Goal: Task Accomplishment & Management: Use online tool/utility

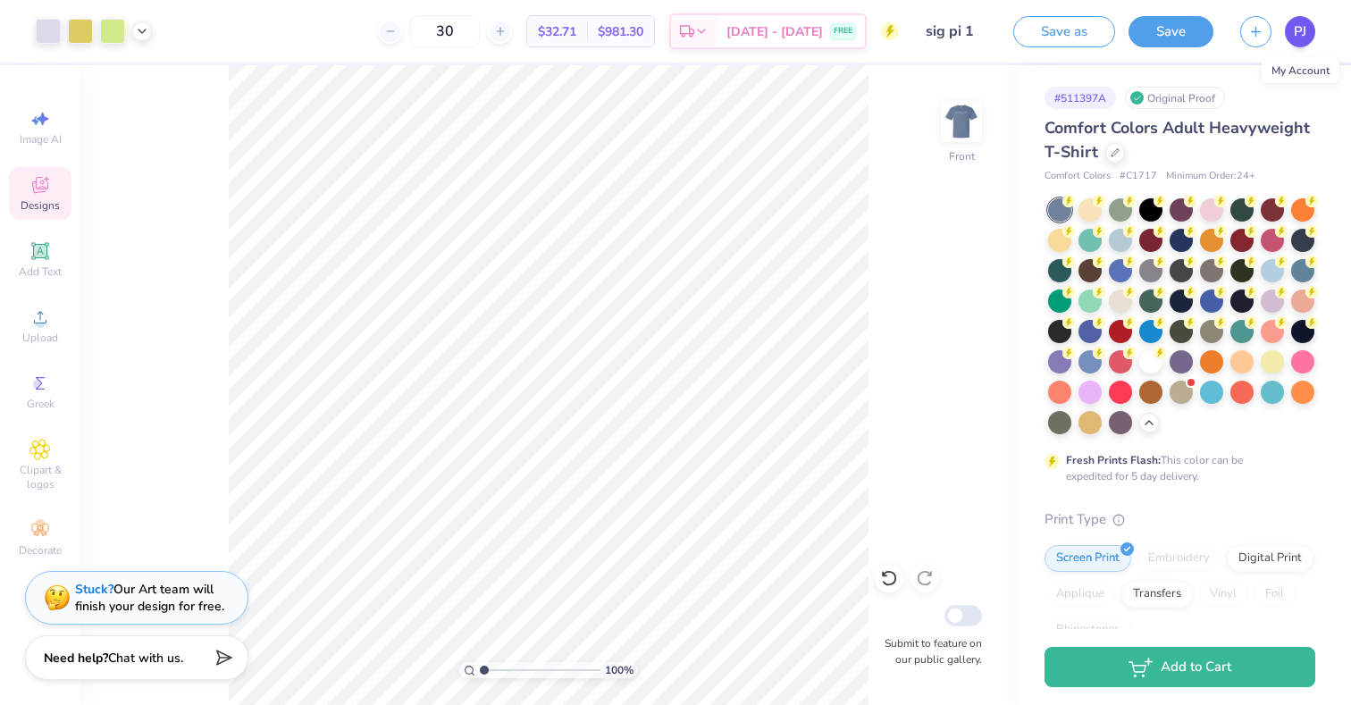
click at [1292, 31] on link "PJ" at bounding box center [1300, 31] width 30 height 31
click at [969, 154] on div at bounding box center [961, 121] width 82 height 82
click at [960, 154] on img at bounding box center [961, 121] width 71 height 71
click at [957, 178] on div "100 % Back Submit to feature on our public gallery." at bounding box center [547, 385] width 935 height 640
click at [1297, 31] on span "PJ" at bounding box center [1300, 31] width 13 height 21
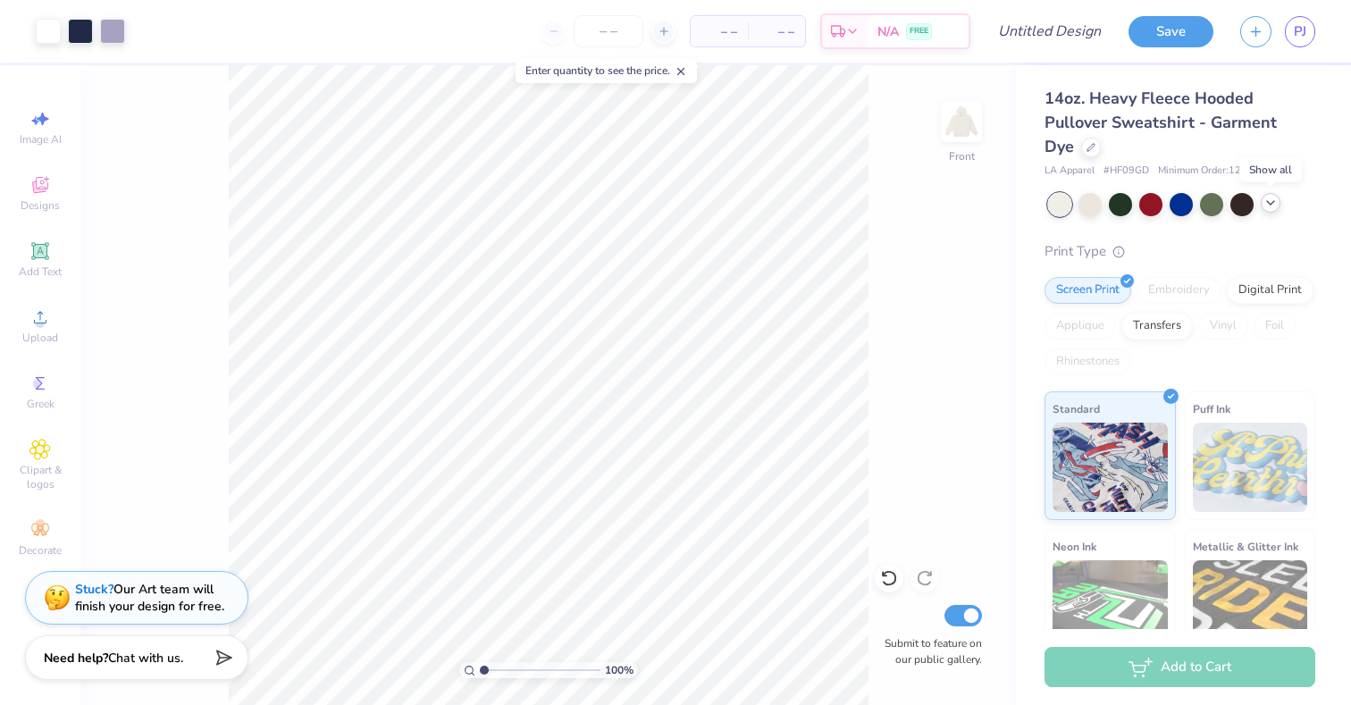
click at [1269, 204] on icon at bounding box center [1270, 203] width 14 height 14
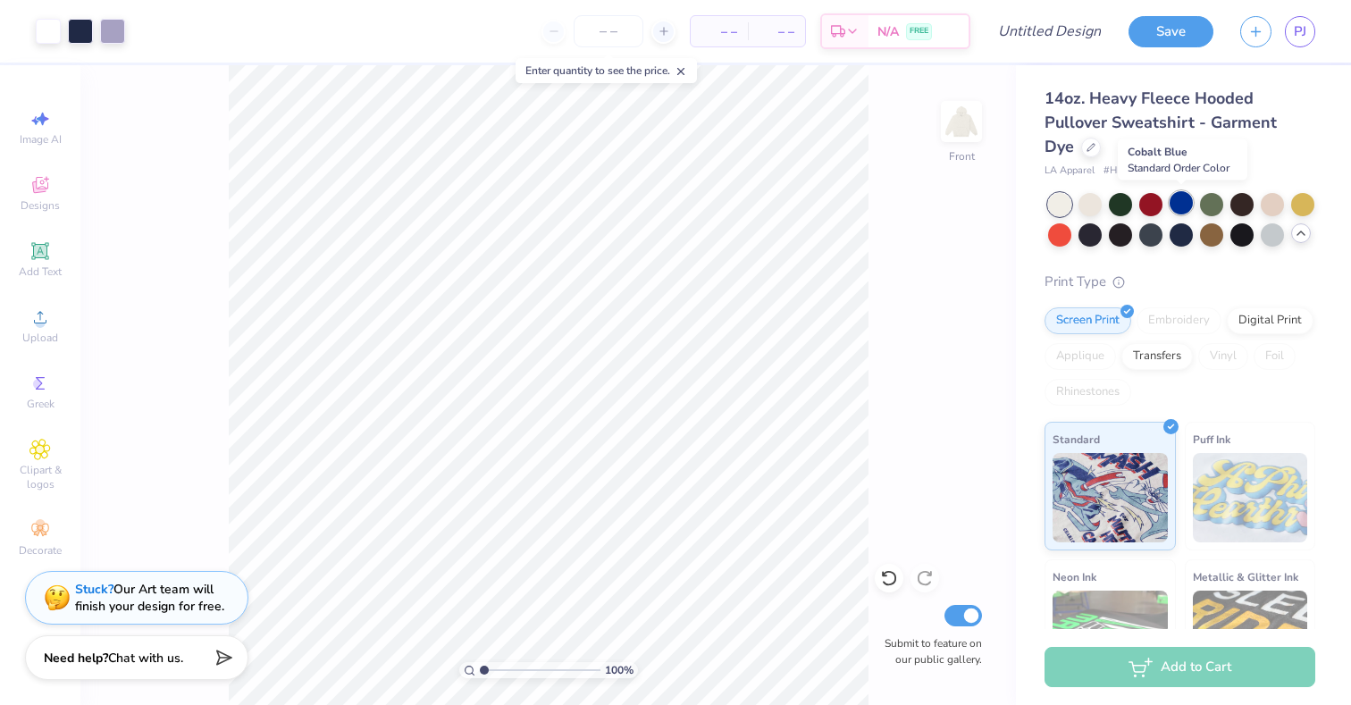
click at [1179, 205] on div at bounding box center [1180, 202] width 23 height 23
click at [1267, 237] on div at bounding box center [1272, 233] width 23 height 23
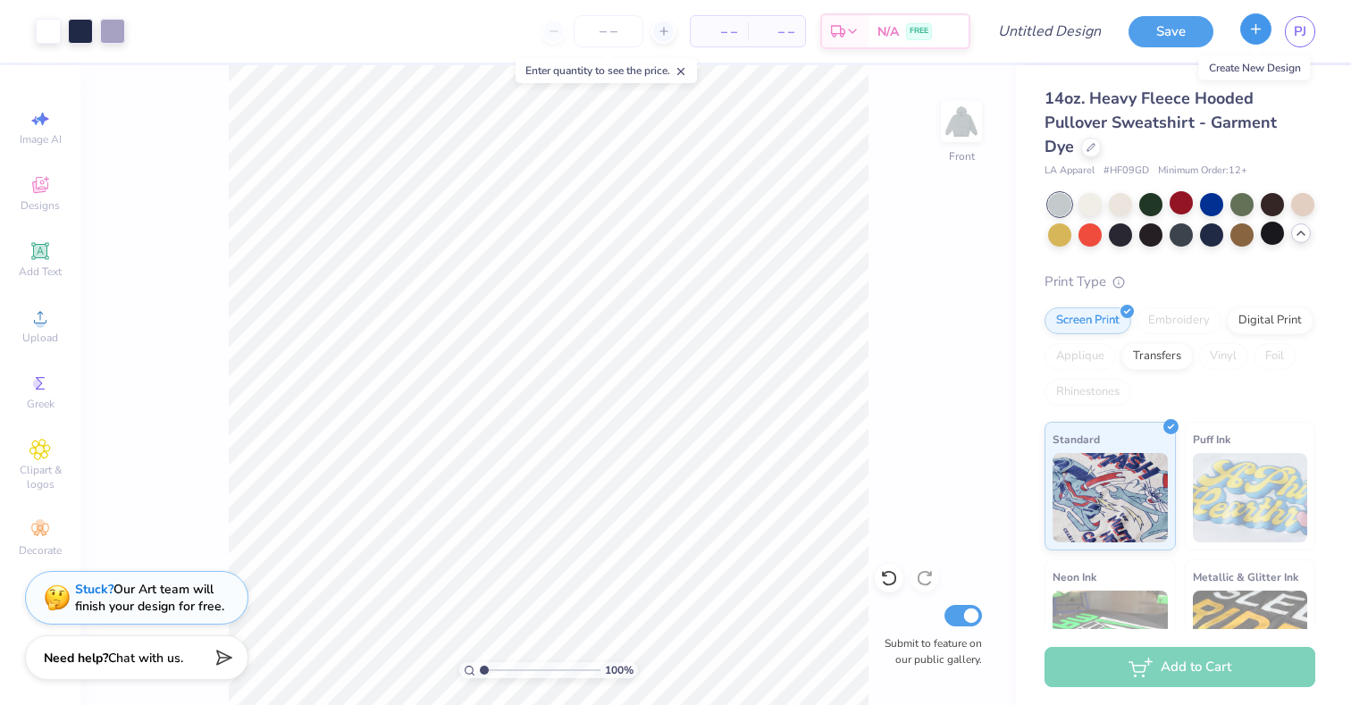
click at [1261, 35] on icon "button" at bounding box center [1255, 28] width 15 height 15
click at [1119, 240] on div at bounding box center [1120, 233] width 23 height 23
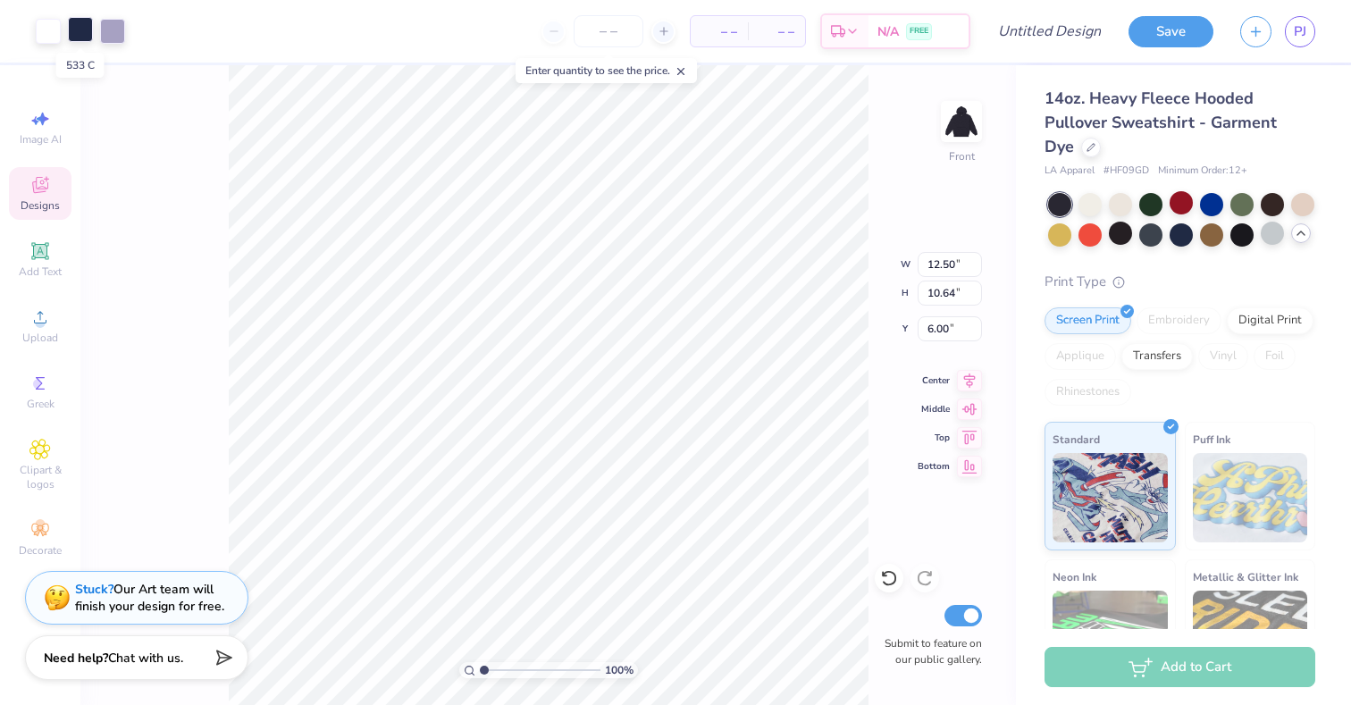
click at [86, 37] on div at bounding box center [80, 29] width 25 height 25
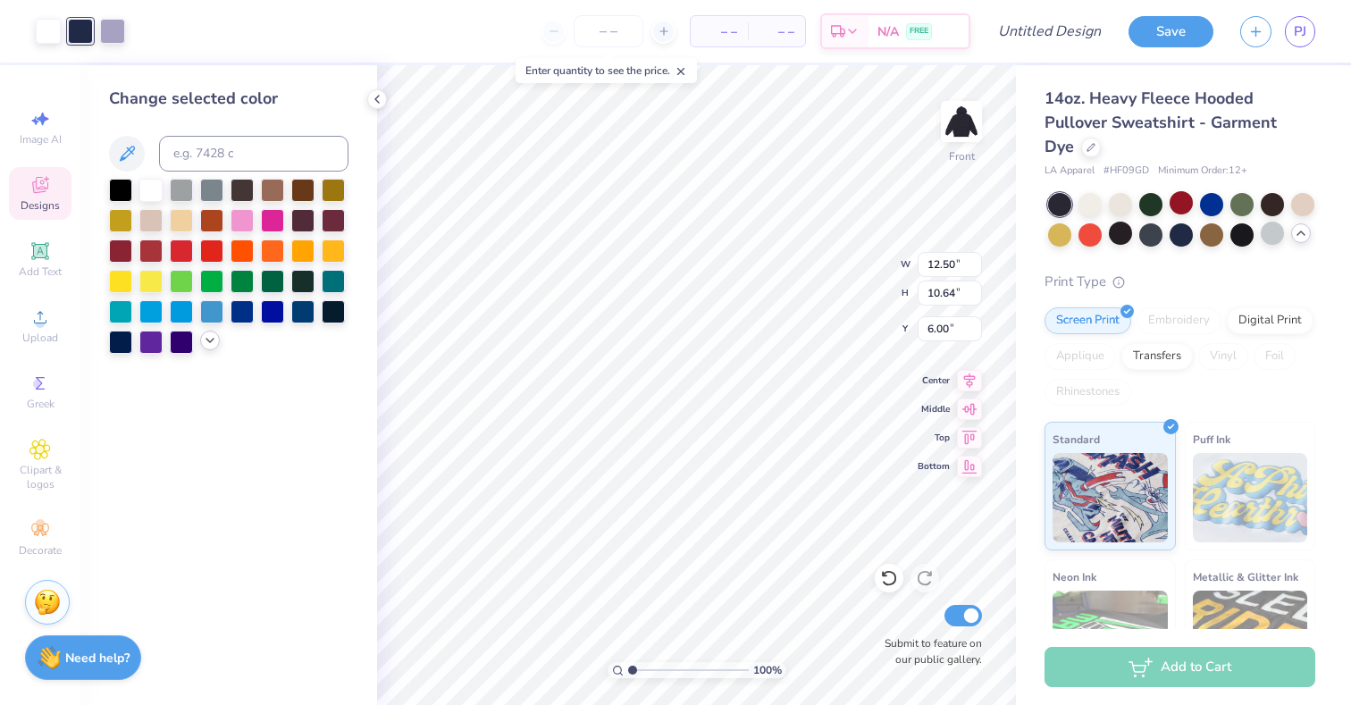
click at [214, 348] on div at bounding box center [210, 341] width 20 height 20
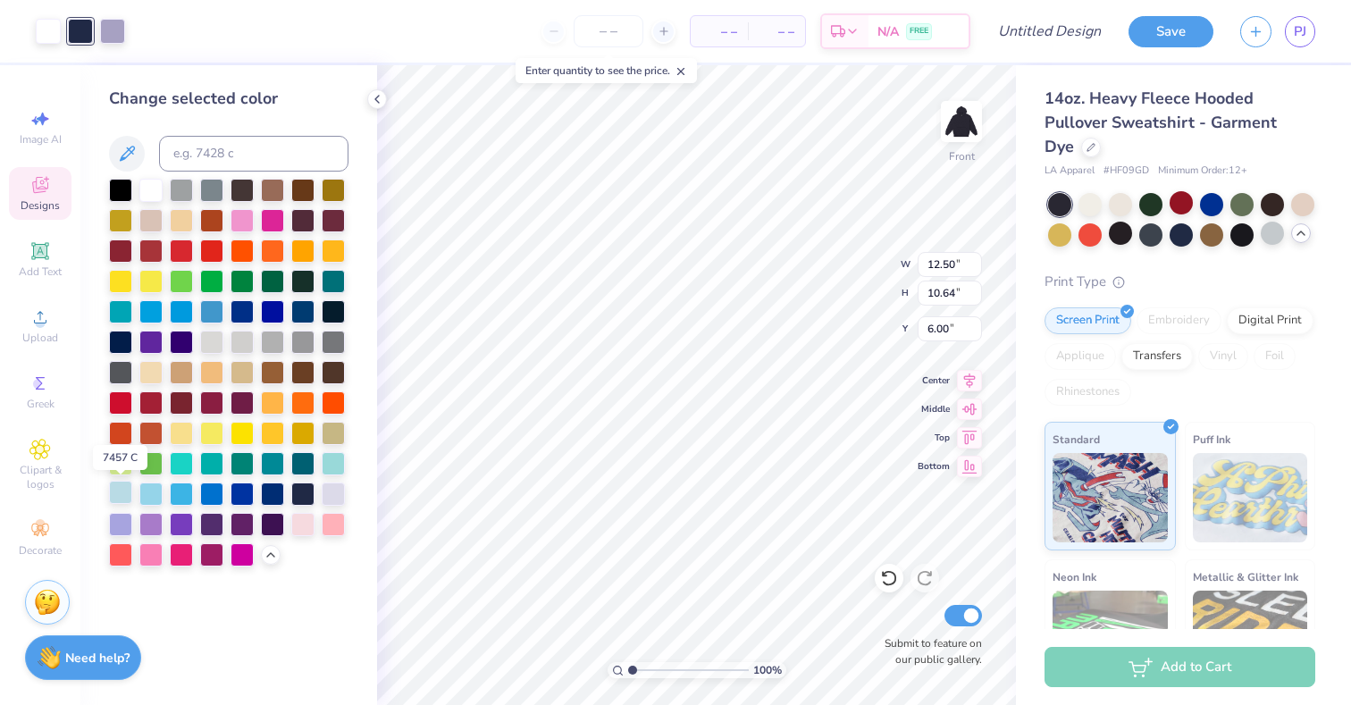
click at [112, 493] on div at bounding box center [120, 492] width 23 height 23
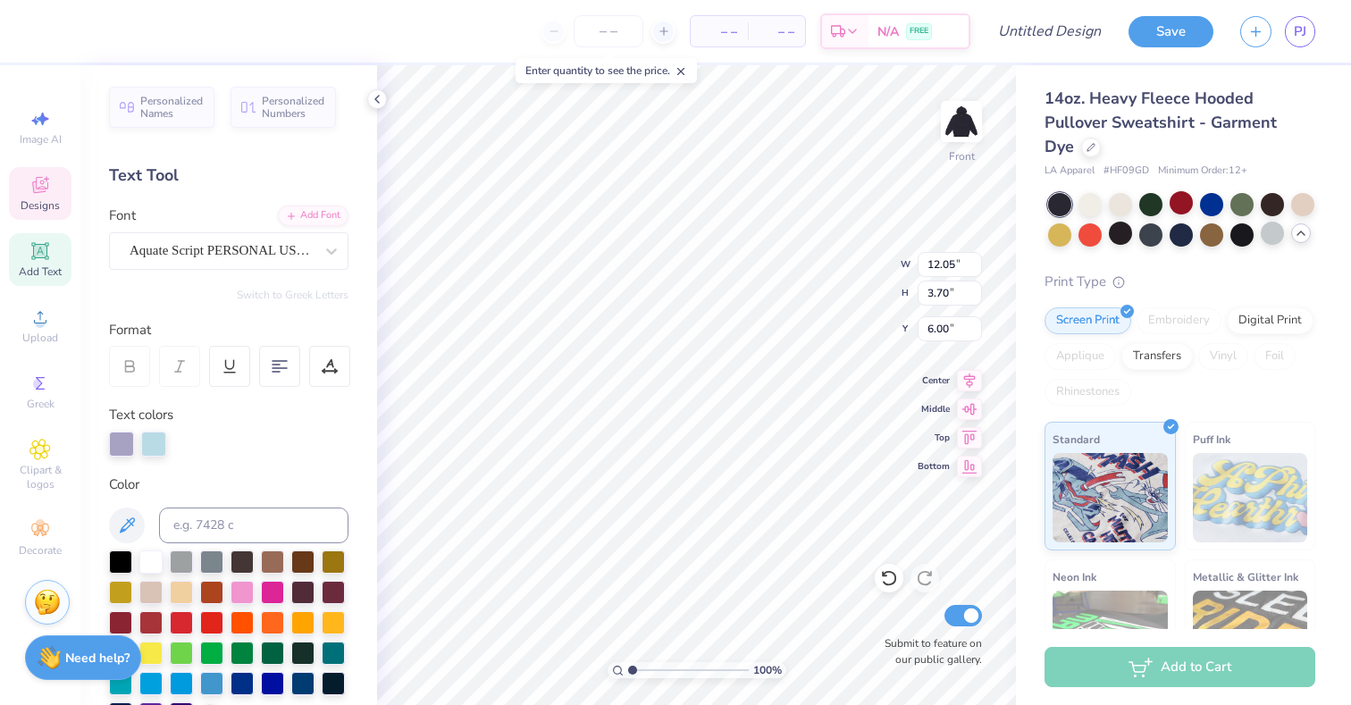
scroll to position [0, 1]
type textarea "Sigma Pi"
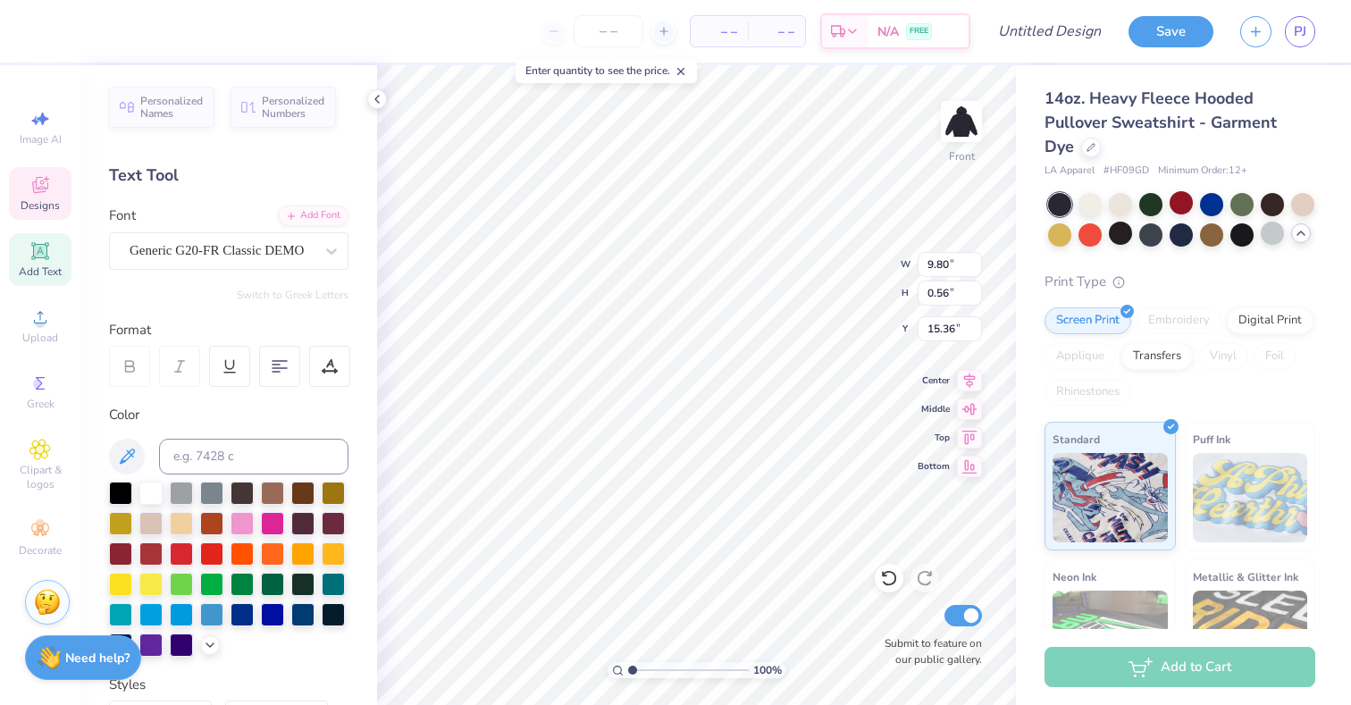
scroll to position [0, 2]
type textarea "[GEOGRAPHIC_DATA]"
type input "5.46"
type input "0.47"
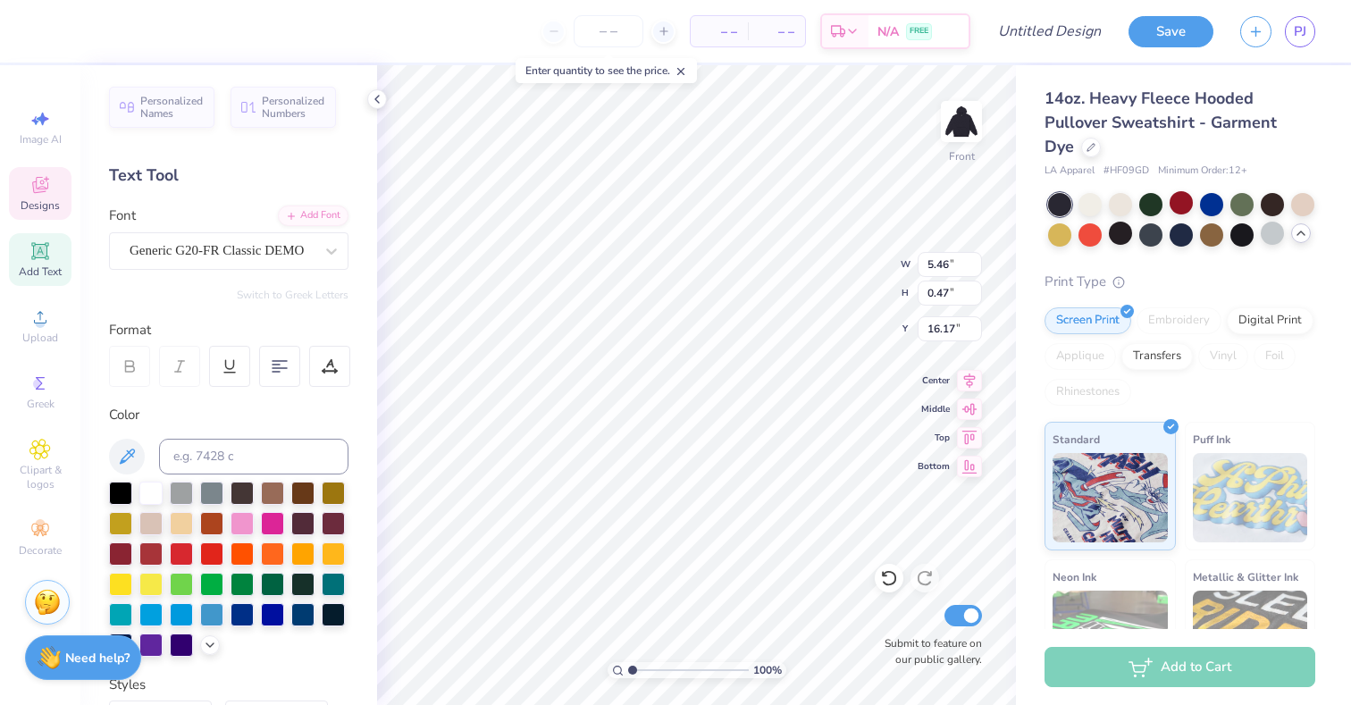
type input "16.17"
type input "1.95"
type input "0.56"
type input "15.36"
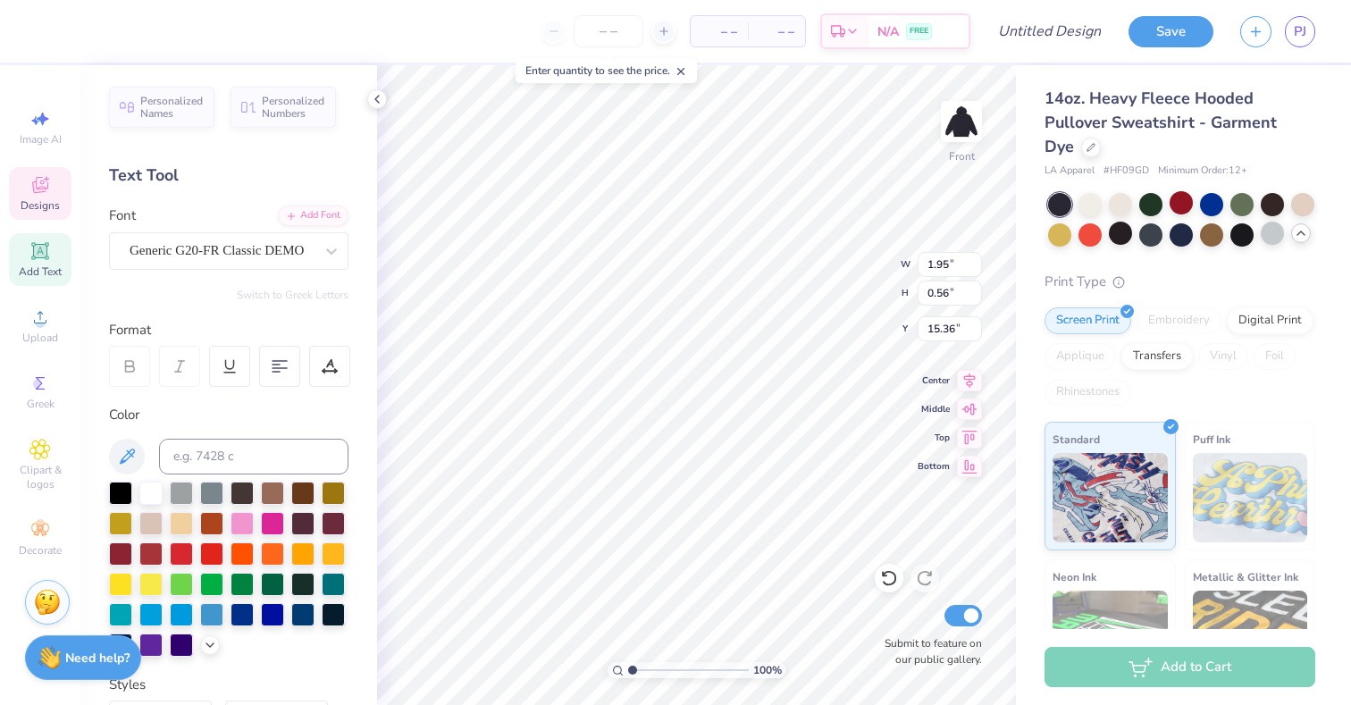
scroll to position [0, 2]
type textarea "C-SESH 25"
type input "5.46"
type input "0.47"
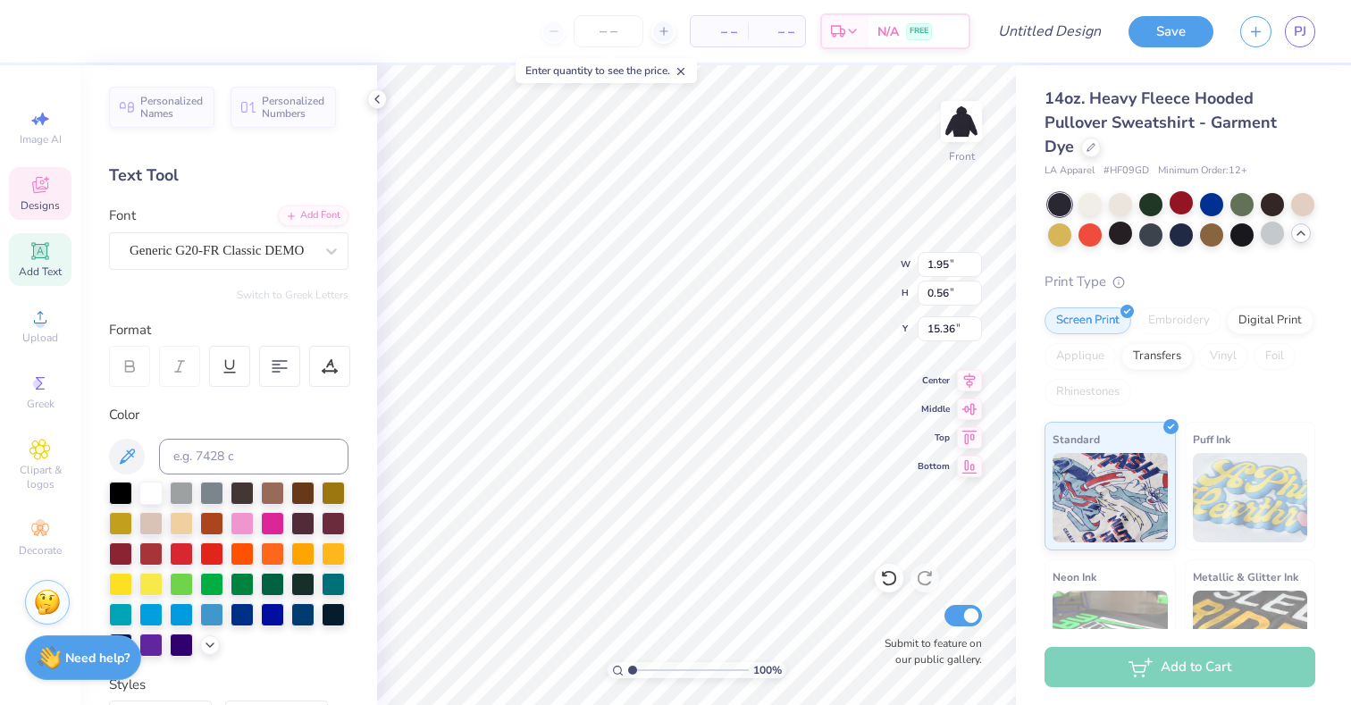
type input "16.17"
type textarea "l"
type textarea "[GEOGRAPHIC_DATA], [GEOGRAPHIC_DATA]"
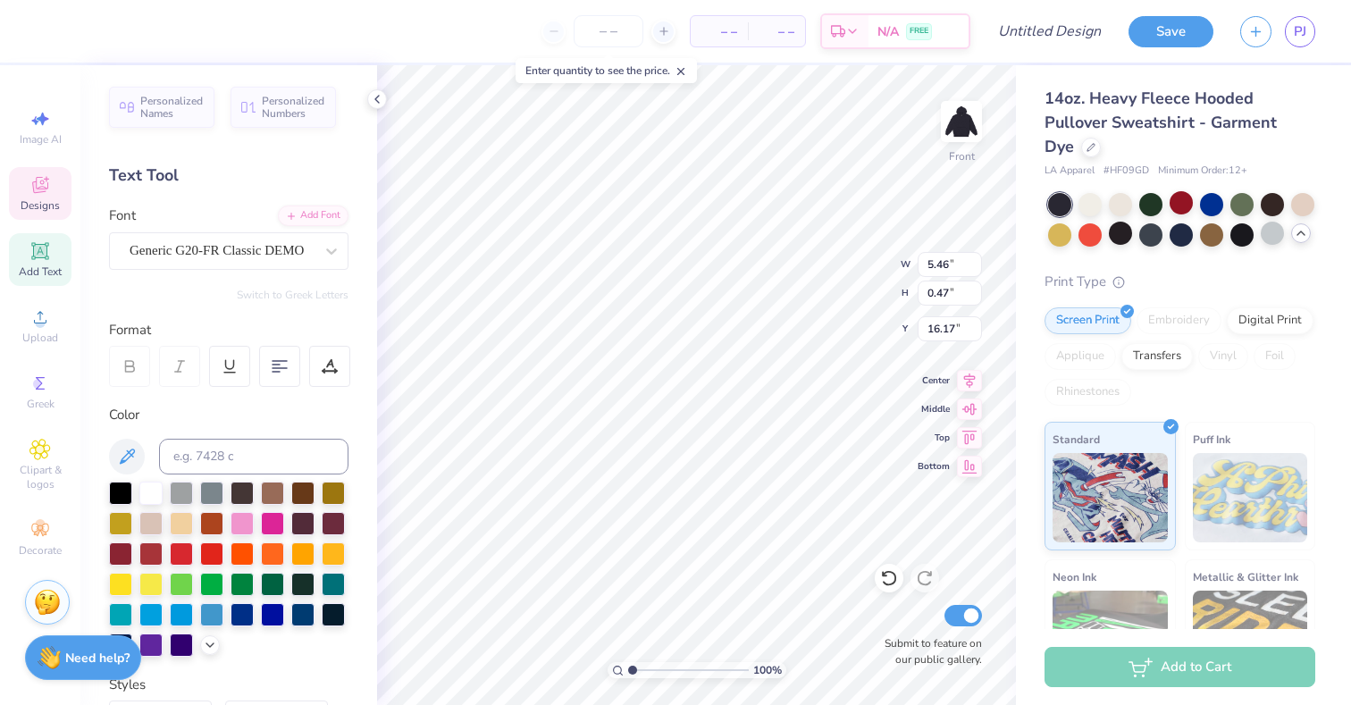
type input "3.80"
type input "0.56"
type input "15.36"
type textarea "C-SESH 25"
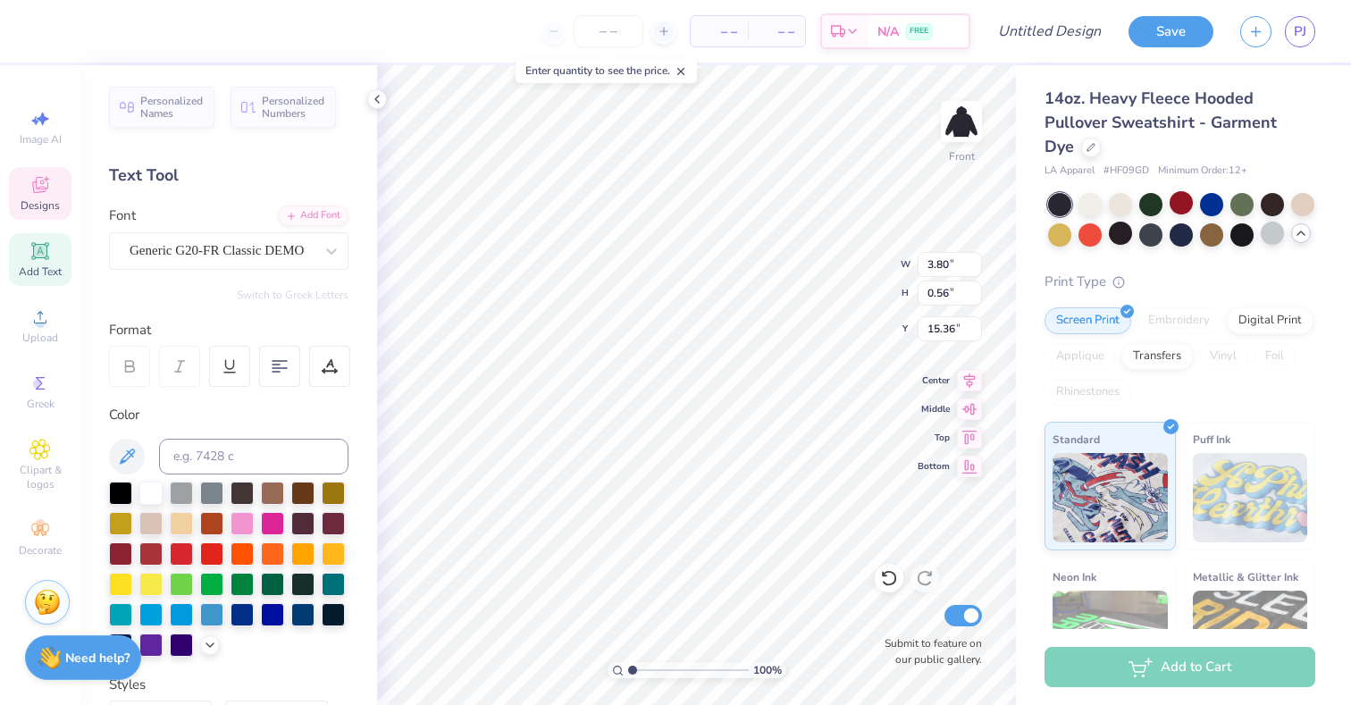
click at [831, 282] on div "100 % Front W 3.80 3.80 " H 0.56 0.56 " Y 15.36 15.36 " Center Middle Top Botto…" at bounding box center [696, 385] width 639 height 640
click at [80, 32] on div at bounding box center [80, 29] width 25 height 25
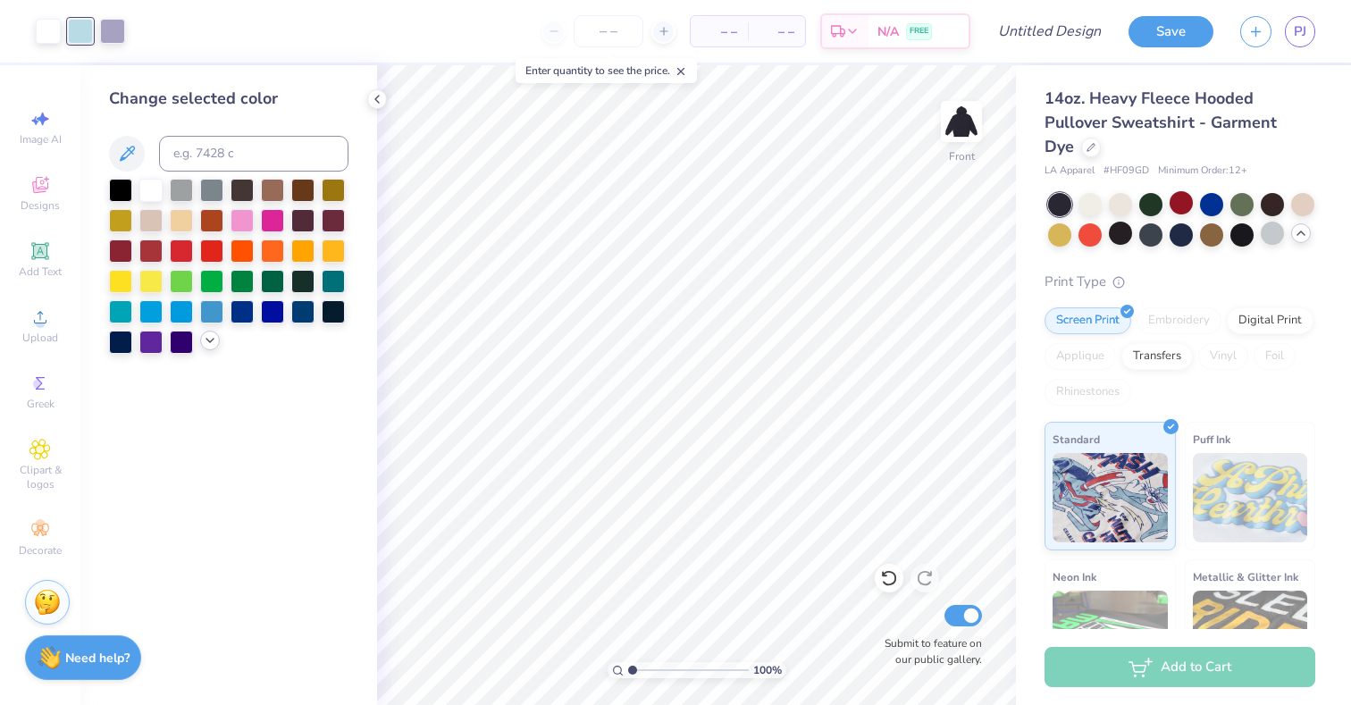
click at [212, 334] on icon at bounding box center [210, 340] width 14 height 14
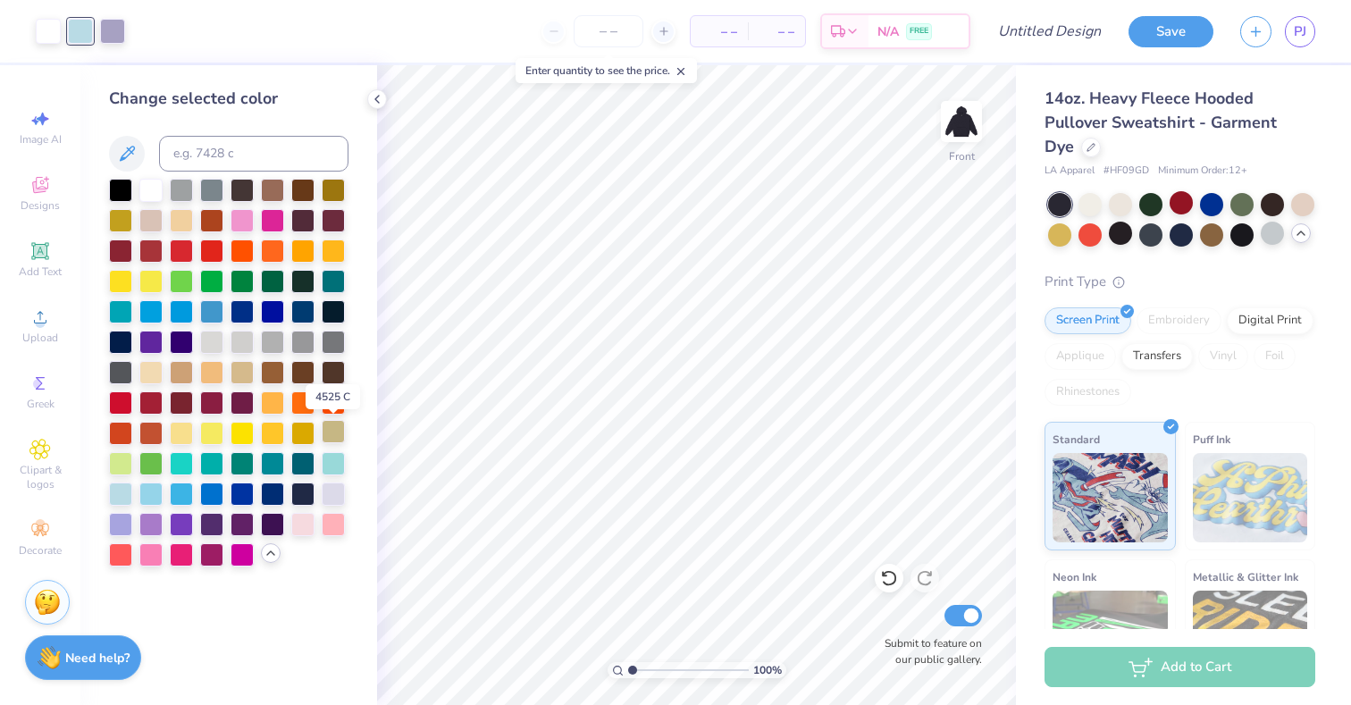
click at [329, 433] on div at bounding box center [333, 431] width 23 height 23
click at [149, 370] on div at bounding box center [150, 370] width 23 height 23
click at [123, 450] on div at bounding box center [120, 461] width 23 height 23
click at [156, 361] on div at bounding box center [150, 370] width 23 height 23
click at [234, 346] on div at bounding box center [241, 340] width 23 height 23
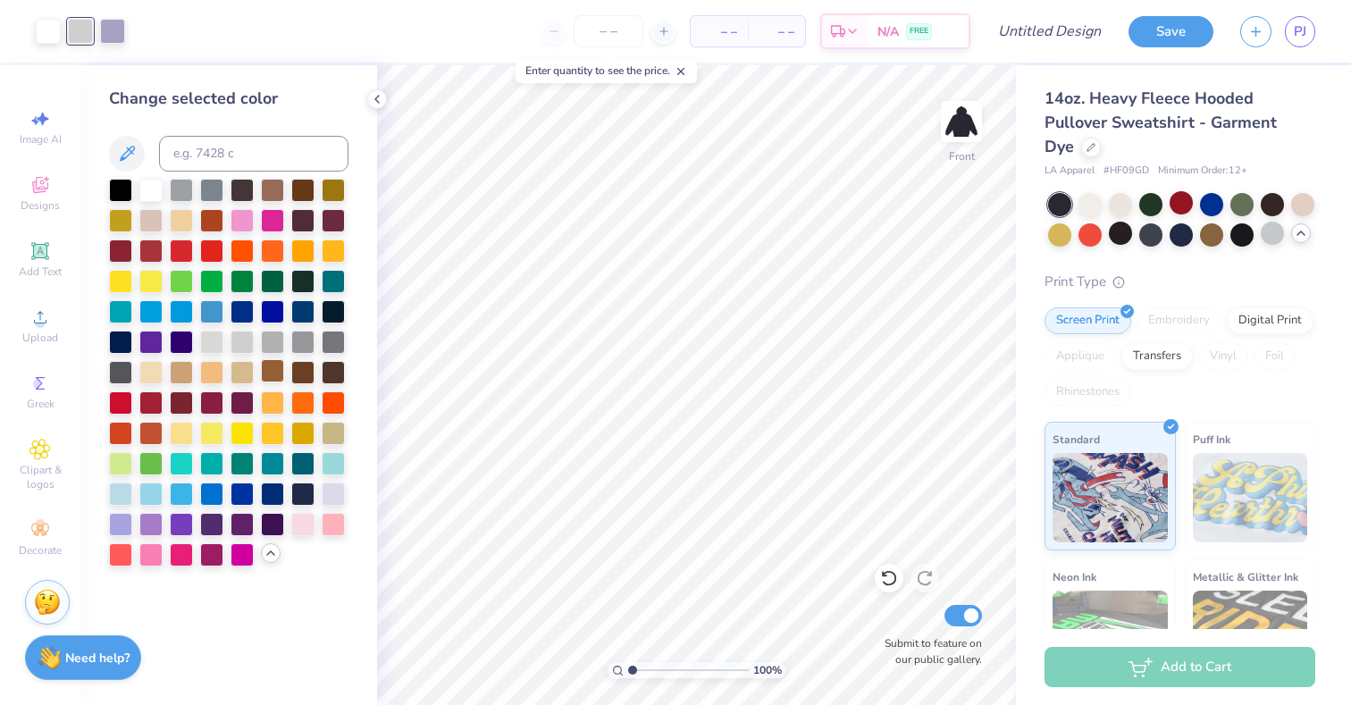
click at [261, 370] on div at bounding box center [272, 370] width 23 height 23
click at [148, 379] on div at bounding box center [150, 370] width 23 height 23
click at [170, 380] on div at bounding box center [181, 370] width 23 height 23
click at [205, 369] on div at bounding box center [211, 370] width 23 height 23
click at [236, 377] on div at bounding box center [241, 370] width 23 height 23
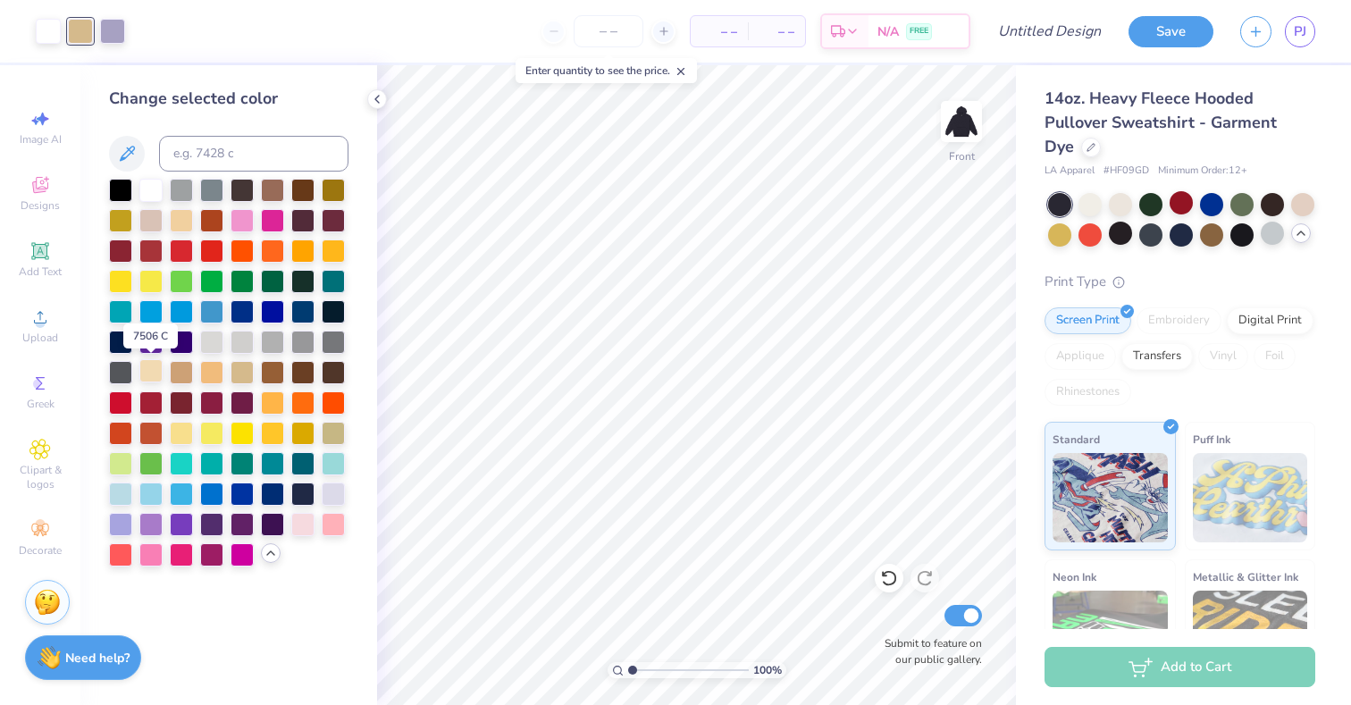
click at [153, 379] on div at bounding box center [150, 370] width 23 height 23
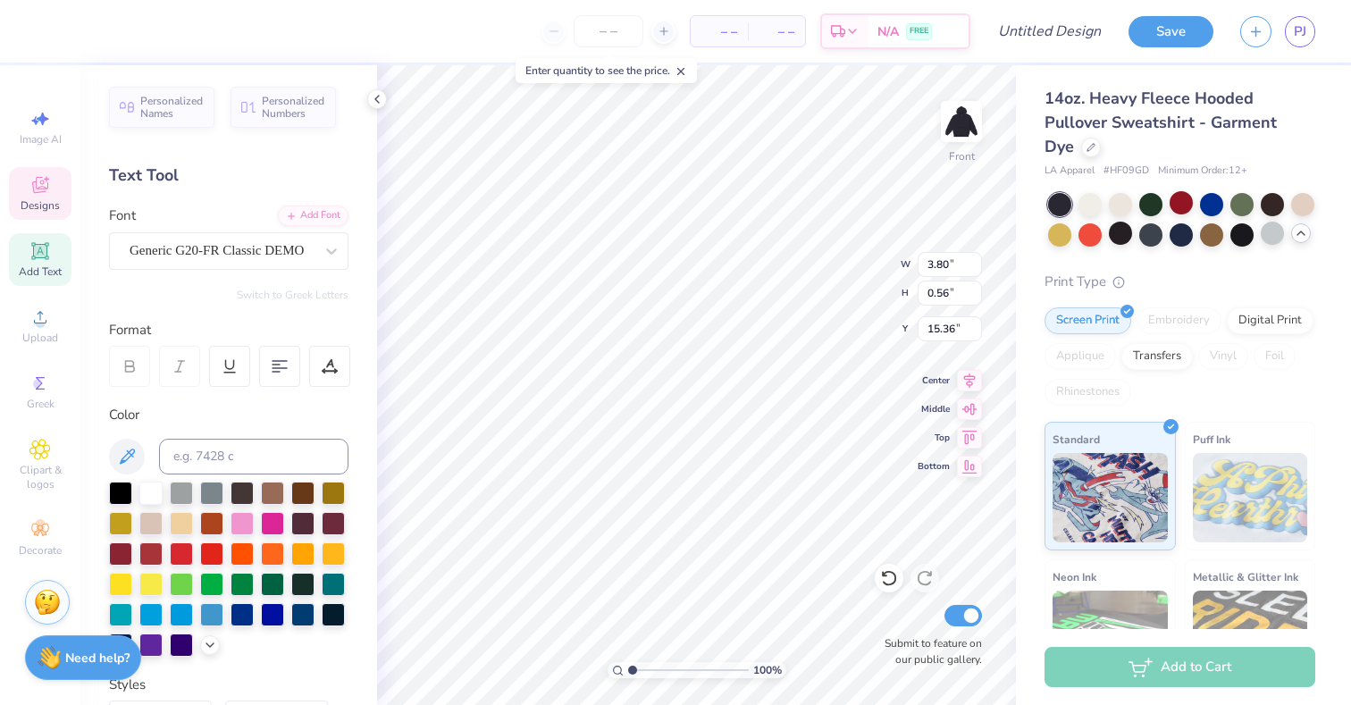
type textarea "C-SESH 2025"
click at [844, 295] on div "100 % Front W 3.80 3.80 " H 0.56 0.56 " Y 15.36 15.36 " Center Middle Top Botto…" at bounding box center [696, 385] width 639 height 640
click at [77, 41] on div at bounding box center [80, 29] width 25 height 25
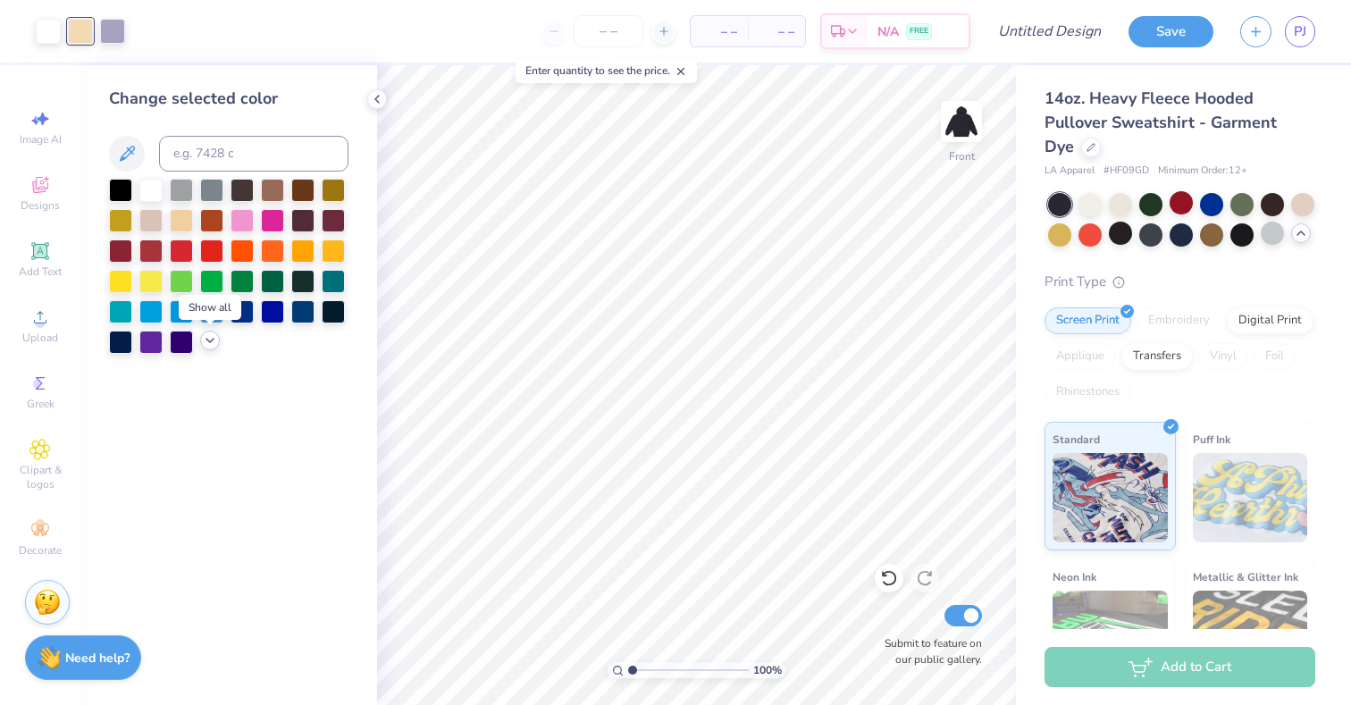
click at [212, 343] on icon at bounding box center [210, 340] width 14 height 14
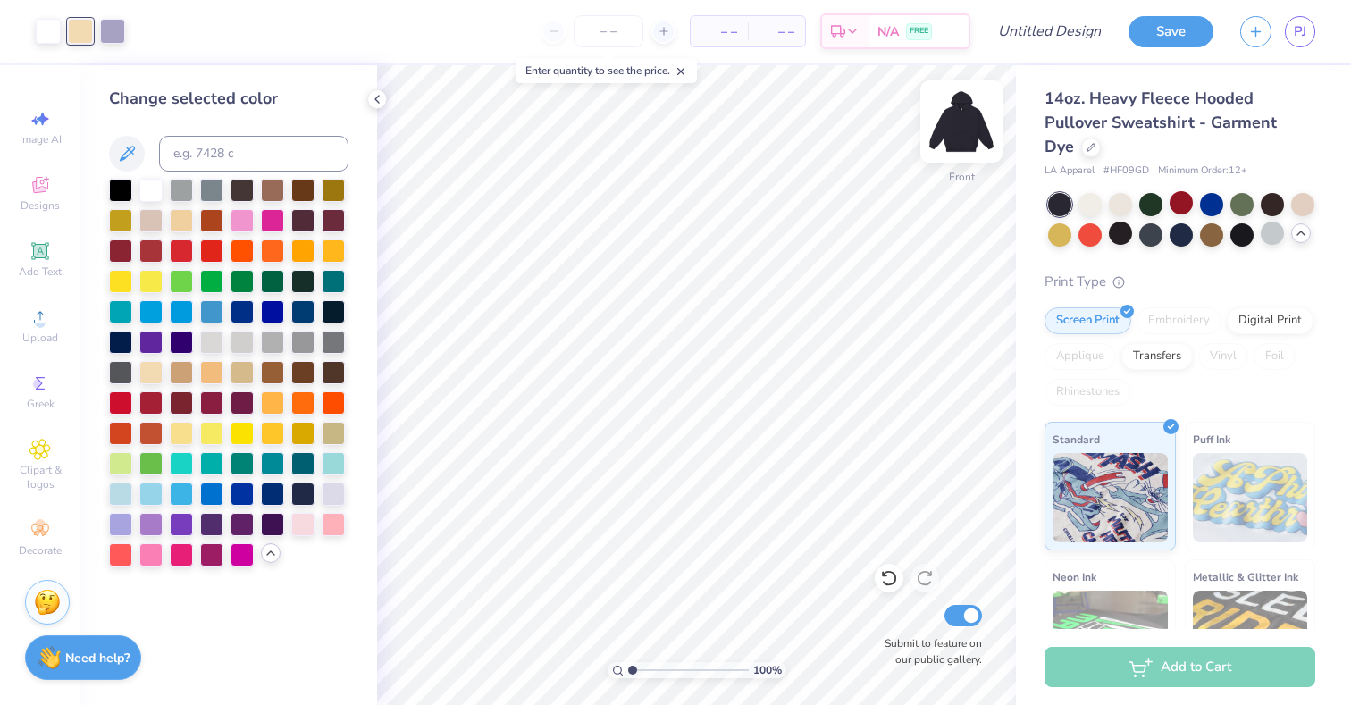
click at [957, 163] on div "Front" at bounding box center [961, 132] width 41 height 63
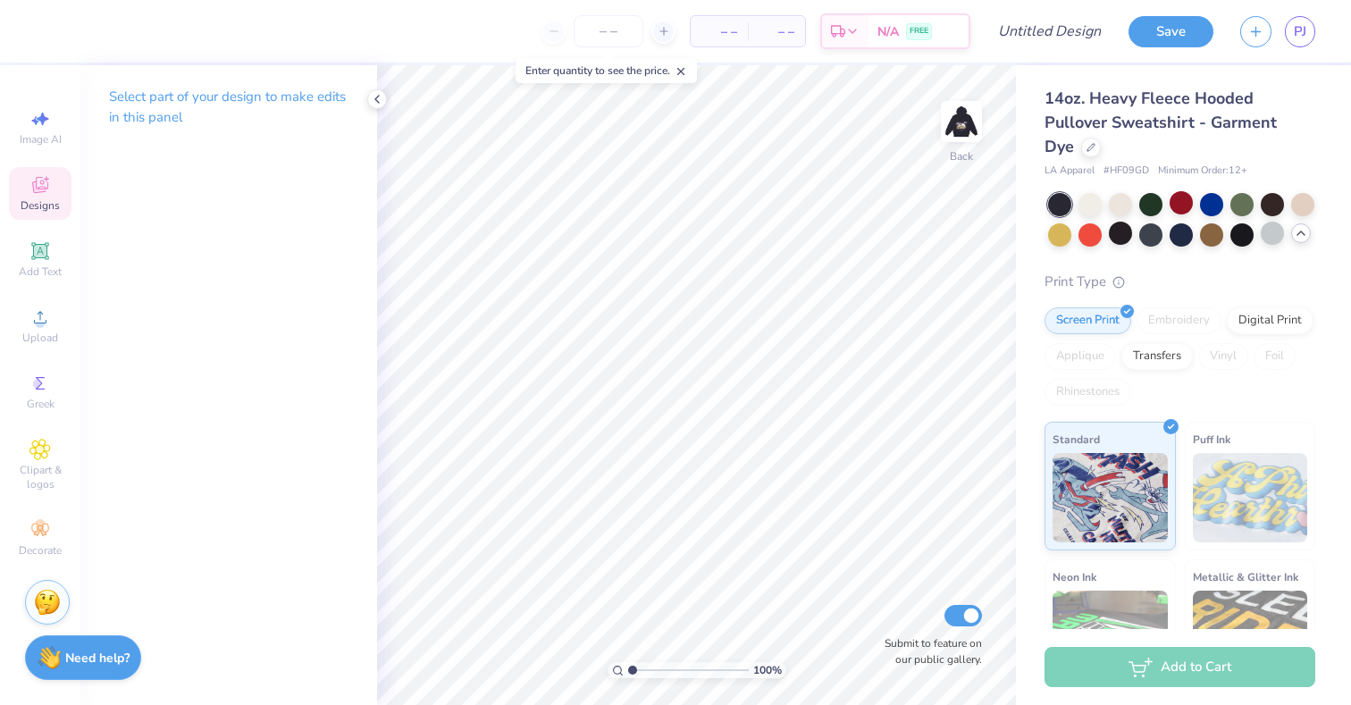
click at [23, 187] on div "Designs" at bounding box center [40, 193] width 63 height 53
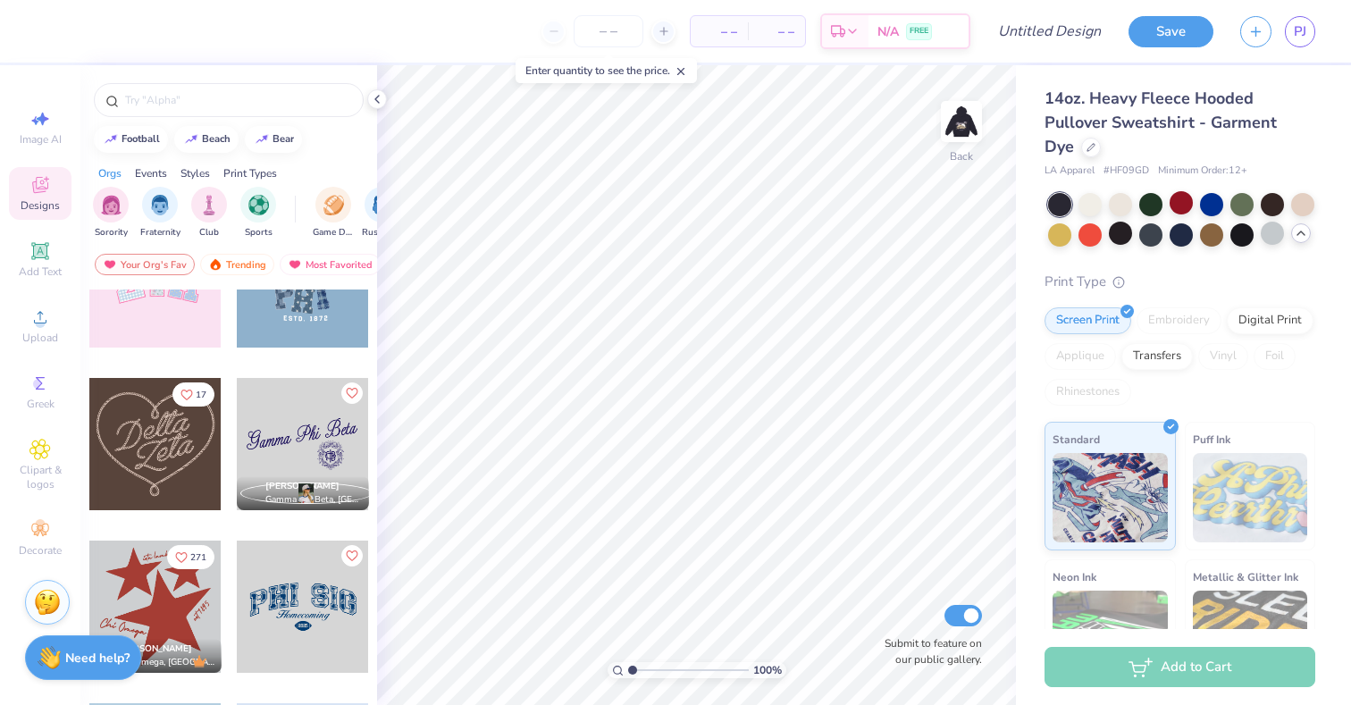
scroll to position [760, 0]
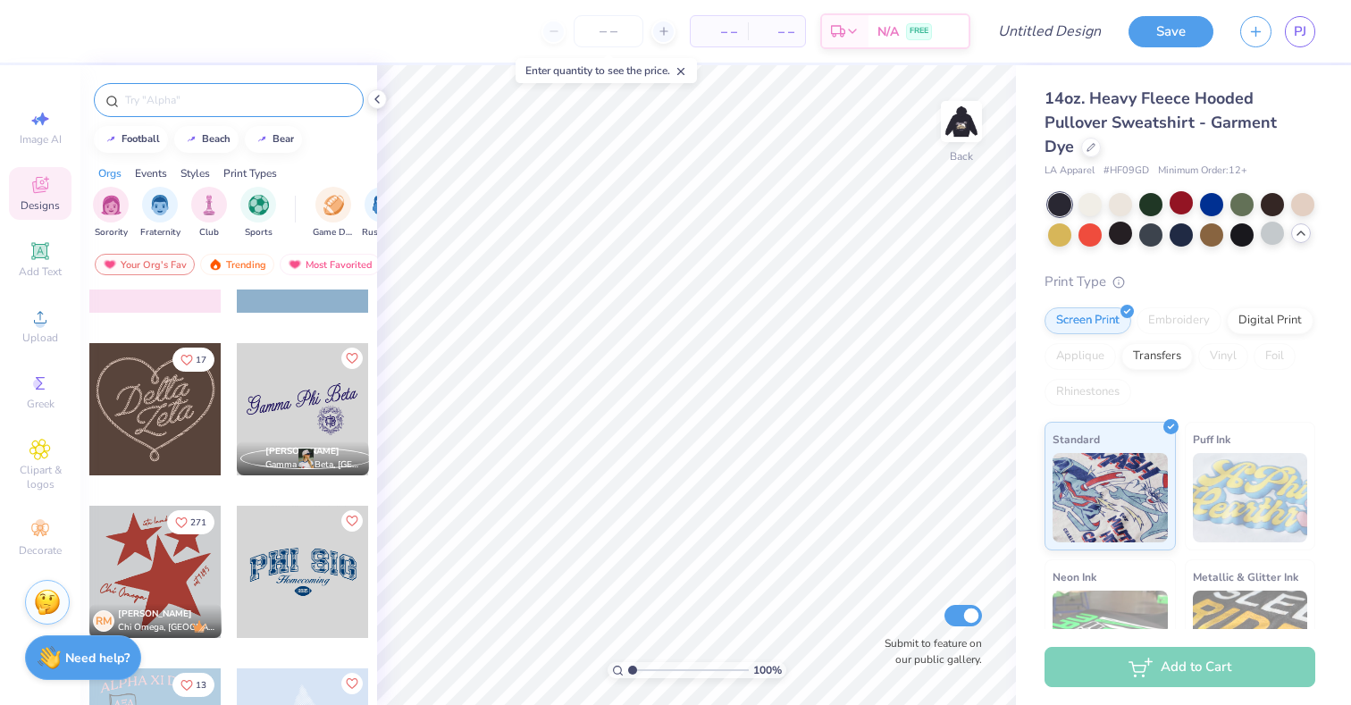
click at [239, 86] on div at bounding box center [229, 100] width 270 height 34
click at [239, 92] on input "text" at bounding box center [237, 100] width 229 height 18
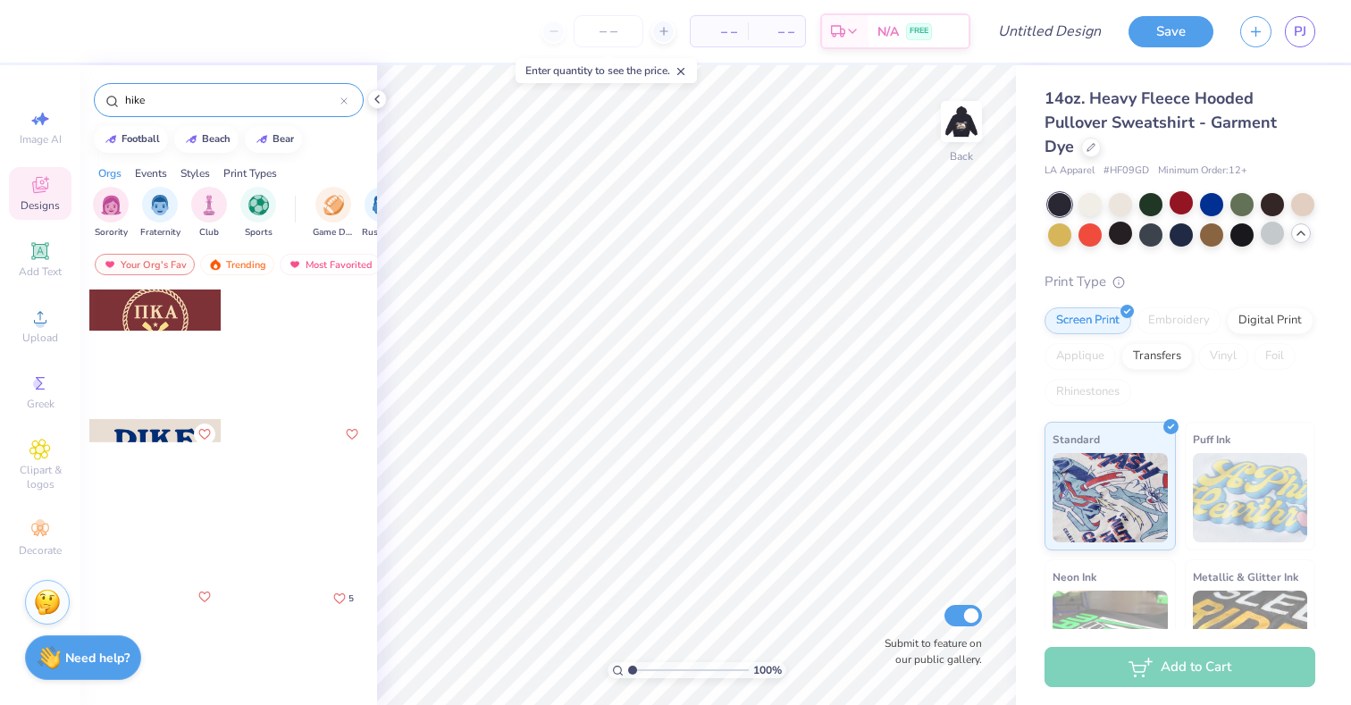
scroll to position [3271, 0]
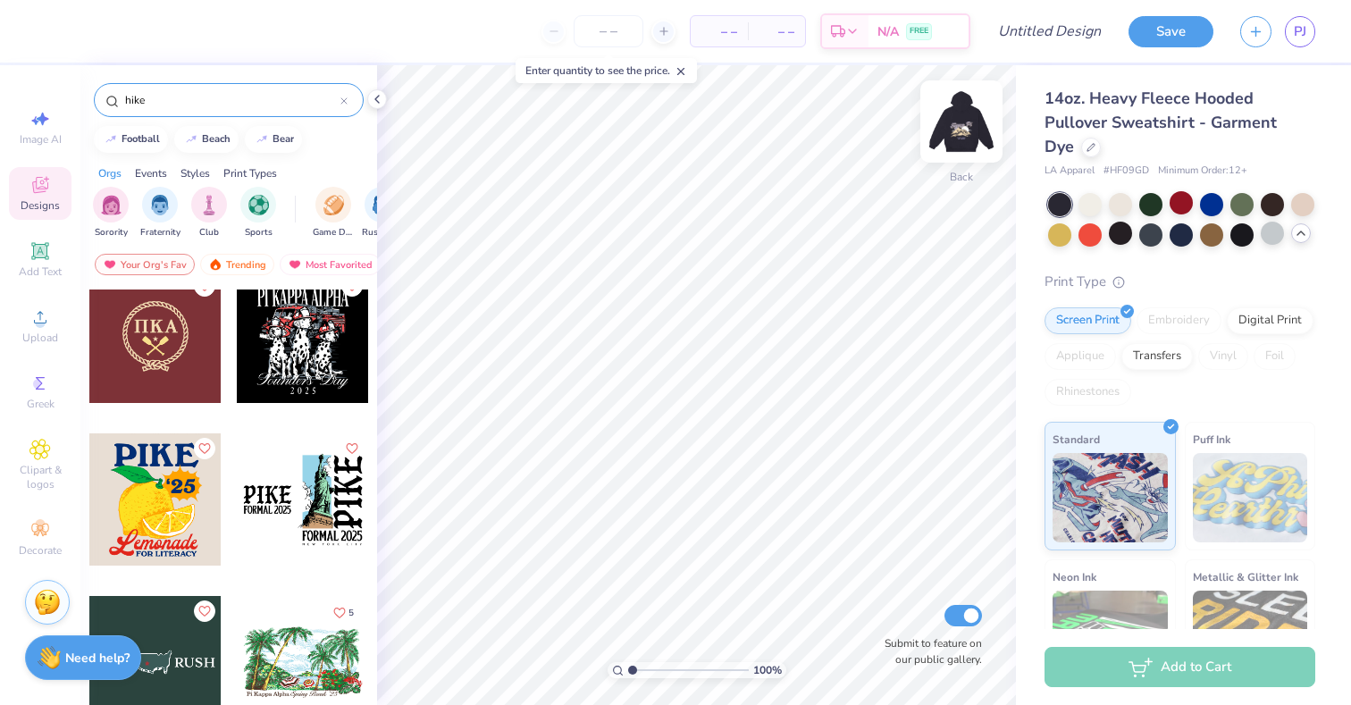
click at [951, 160] on div at bounding box center [961, 121] width 82 height 82
click at [958, 145] on img at bounding box center [961, 121] width 71 height 71
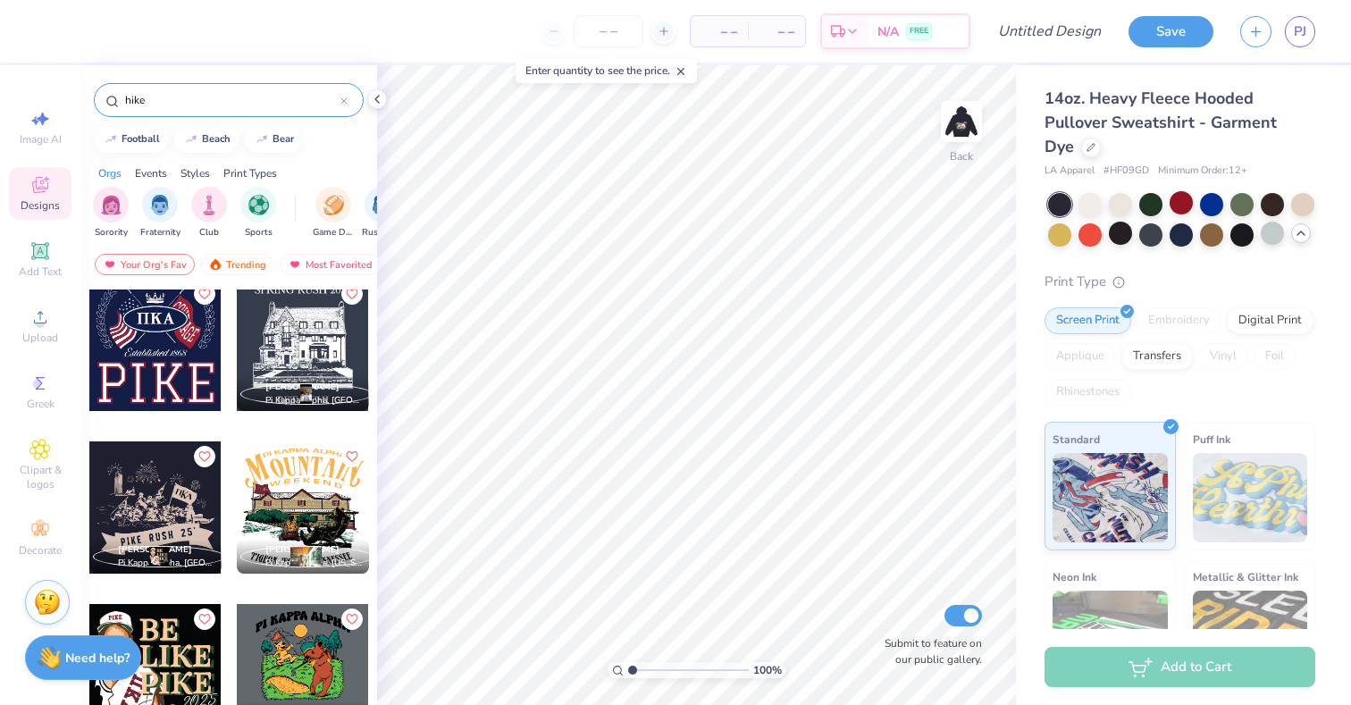
scroll to position [5532, 0]
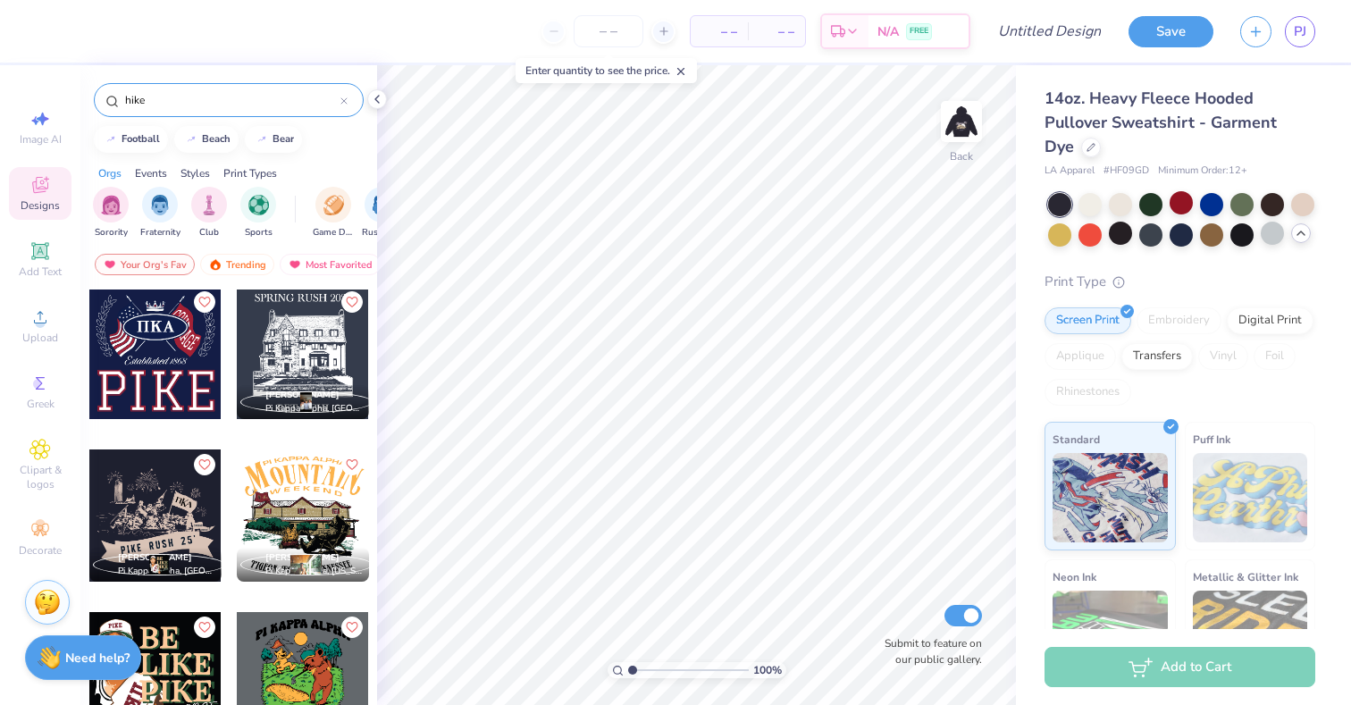
click at [231, 105] on input "hike" at bounding box center [231, 100] width 217 height 18
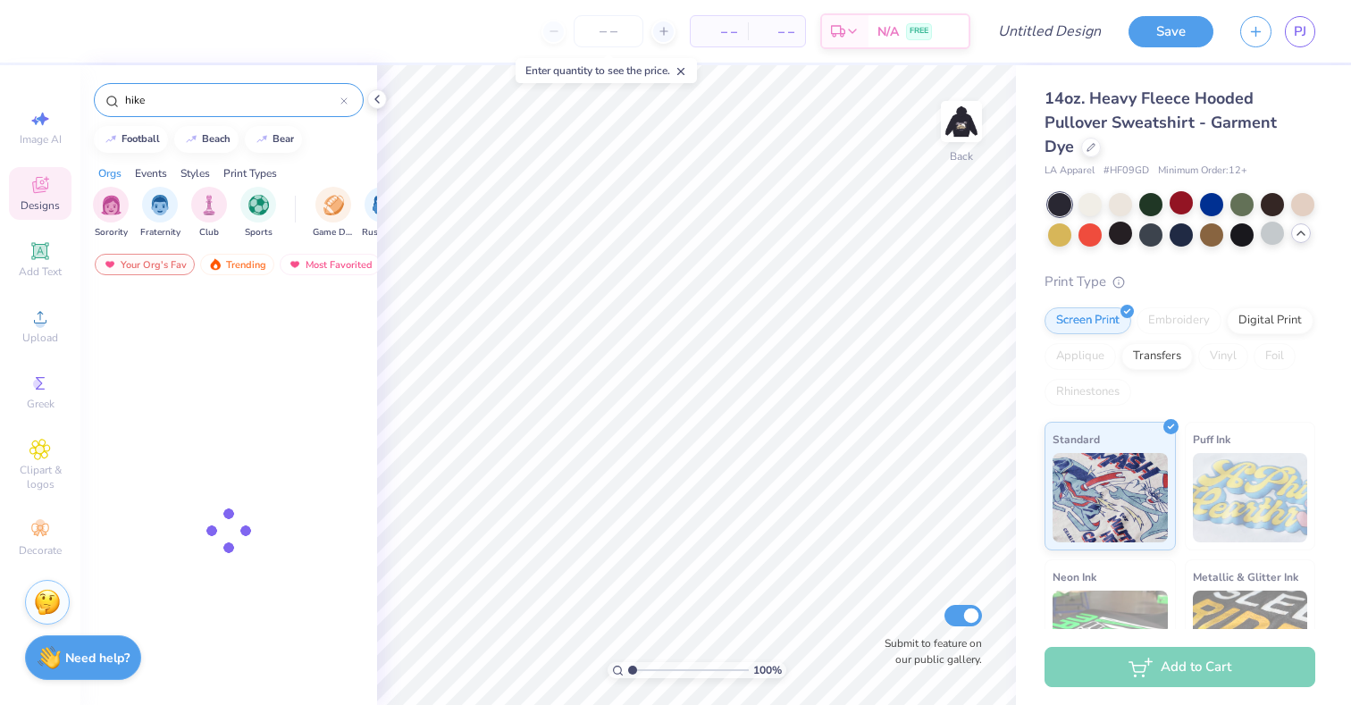
click at [231, 105] on input "hike" at bounding box center [231, 100] width 217 height 18
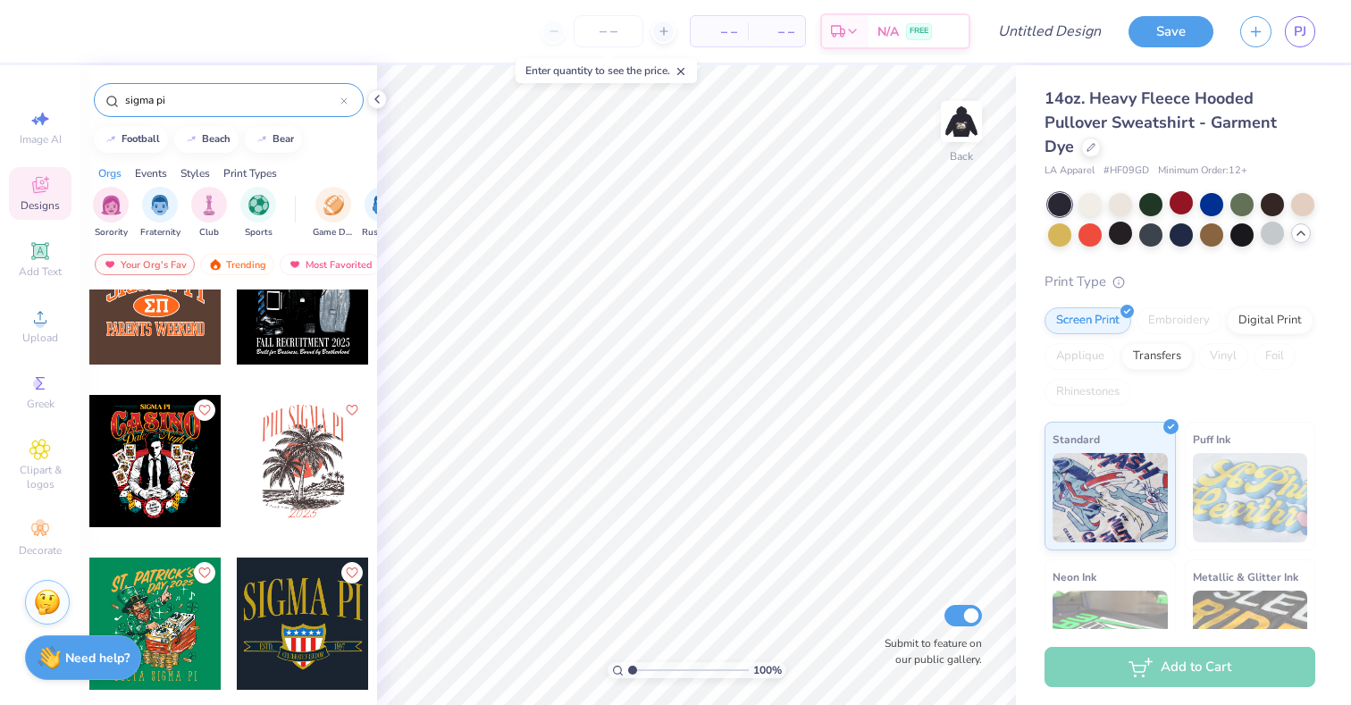
scroll to position [152, 0]
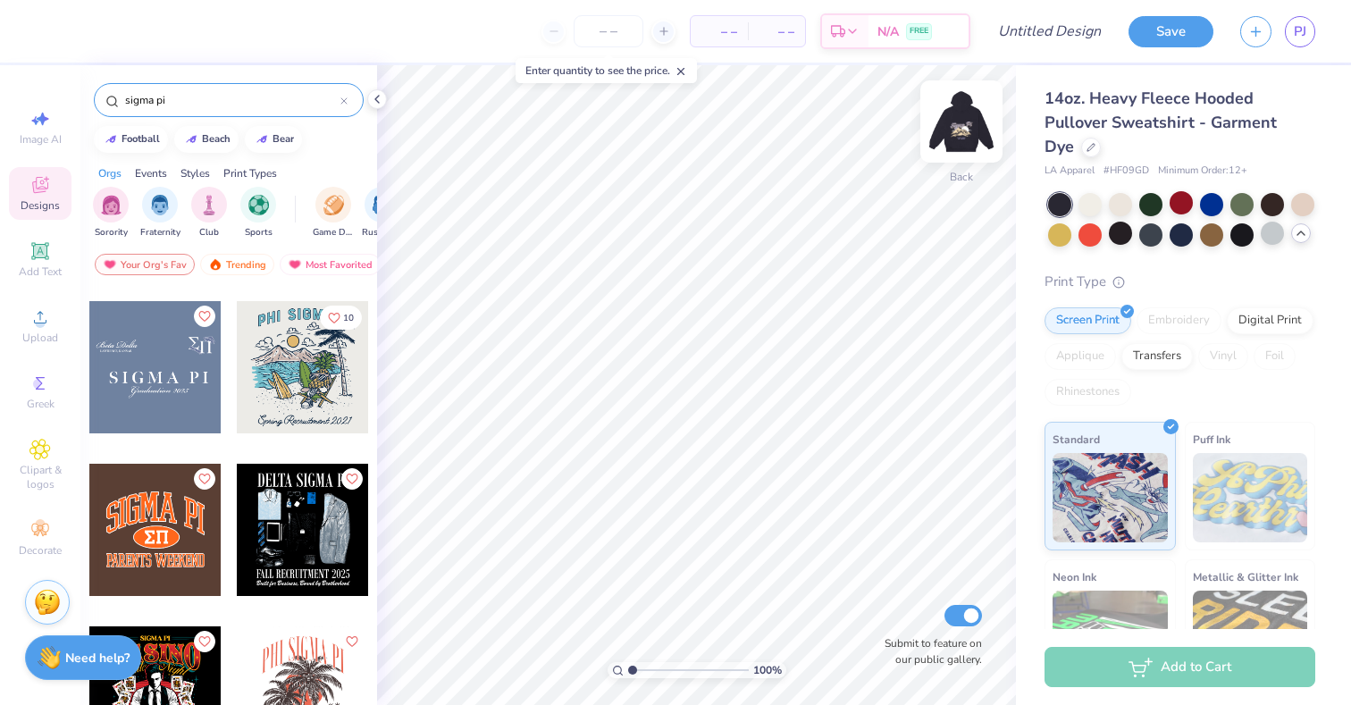
type input "sigma pi"
click at [963, 163] on div "Back" at bounding box center [961, 132] width 41 height 63
click at [963, 163] on div "Front" at bounding box center [961, 132] width 41 height 63
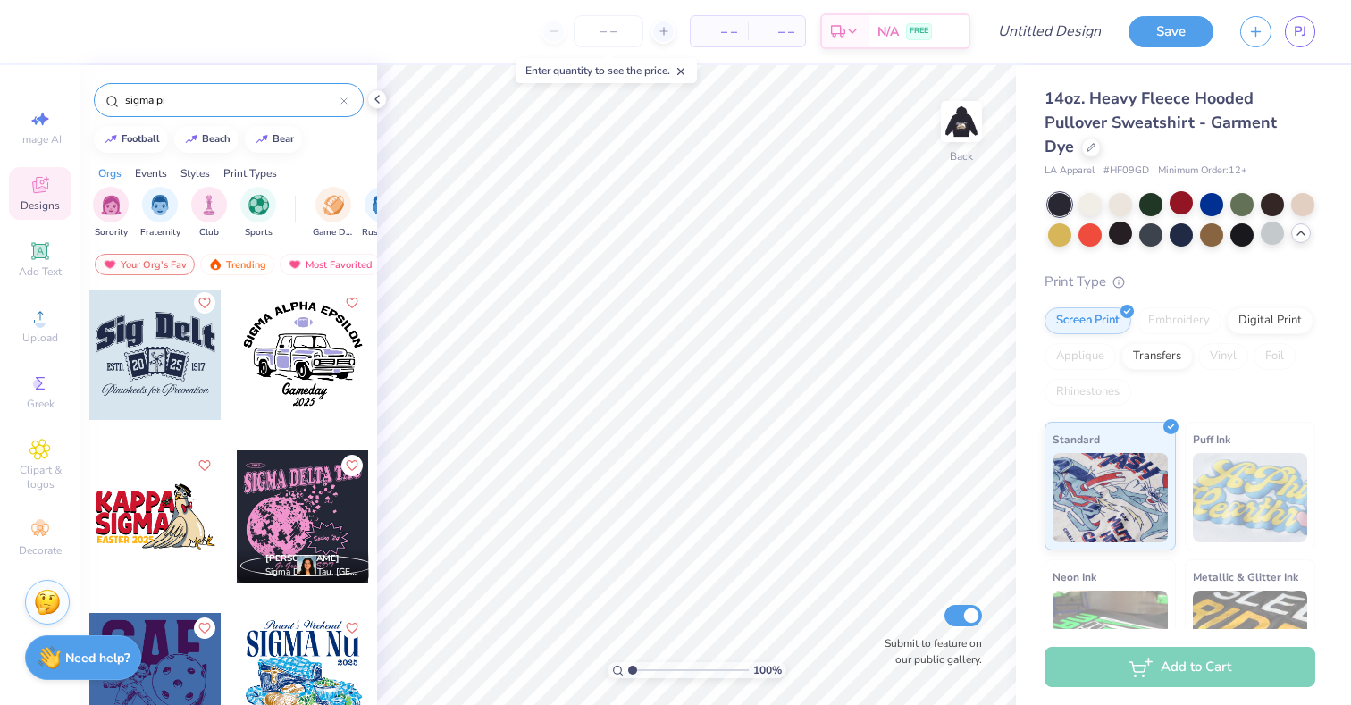
scroll to position [4226, 0]
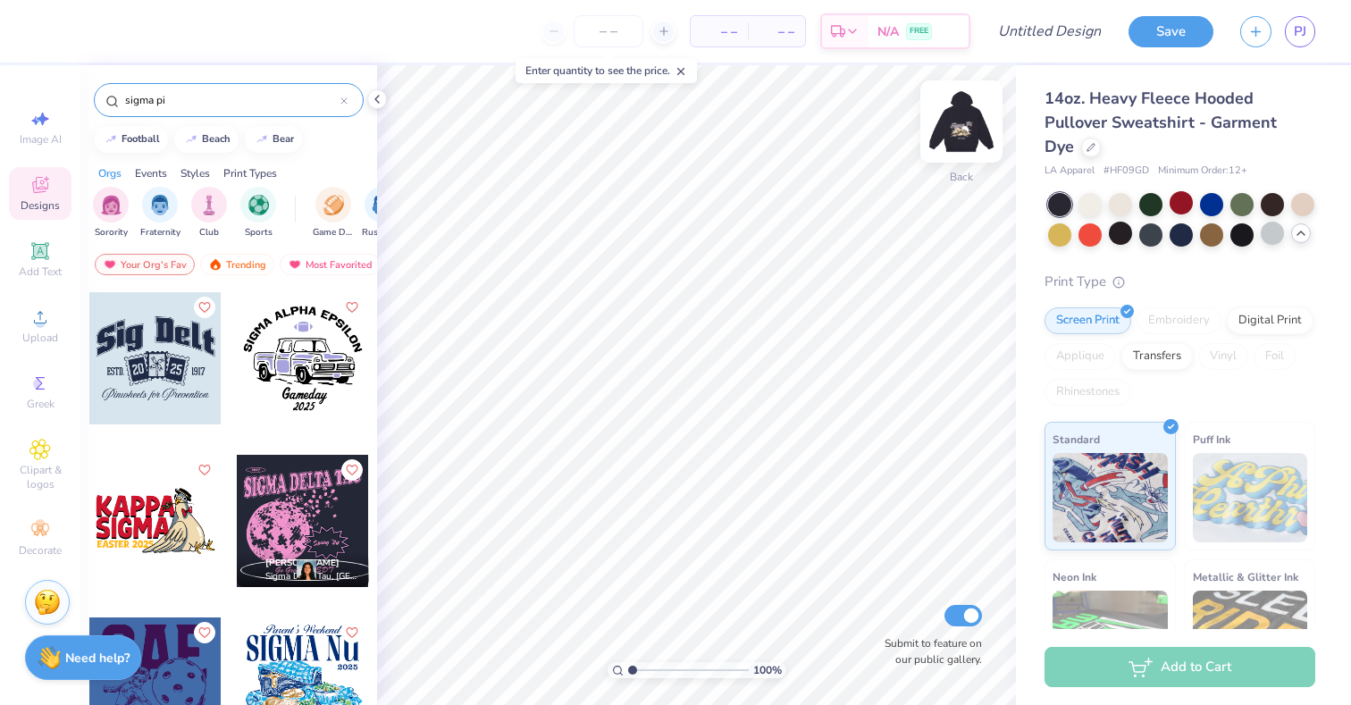
click at [952, 155] on img at bounding box center [961, 121] width 71 height 71
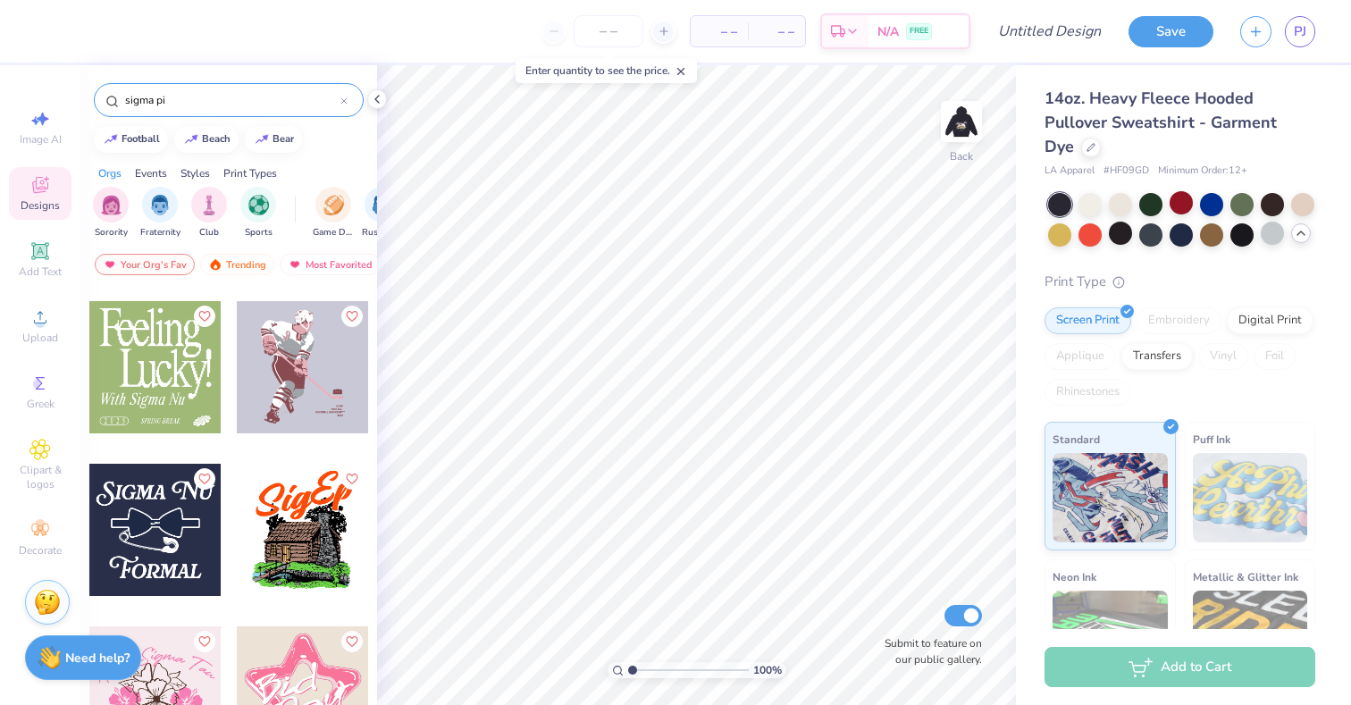
scroll to position [4705, 0]
click at [205, 374] on div at bounding box center [155, 366] width 132 height 132
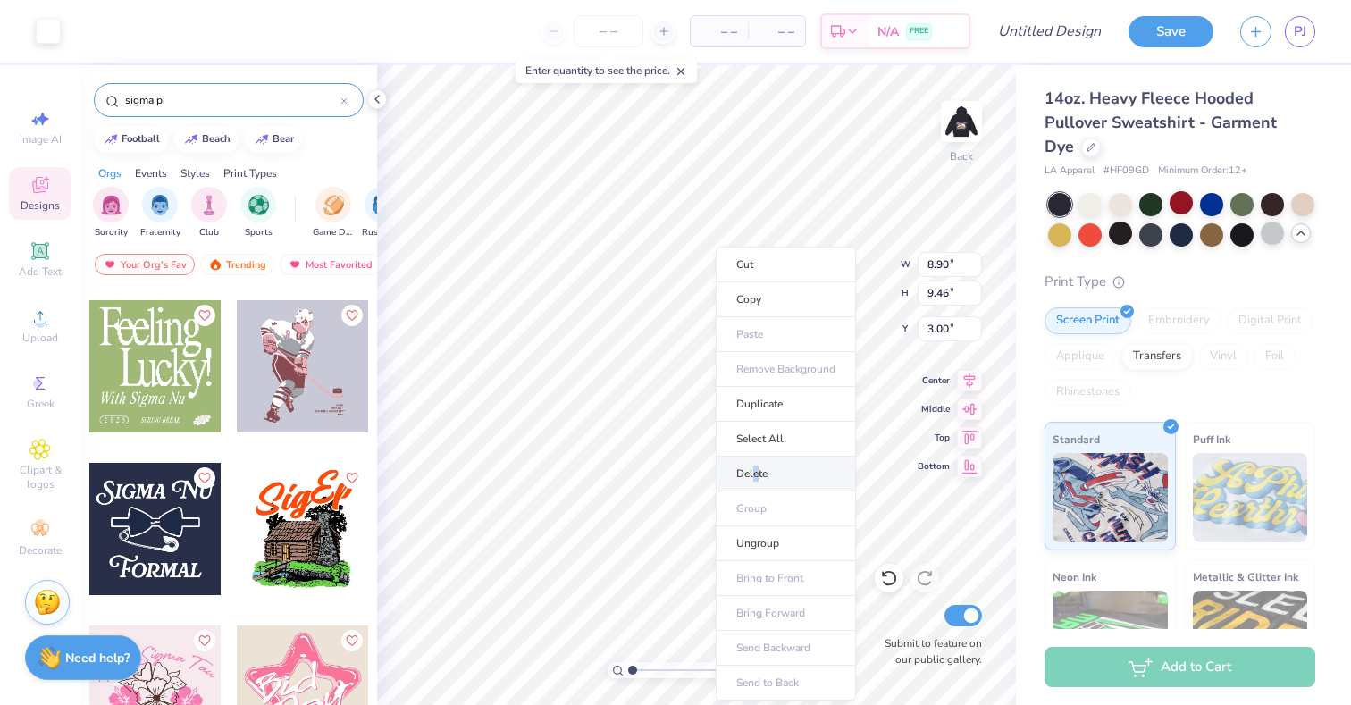
click at [756, 467] on li "Delete" at bounding box center [786, 473] width 140 height 35
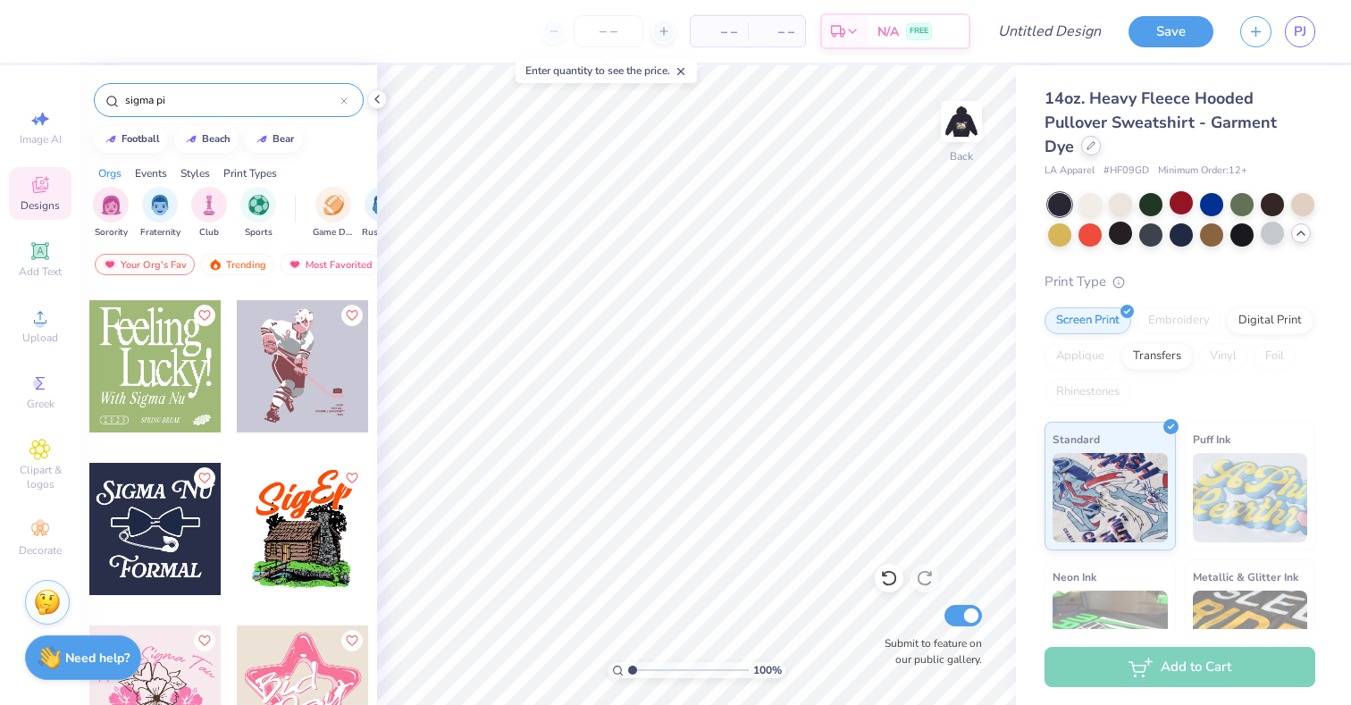
click at [1087, 143] on icon at bounding box center [1090, 145] width 7 height 7
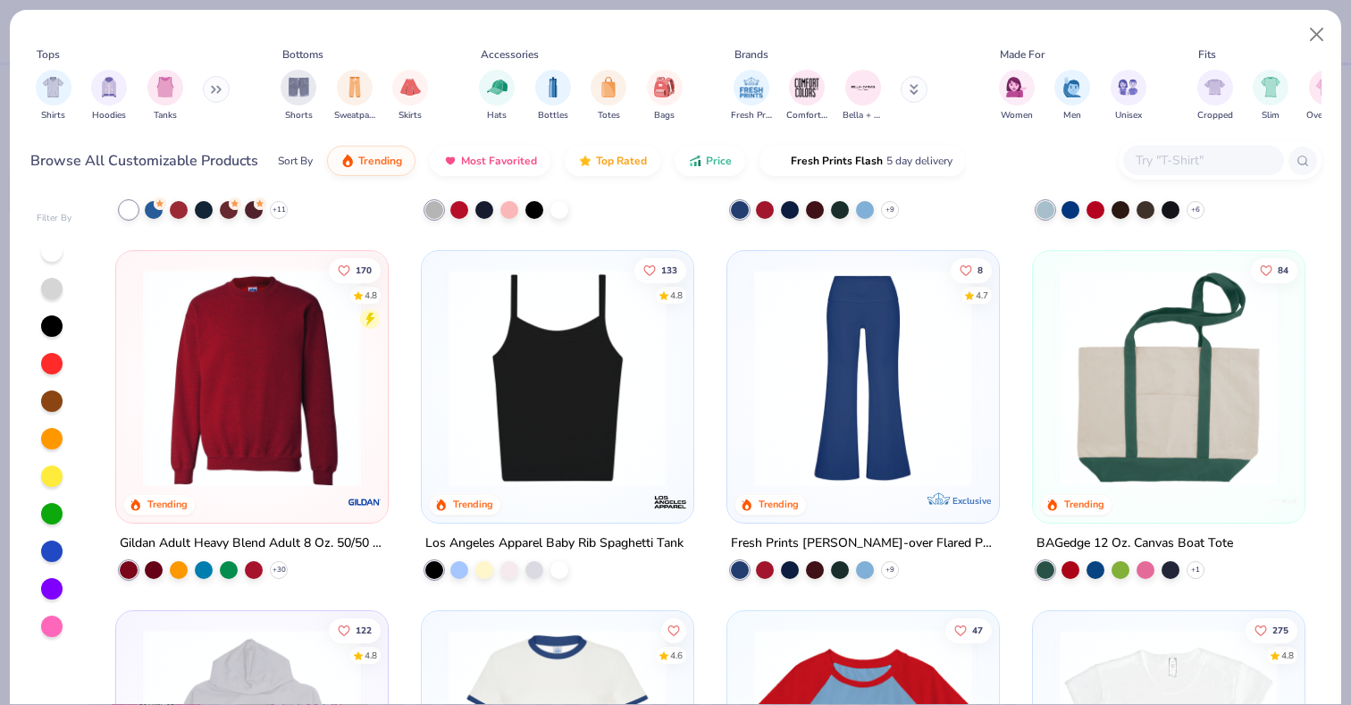
scroll to position [1581, 0]
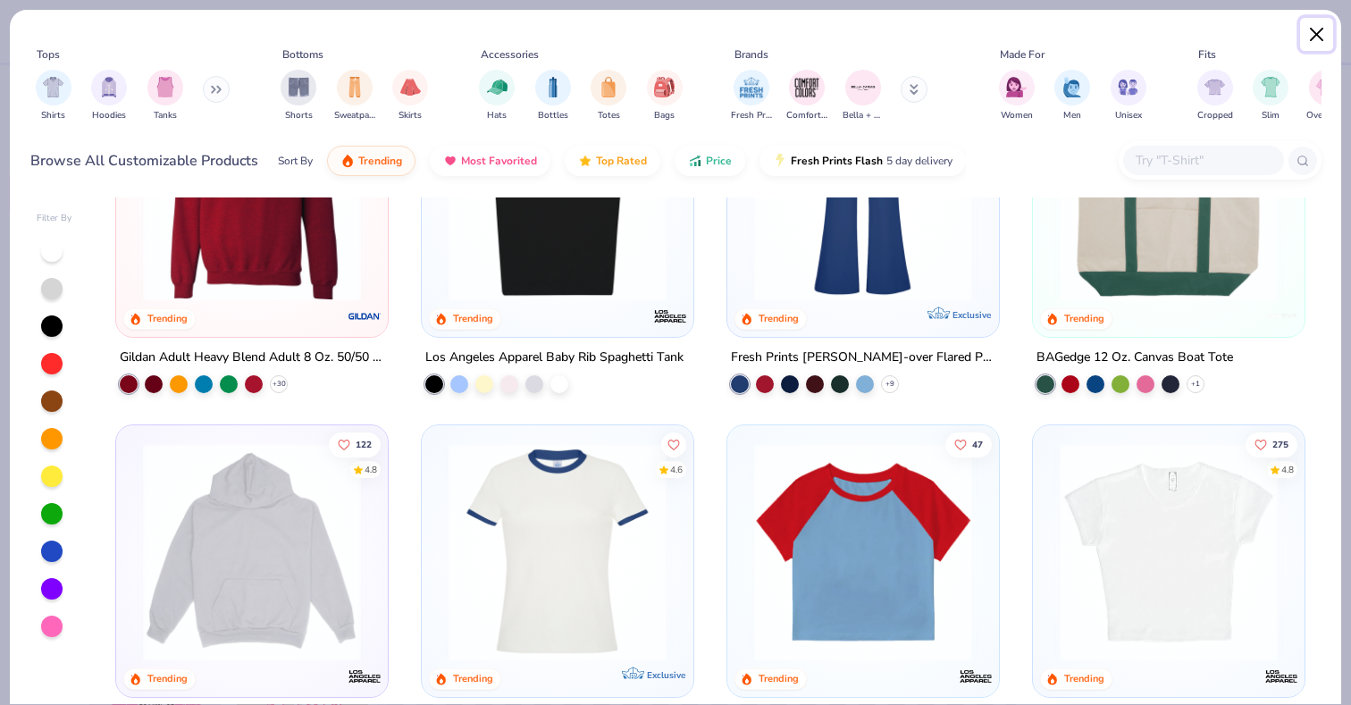
click at [1317, 38] on button "Close" at bounding box center [1317, 35] width 34 height 34
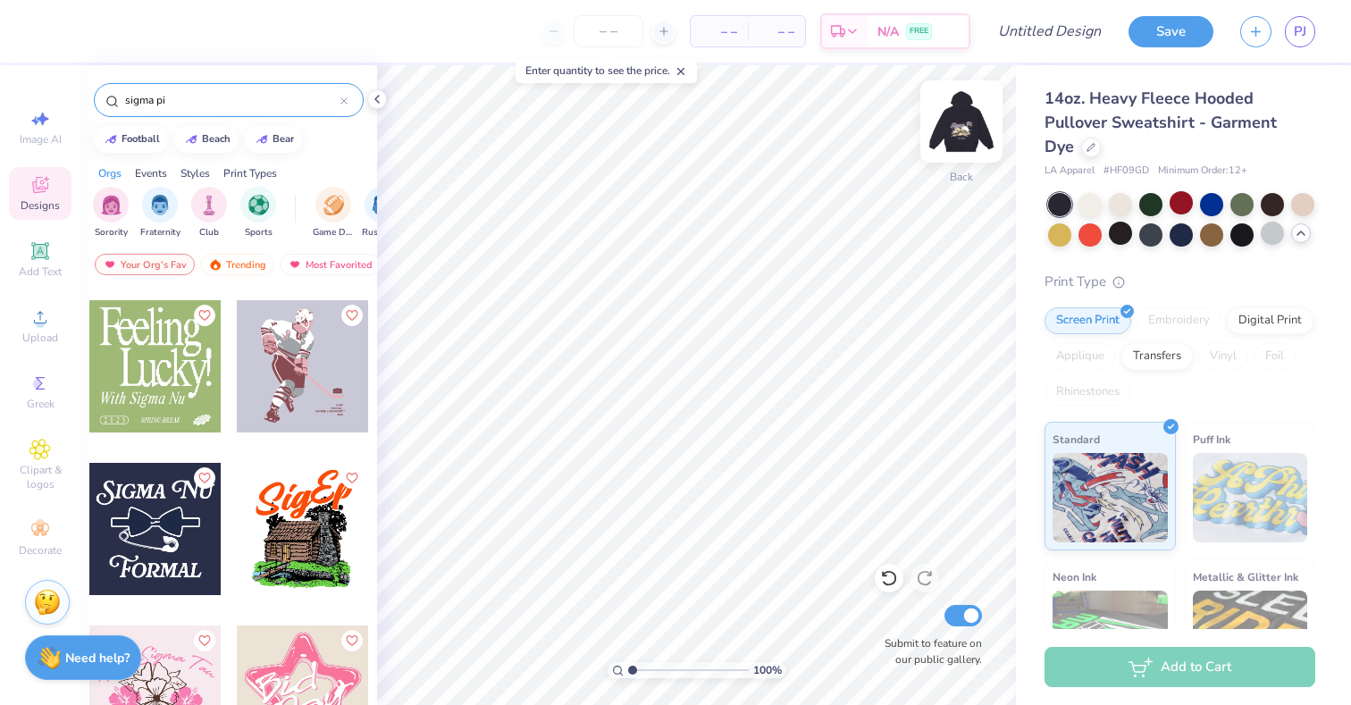
click at [951, 149] on div at bounding box center [961, 121] width 82 height 82
click at [951, 139] on img at bounding box center [961, 122] width 36 height 36
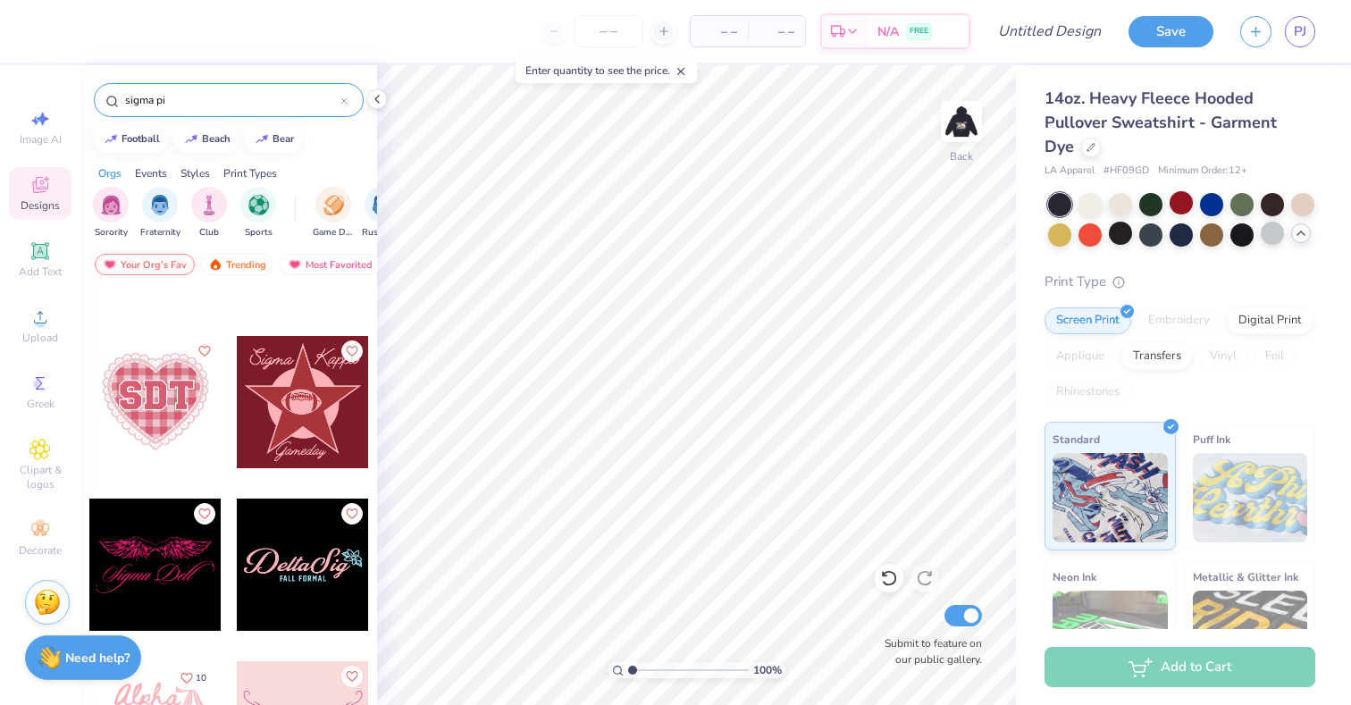
scroll to position [7273, 0]
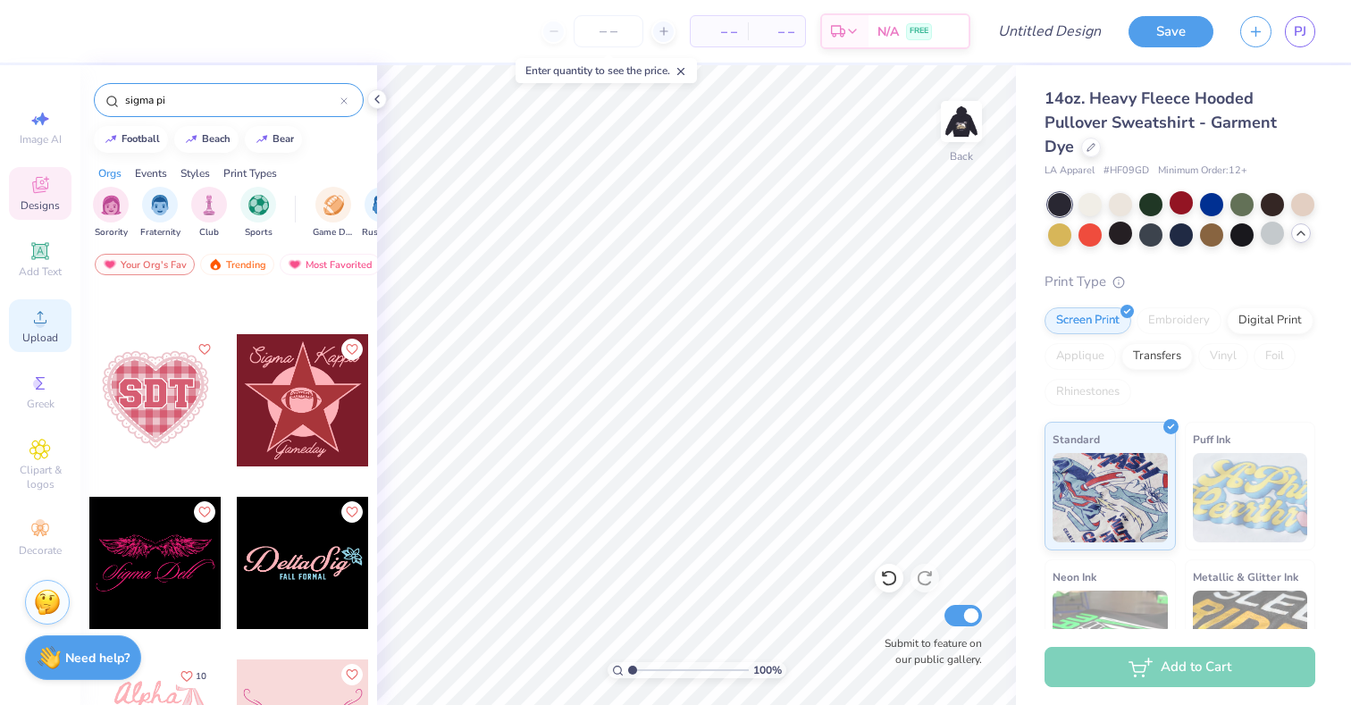
click at [39, 319] on circle at bounding box center [40, 323] width 10 height 10
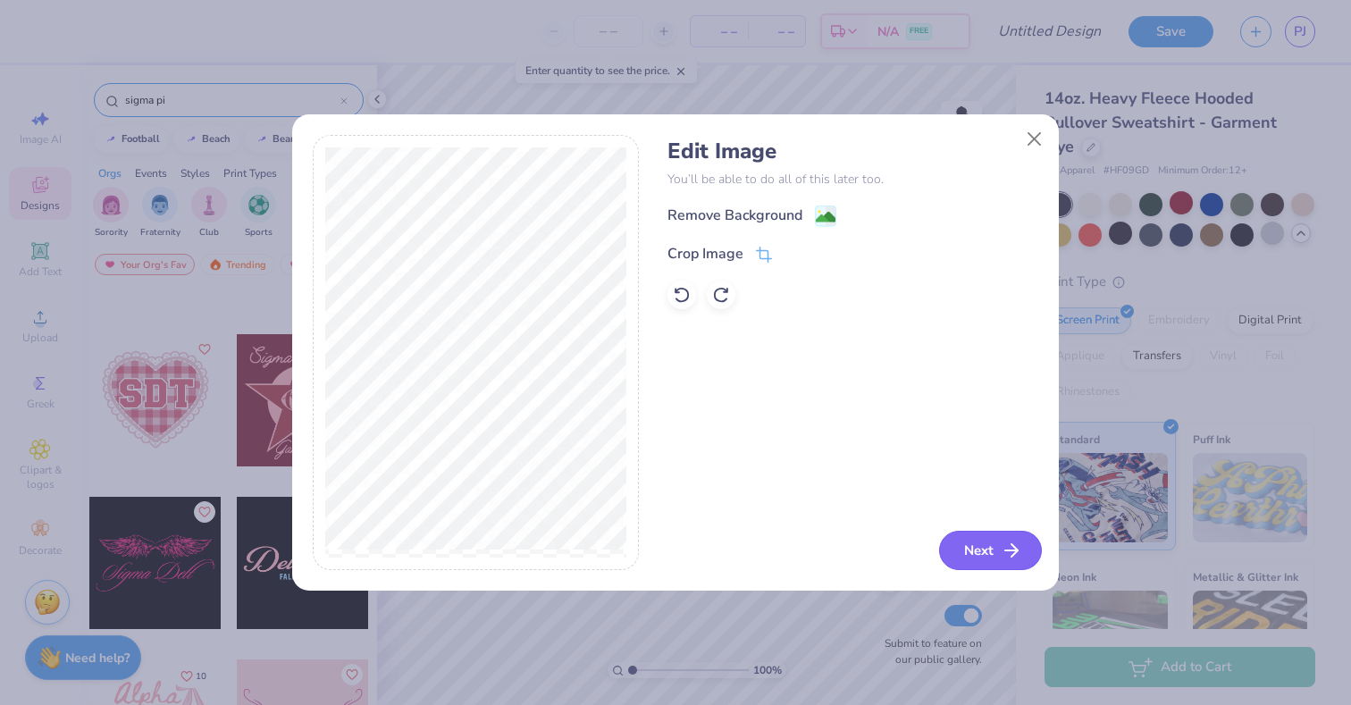
click at [984, 546] on button "Next" at bounding box center [990, 550] width 103 height 39
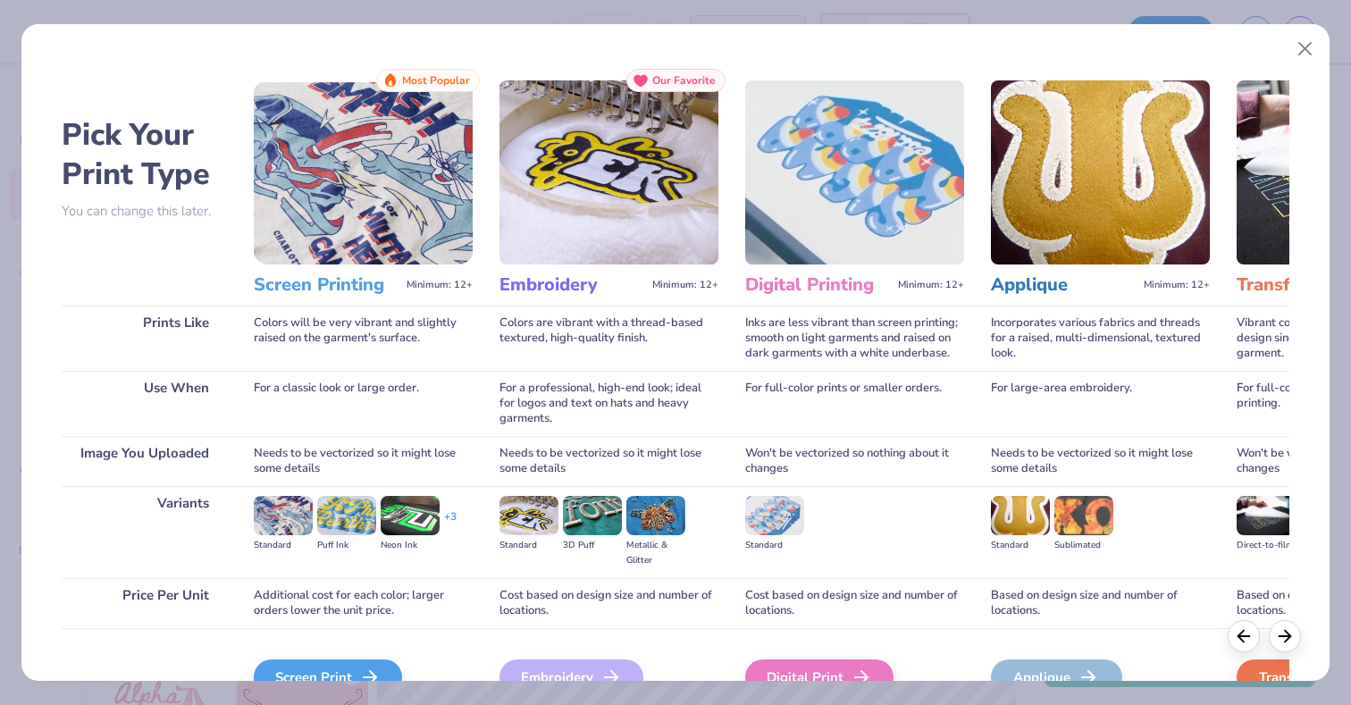
scroll to position [96, 0]
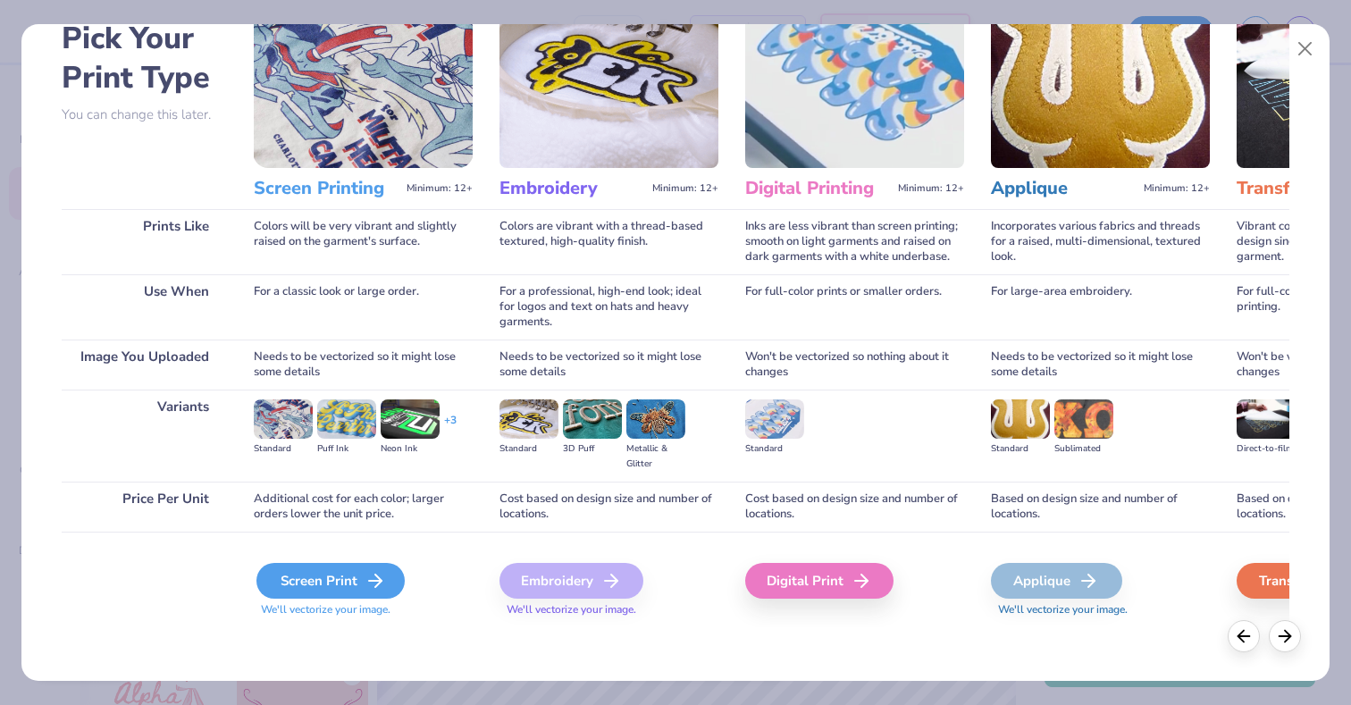
click at [349, 587] on div "Screen Print" at bounding box center [330, 581] width 148 height 36
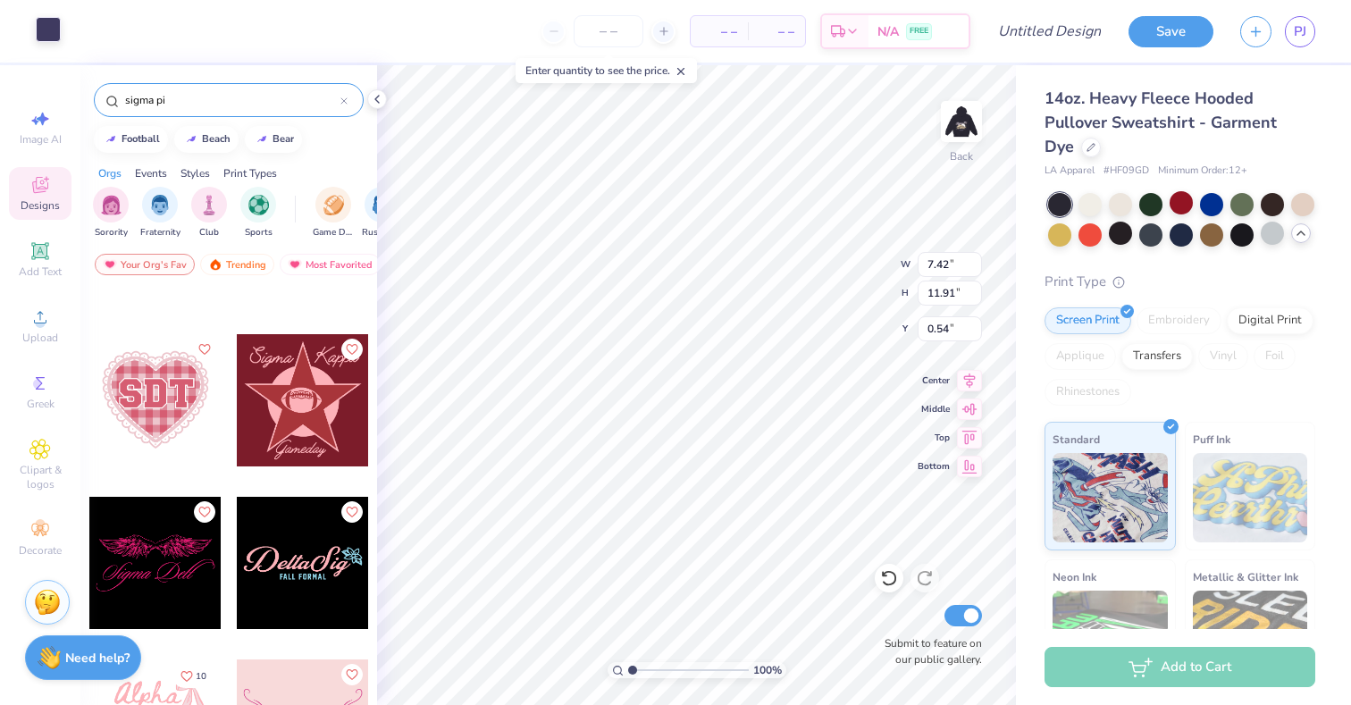
click at [48, 38] on div at bounding box center [48, 29] width 25 height 25
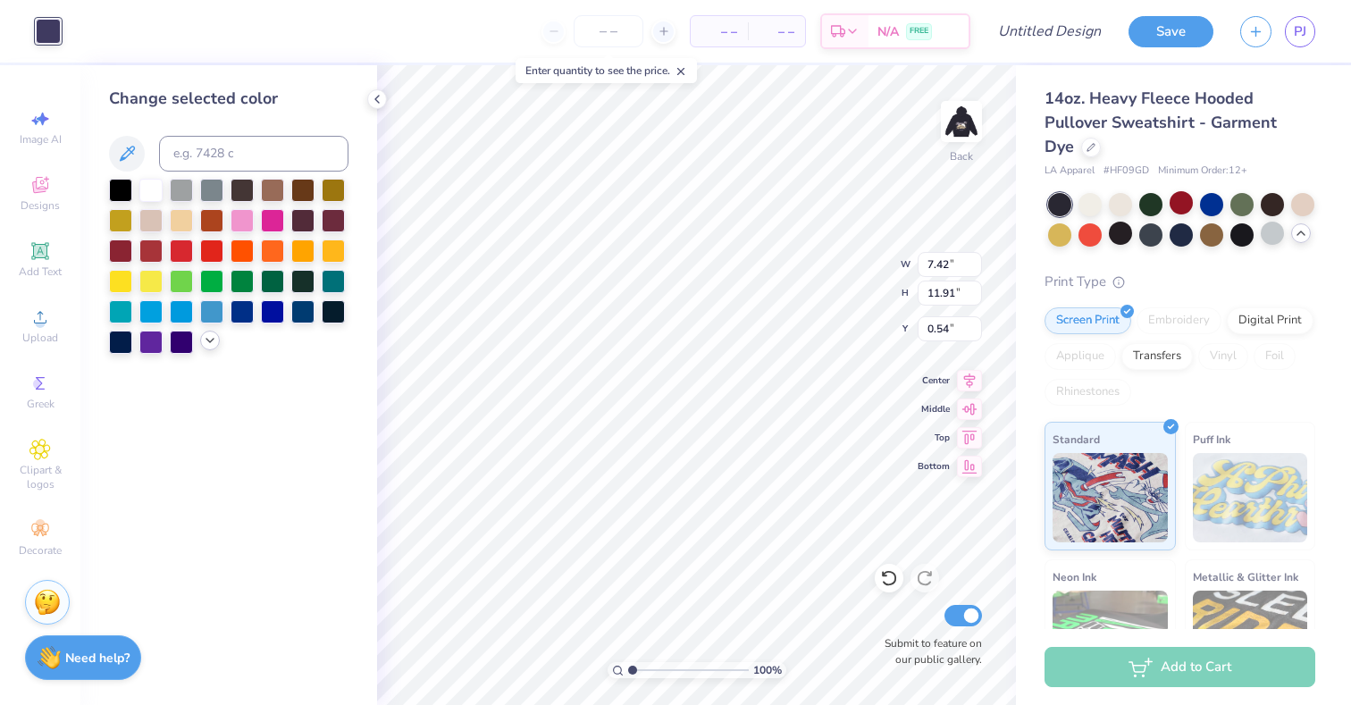
click at [208, 334] on icon at bounding box center [210, 340] width 14 height 14
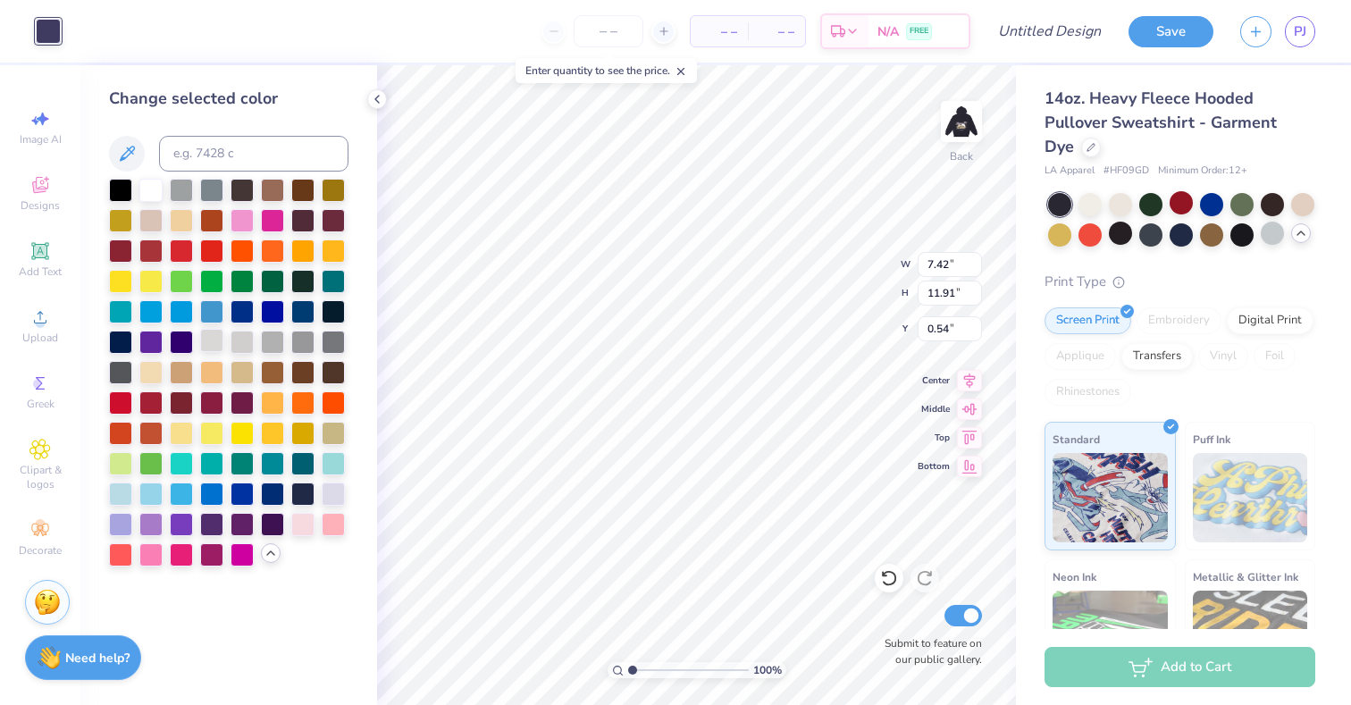
click at [211, 342] on div at bounding box center [211, 340] width 23 height 23
type input "3.06"
type input "4.92"
type input "1.97"
type input "2.10"
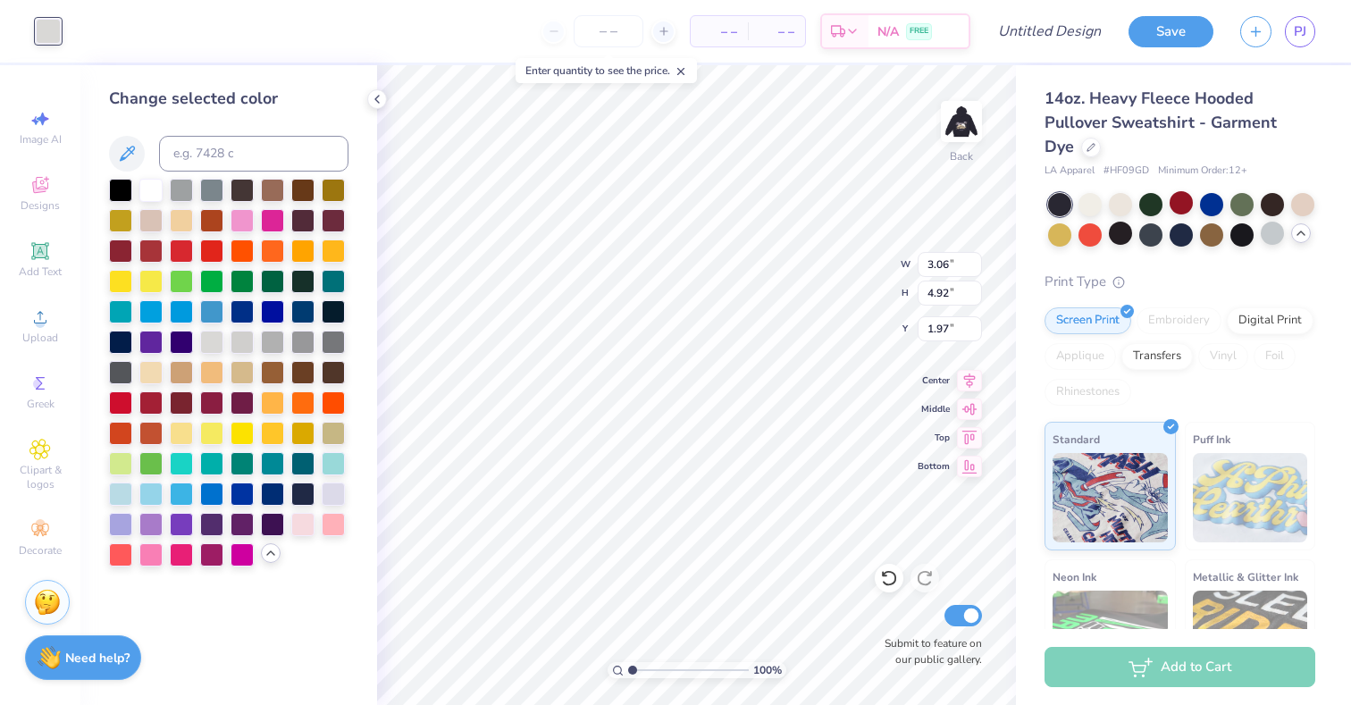
type input "3.37"
type input "2.48"
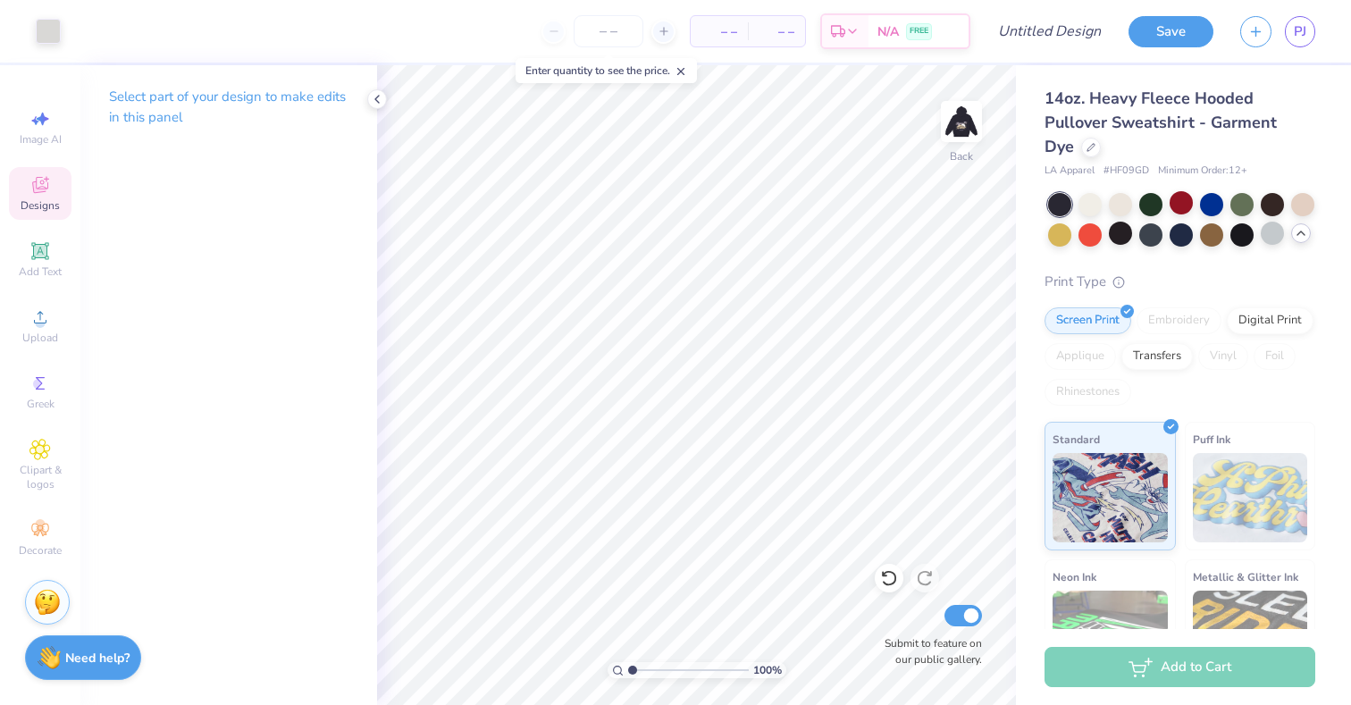
click at [39, 206] on span "Designs" at bounding box center [40, 205] width 39 height 14
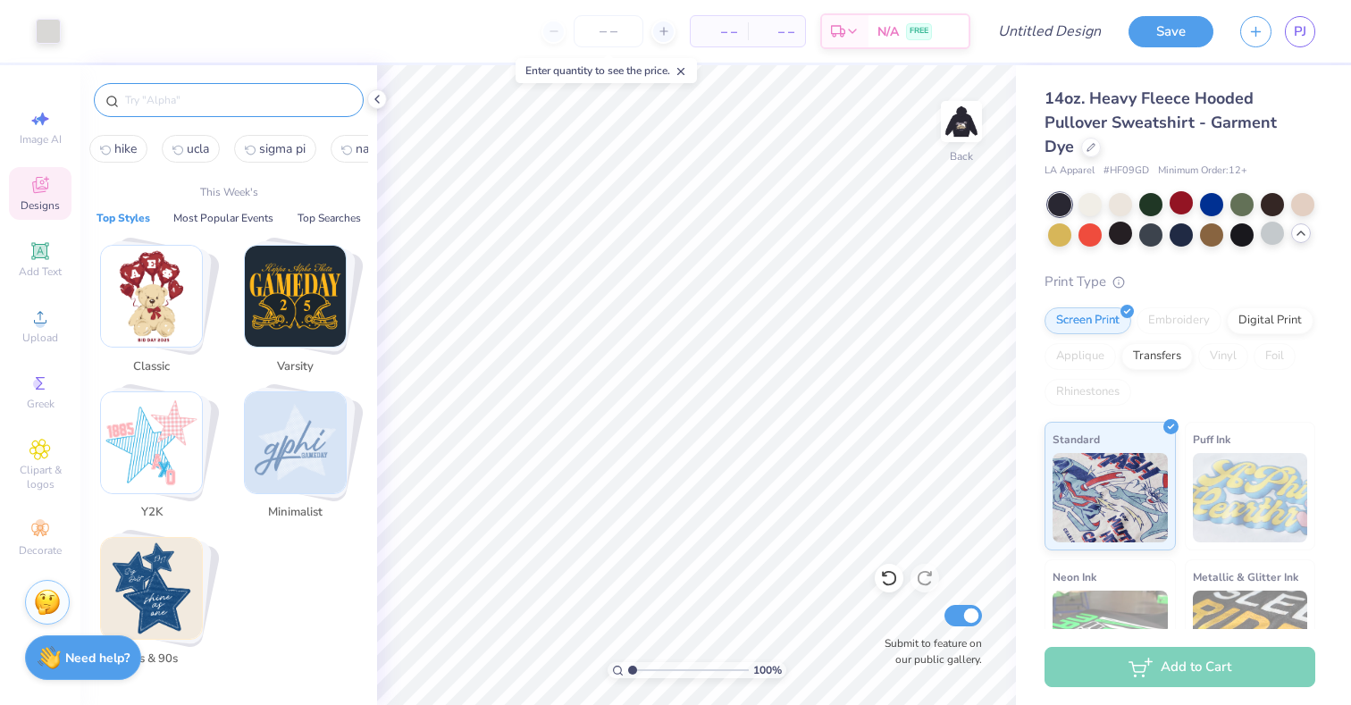
click at [238, 107] on input "text" at bounding box center [237, 100] width 229 height 18
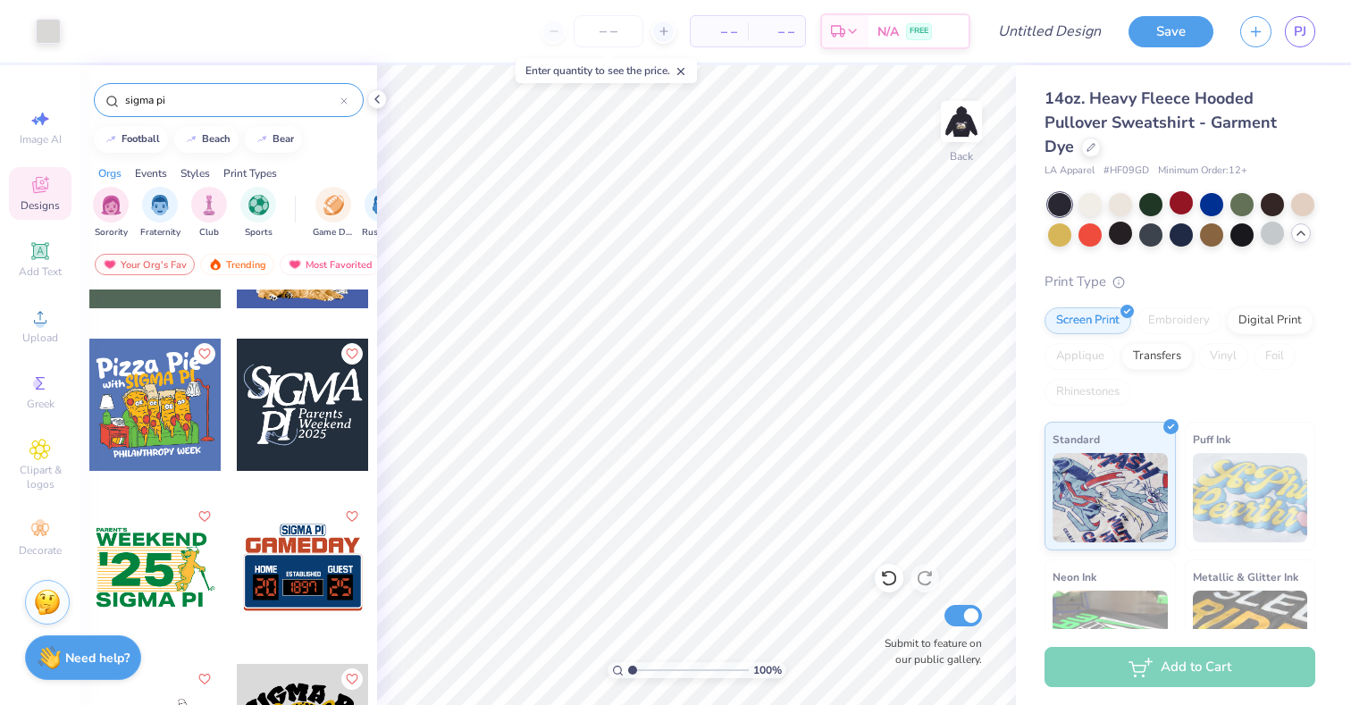
scroll to position [1123, 0]
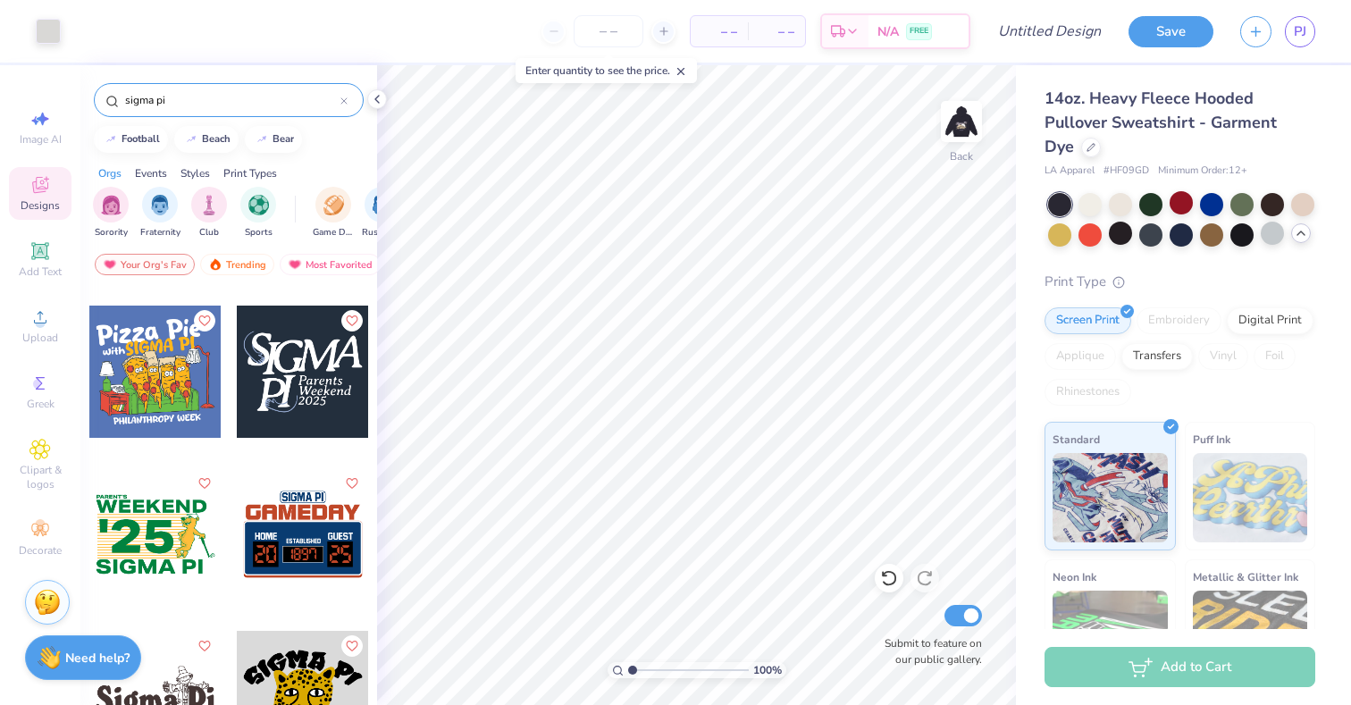
type input "sigma pi"
click at [284, 379] on div at bounding box center [303, 372] width 132 height 132
click at [954, 131] on img at bounding box center [961, 121] width 71 height 71
click at [954, 132] on img at bounding box center [961, 121] width 71 height 71
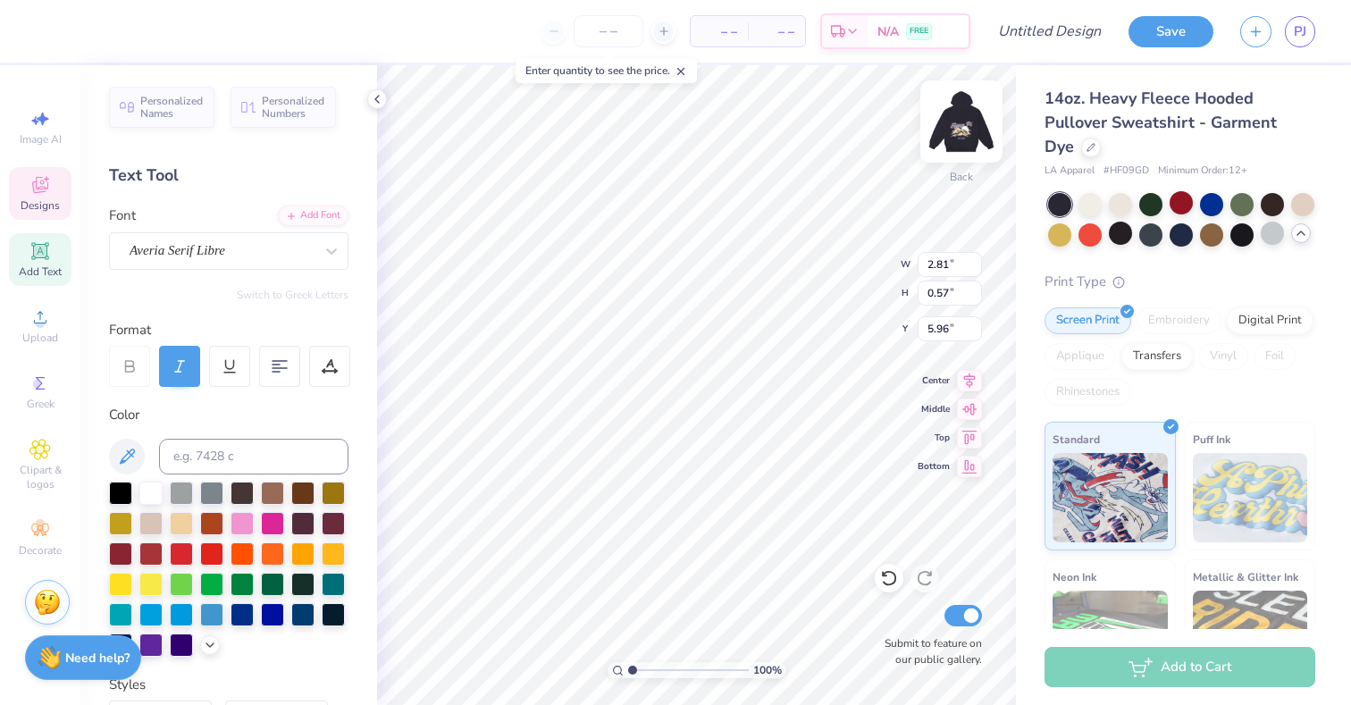
scroll to position [0, 1]
type textarea "C-Sesh"
type input "2.43"
type input "0.53"
type input "5.42"
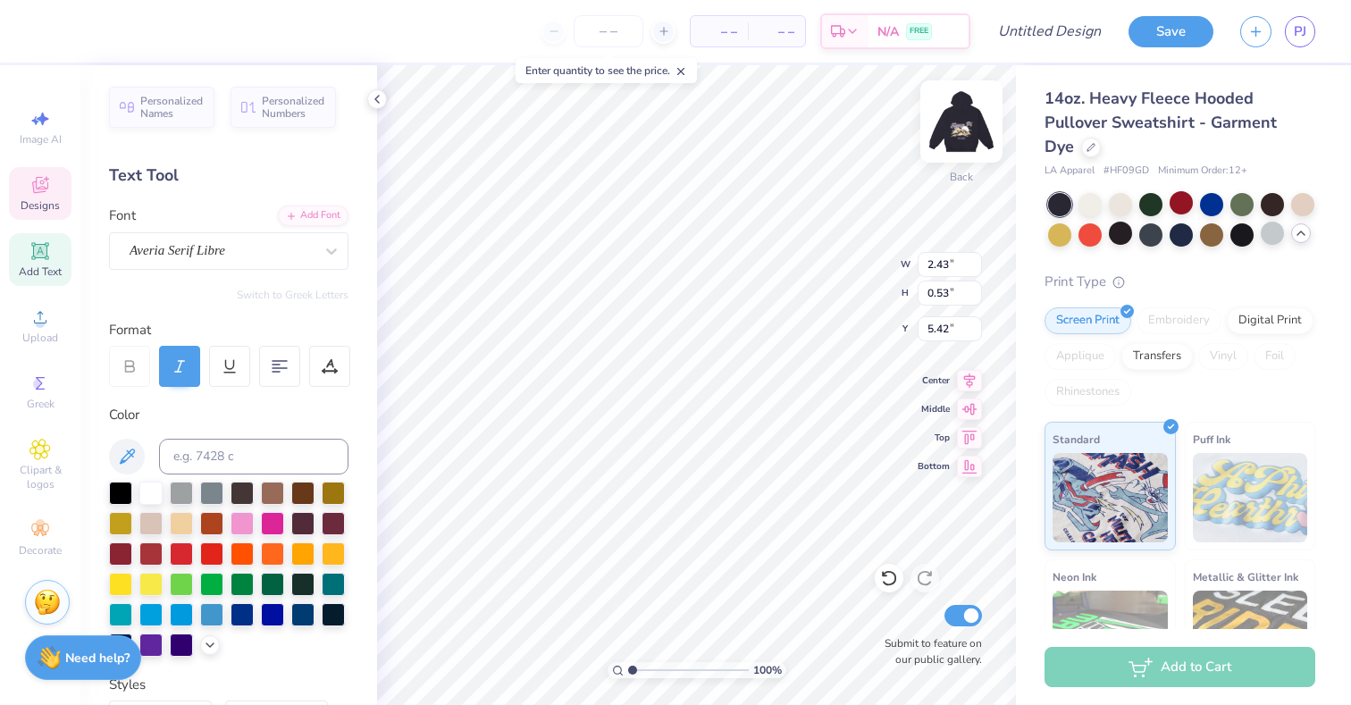
scroll to position [0, 0]
type textarea "P"
type textarea "[GEOGRAPHIC_DATA]"
type input "3.61"
click at [959, 147] on img at bounding box center [961, 121] width 71 height 71
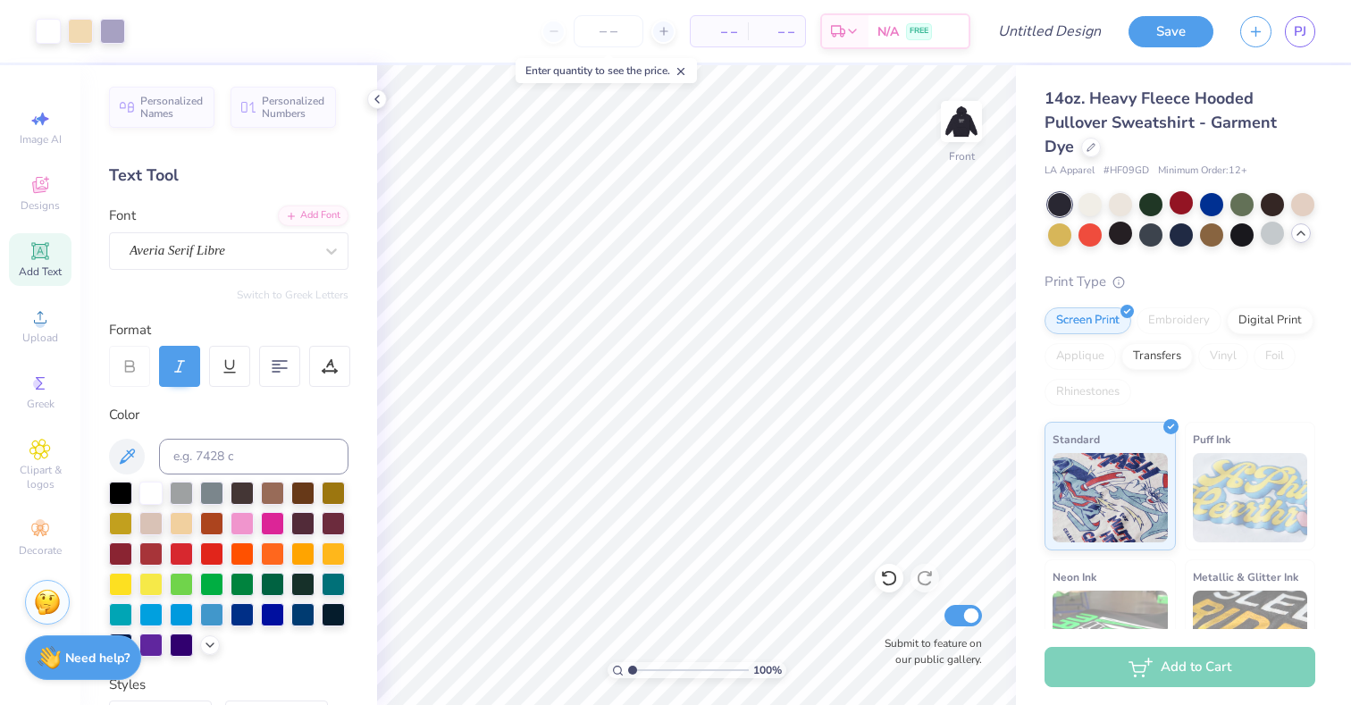
click at [959, 139] on img at bounding box center [961, 122] width 36 height 36
click at [958, 148] on img at bounding box center [961, 121] width 71 height 71
click at [1051, 38] on input "Design Title" at bounding box center [1071, 31] width 88 height 36
type input "sig pi 4"
click at [951, 154] on img at bounding box center [961, 121] width 71 height 71
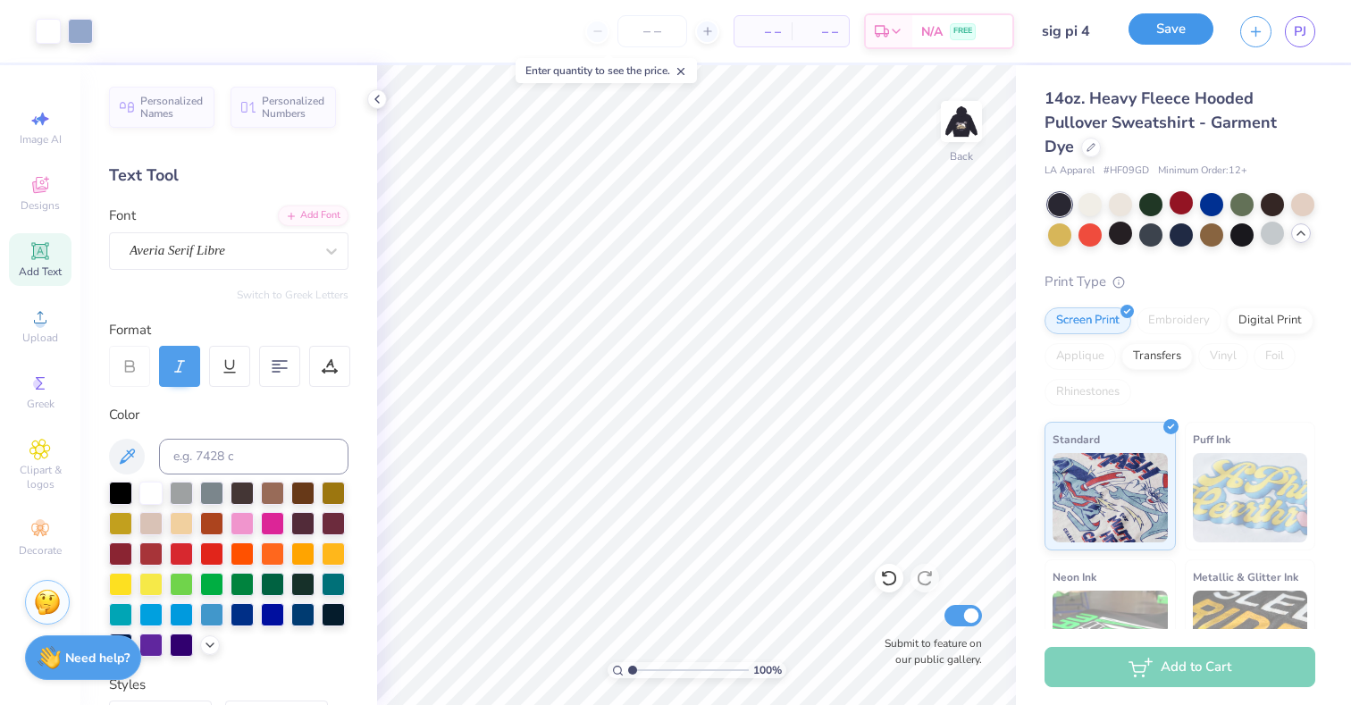
click at [1146, 39] on button "Save" at bounding box center [1170, 28] width 85 height 31
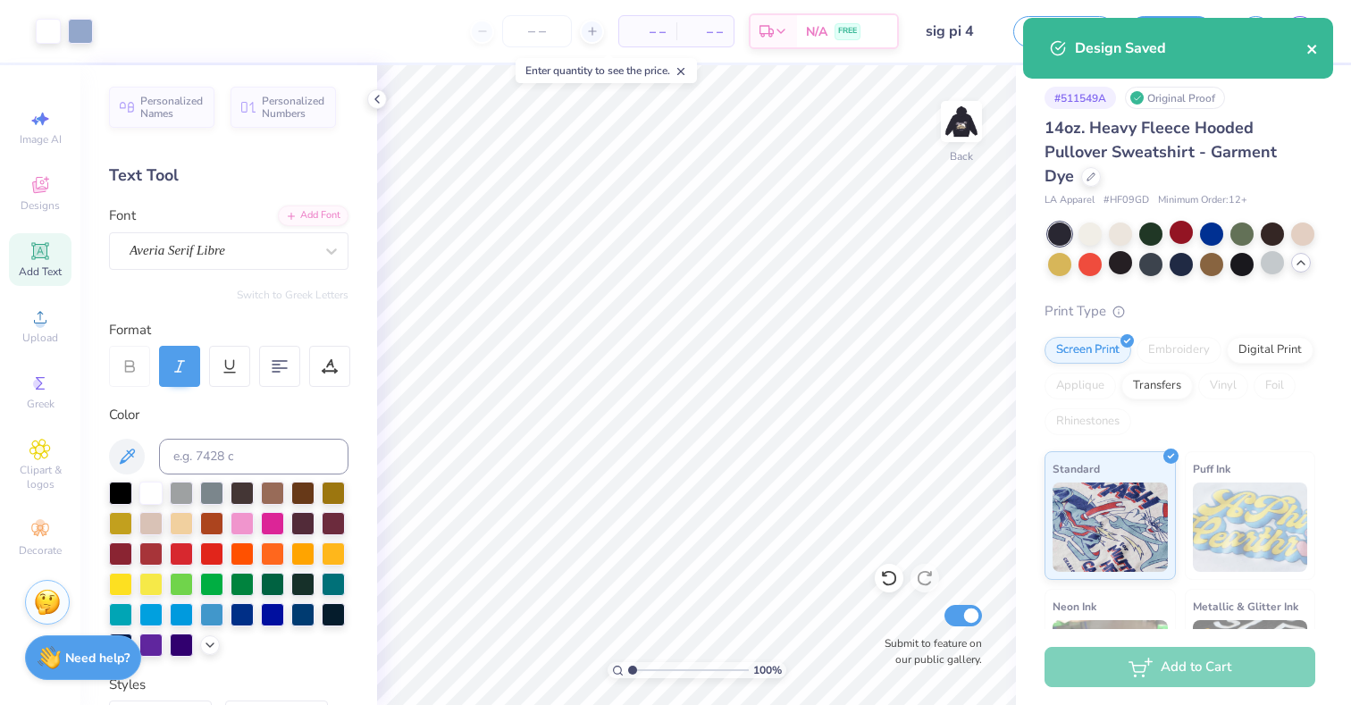
click at [1317, 50] on icon "close" at bounding box center [1312, 49] width 13 height 14
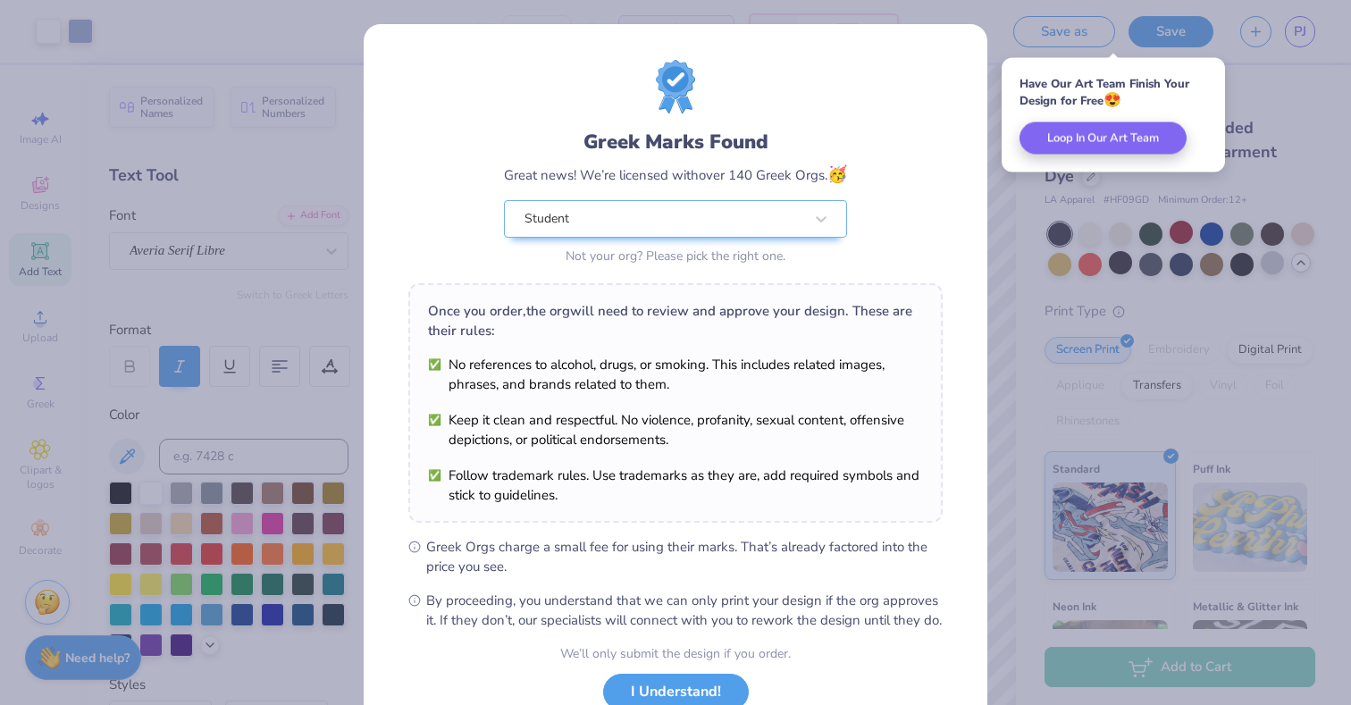
scroll to position [131, 0]
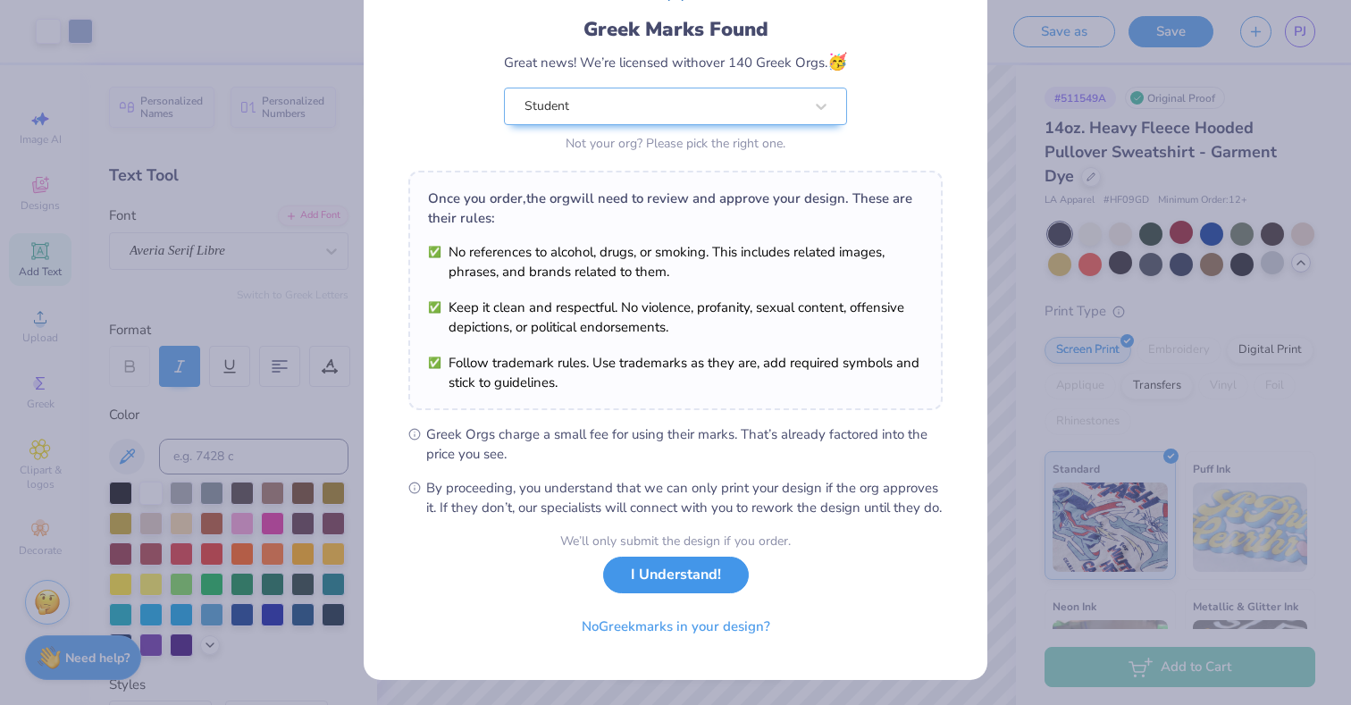
click at [679, 574] on button "I Understand!" at bounding box center [676, 575] width 146 height 37
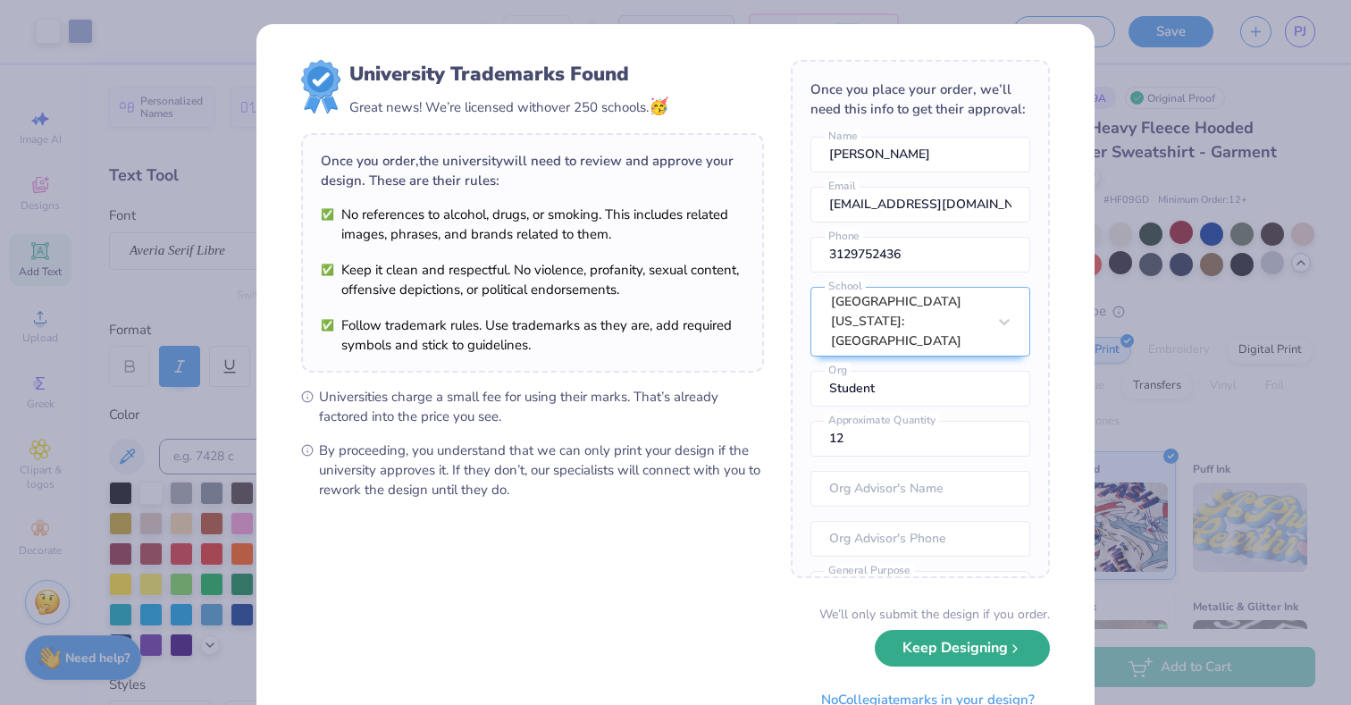
click at [979, 647] on button "Keep Designing" at bounding box center [962, 648] width 175 height 37
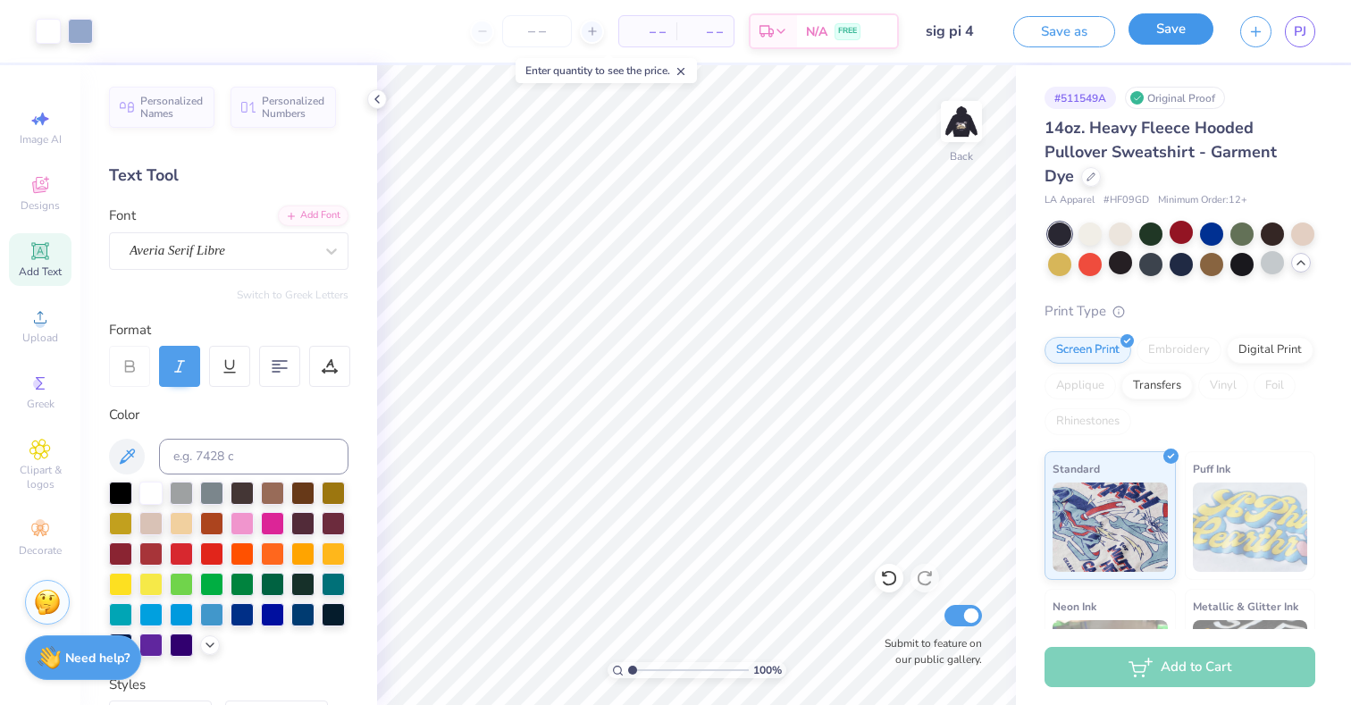
click at [1153, 40] on button "Save" at bounding box center [1170, 28] width 85 height 31
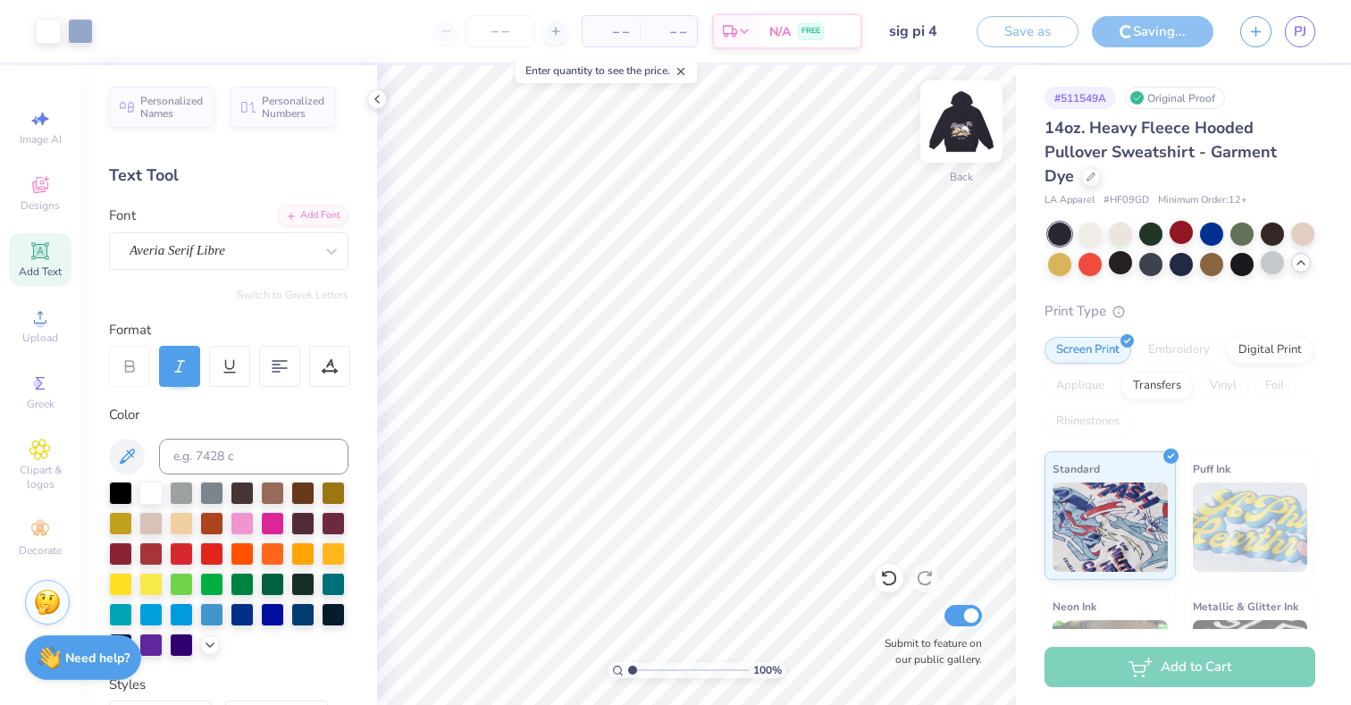
click at [962, 130] on img at bounding box center [961, 121] width 71 height 71
click at [954, 145] on img at bounding box center [961, 121] width 71 height 71
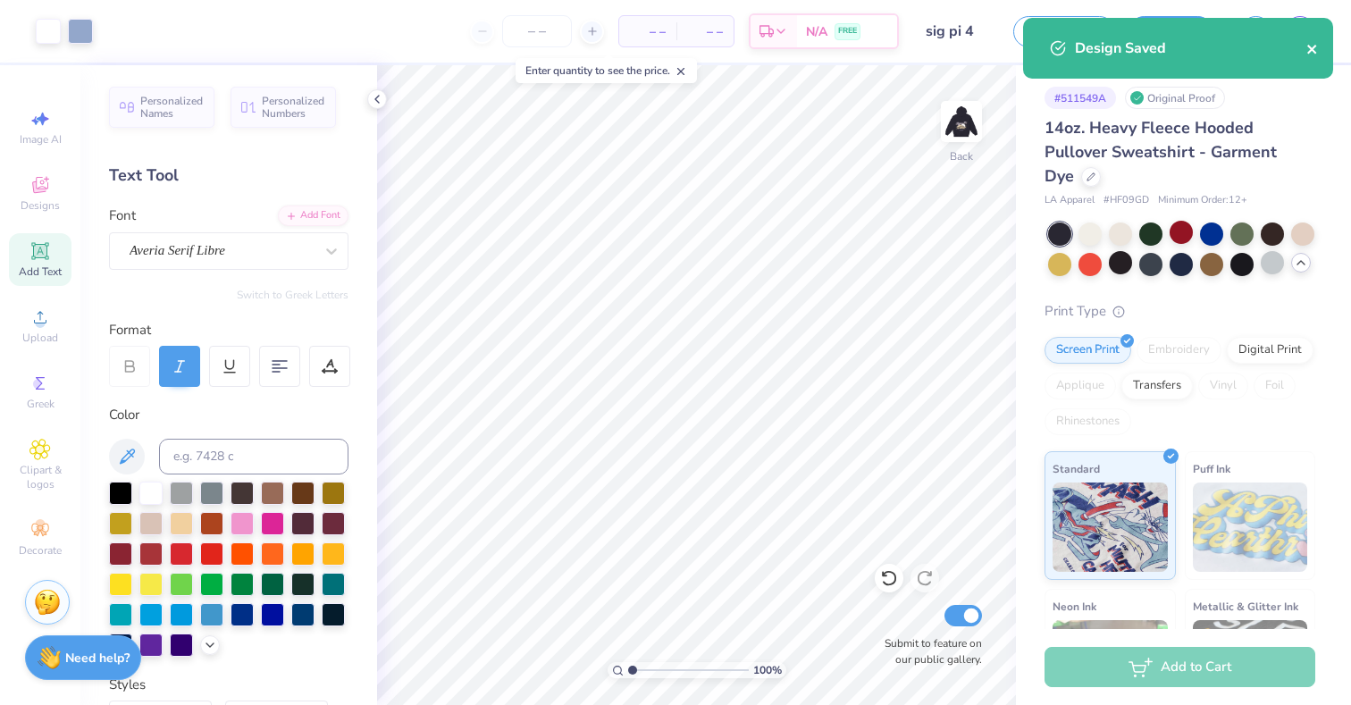
click at [1310, 44] on icon "close" at bounding box center [1312, 49] width 13 height 14
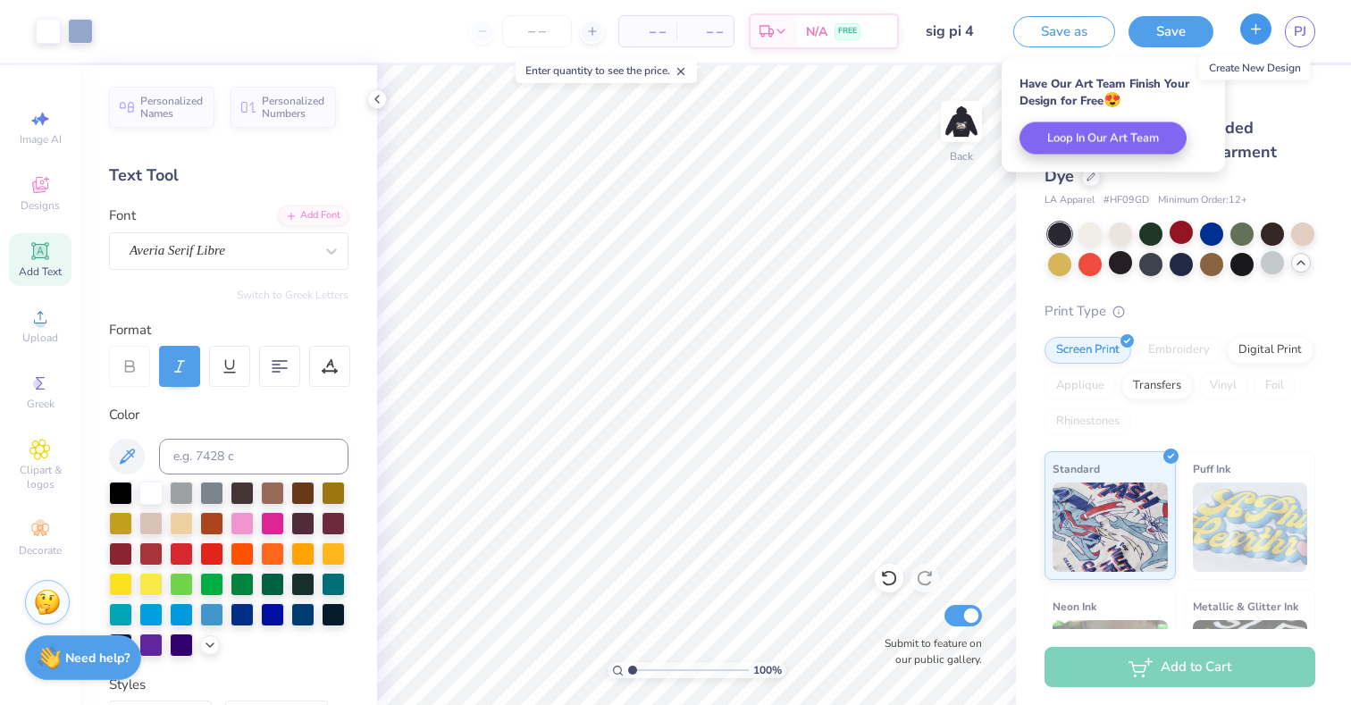
click at [1252, 31] on icon "button" at bounding box center [1255, 28] width 15 height 15
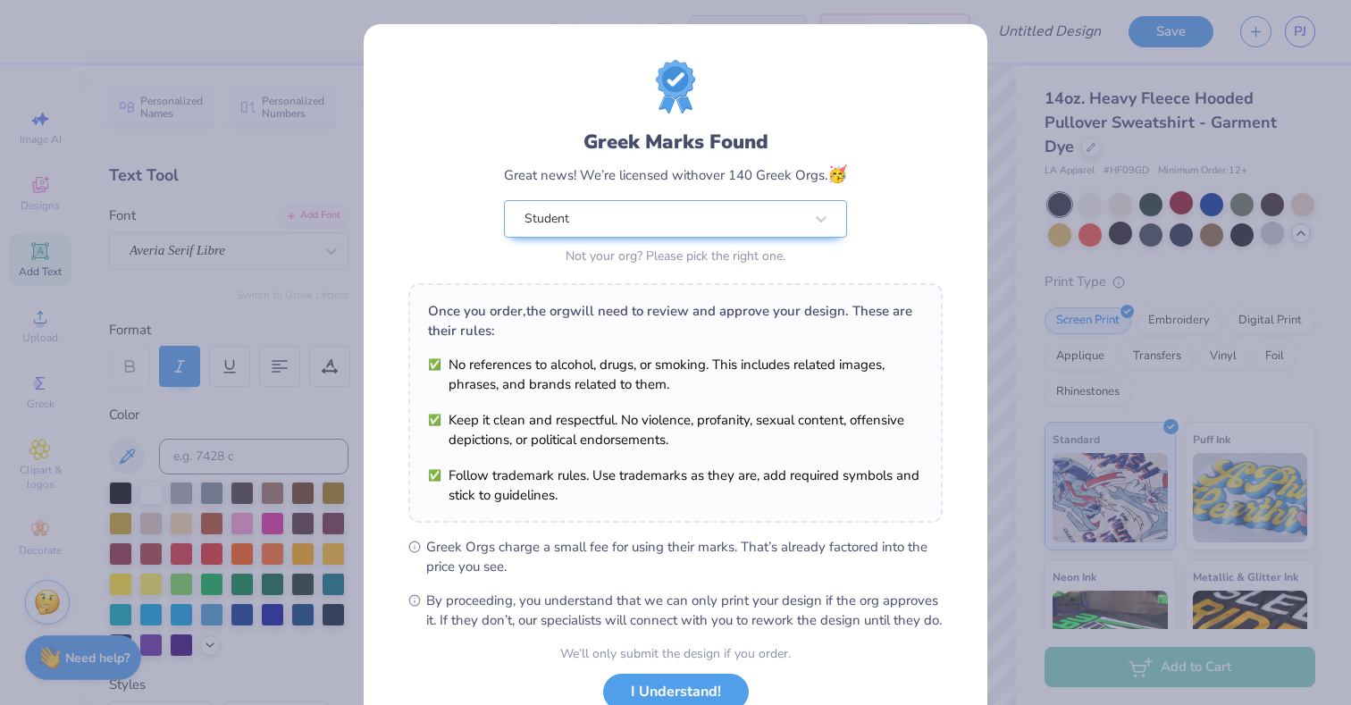
scroll to position [131, 0]
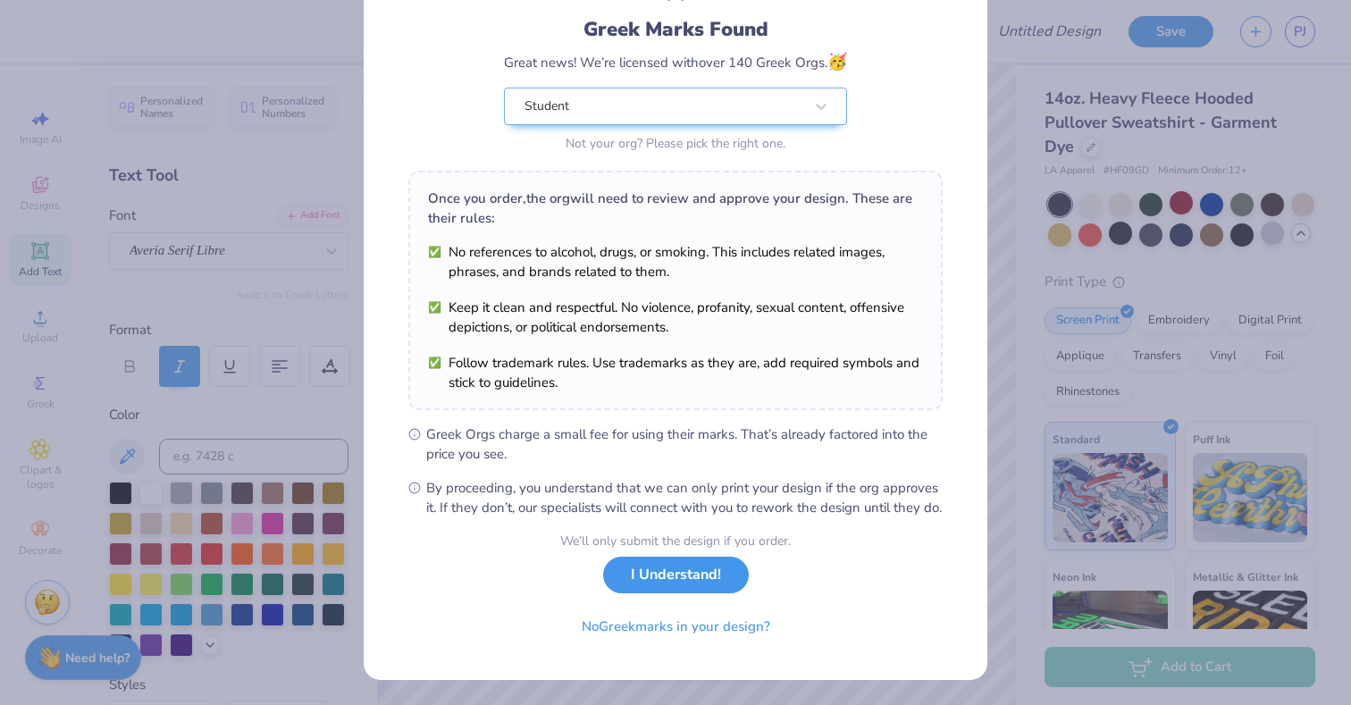
click at [709, 573] on button "I Understand!" at bounding box center [676, 575] width 146 height 37
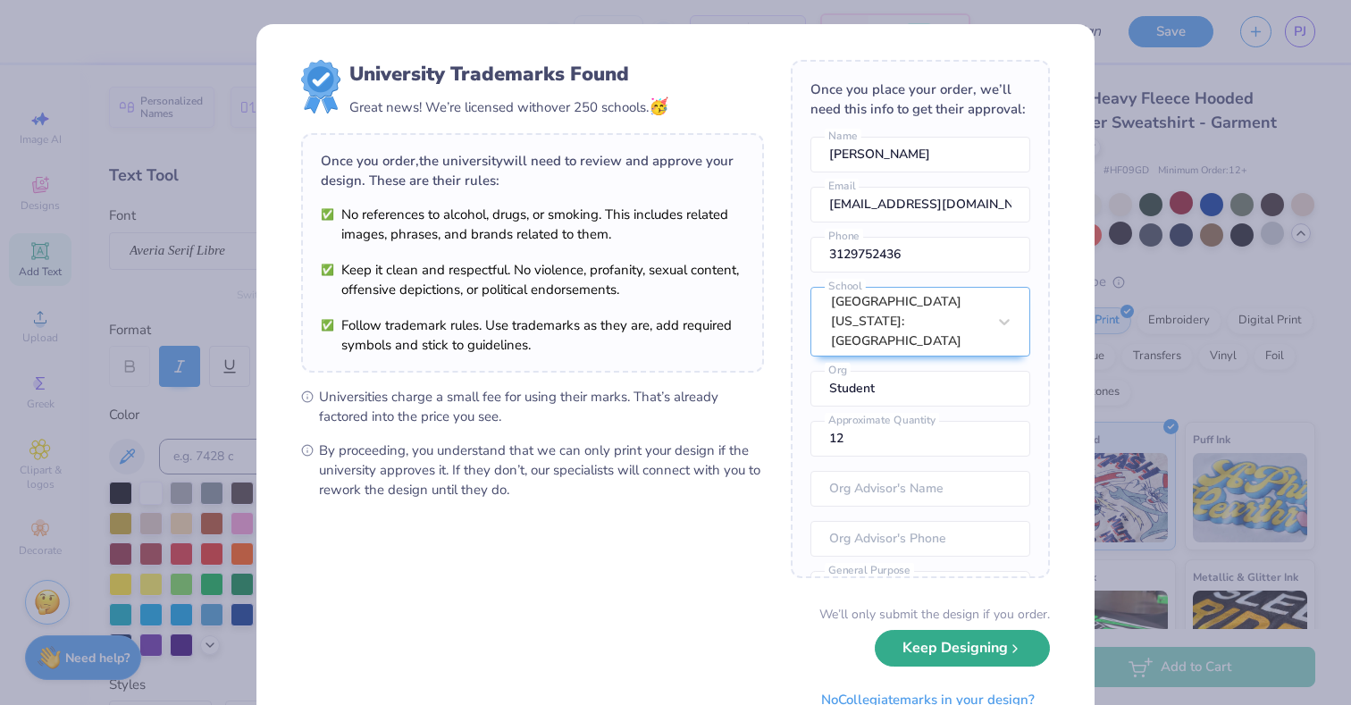
click at [942, 646] on button "Keep Designing" at bounding box center [962, 648] width 175 height 37
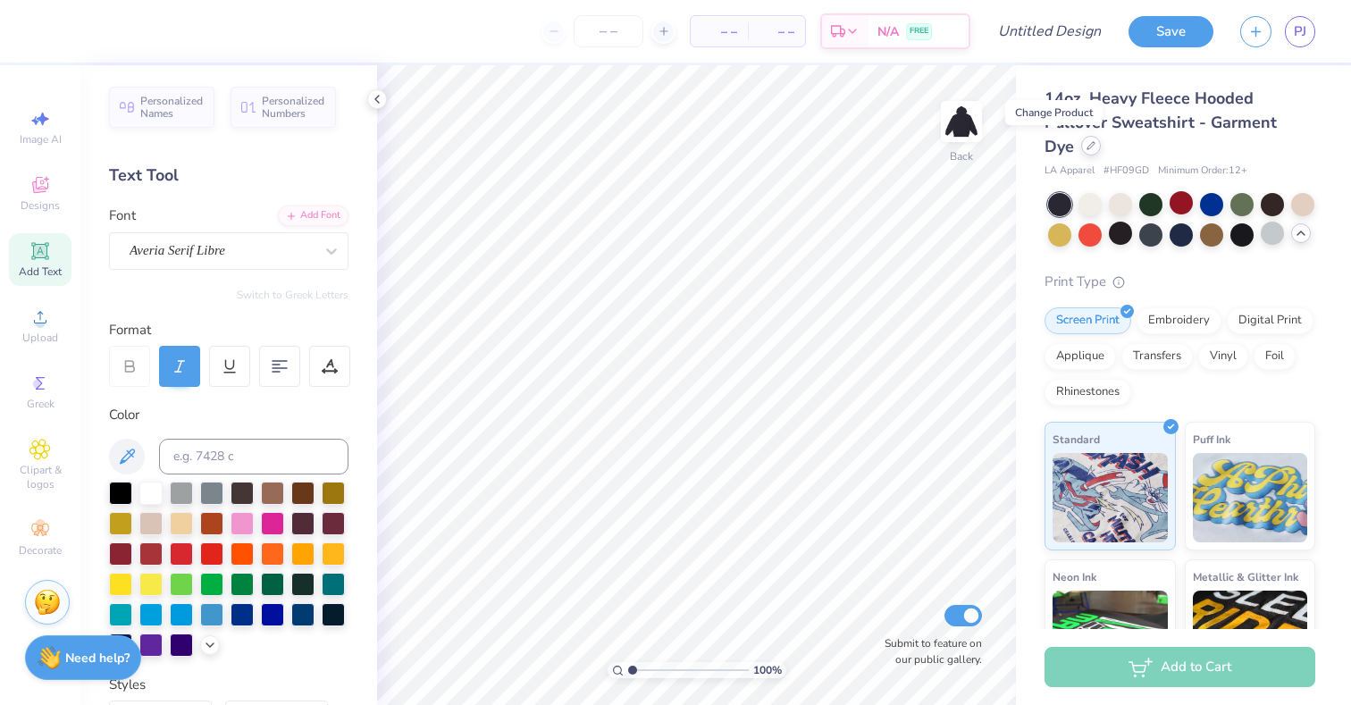
click at [1081, 149] on div at bounding box center [1091, 146] width 20 height 20
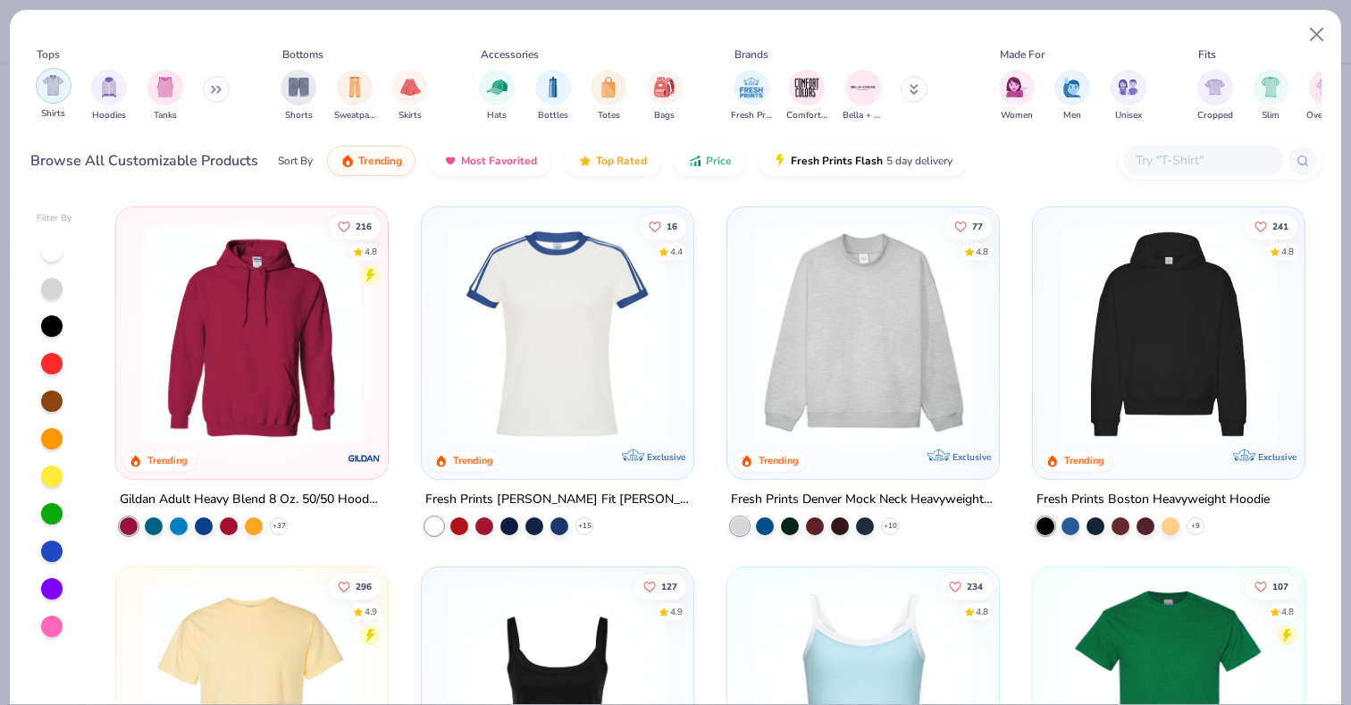
click at [50, 77] on img "filter for Shirts" at bounding box center [53, 85] width 21 height 21
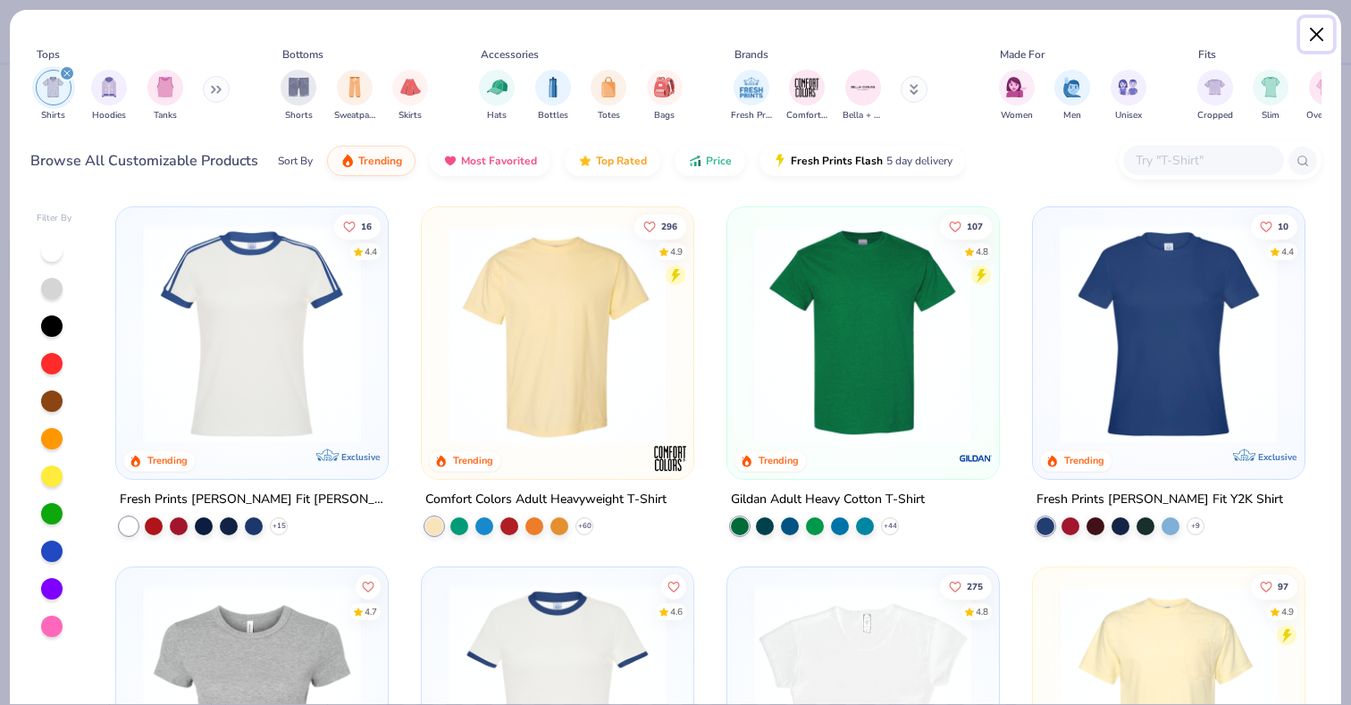
click at [1311, 40] on button "Close" at bounding box center [1317, 35] width 34 height 34
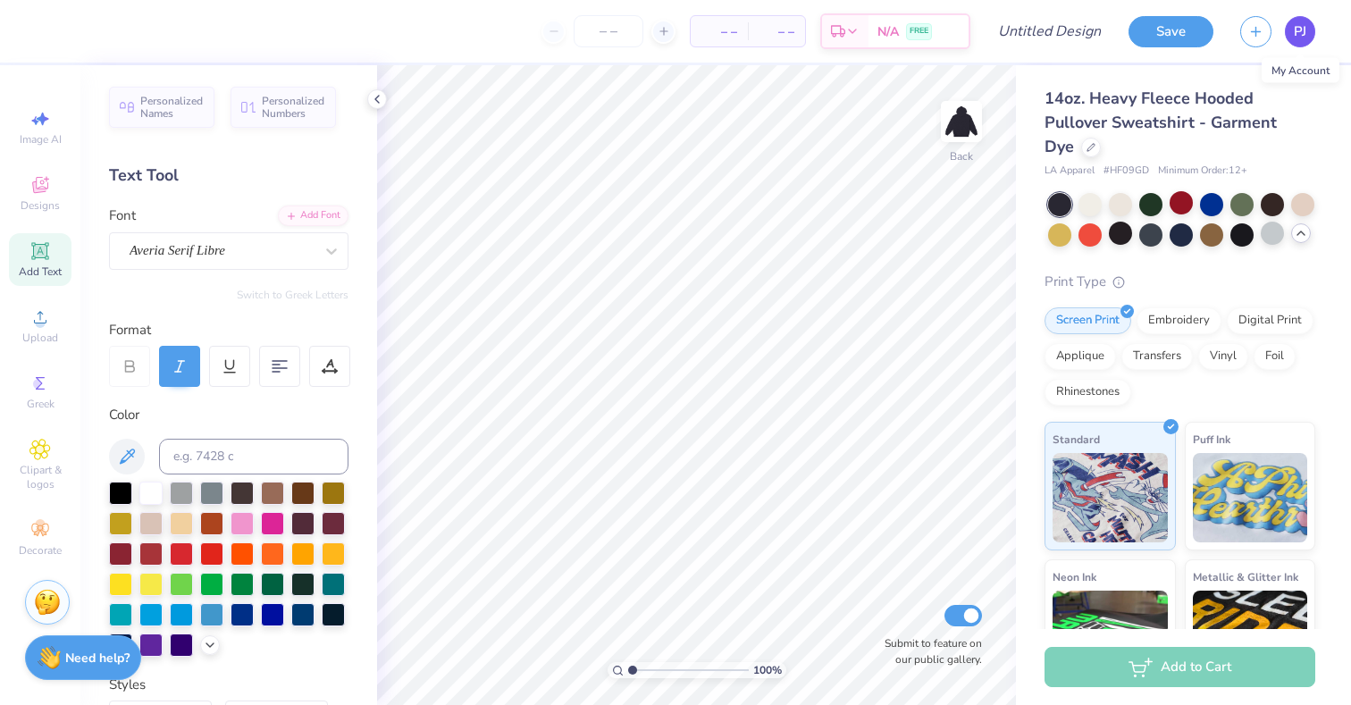
click at [1293, 41] on link "PJ" at bounding box center [1300, 31] width 30 height 31
click at [1296, 38] on span "PJ" at bounding box center [1300, 31] width 13 height 21
